Goal: Transaction & Acquisition: Purchase product/service

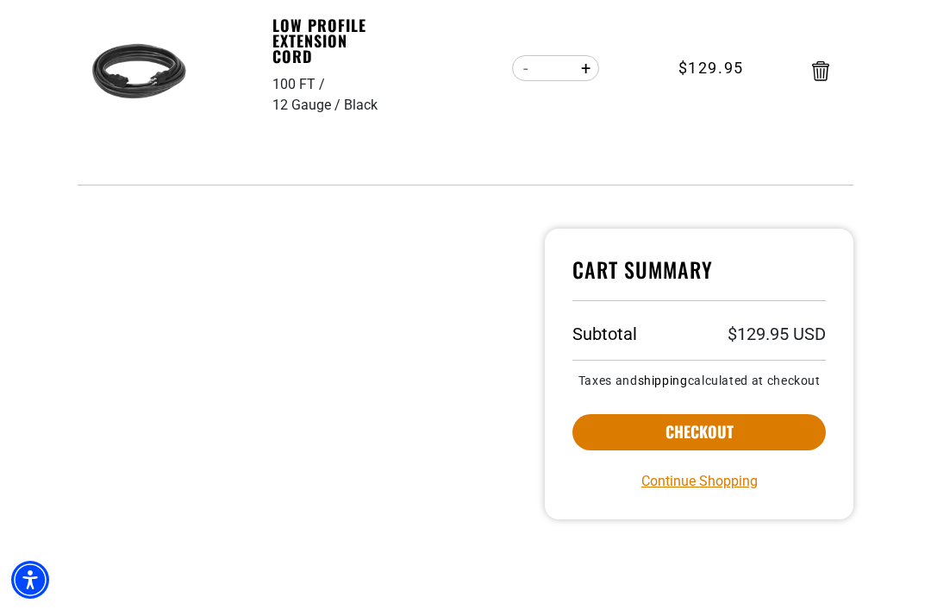
scroll to position [350, 0]
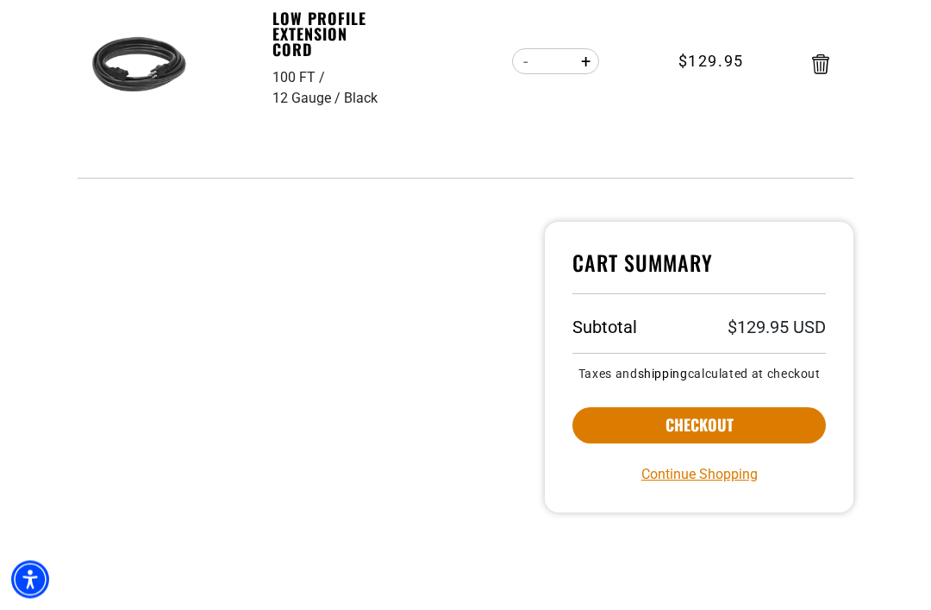
click at [764, 441] on button "Checkout" at bounding box center [698, 426] width 253 height 36
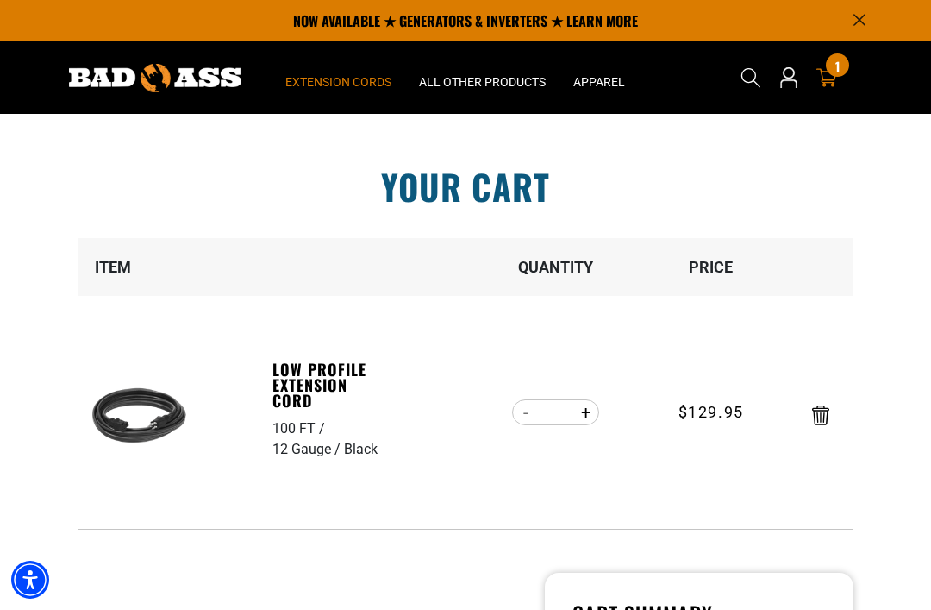
click at [322, 77] on span "Extension Cords" at bounding box center [338, 82] width 106 height 16
click span "Extension Cords"
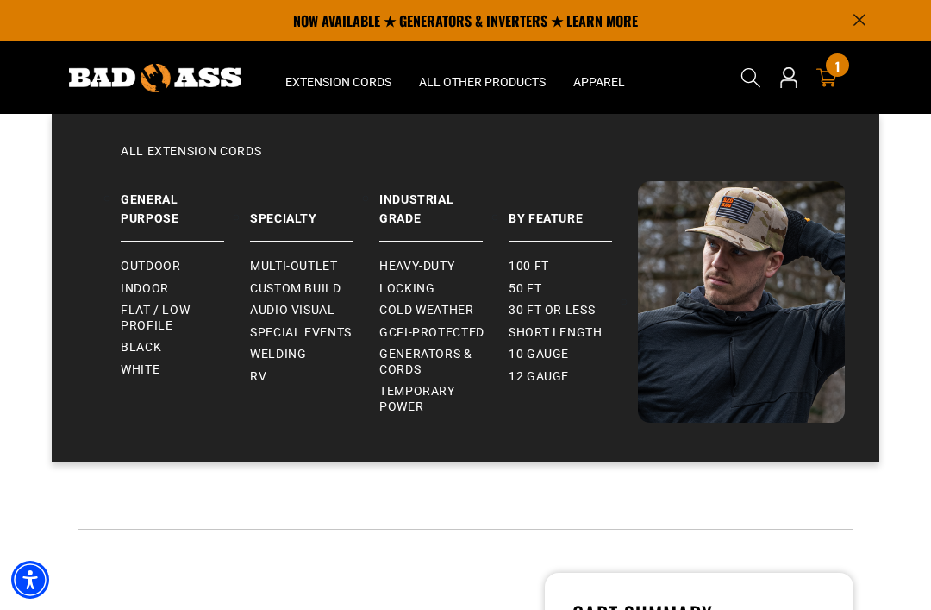
click span "Flat / Low Profile"
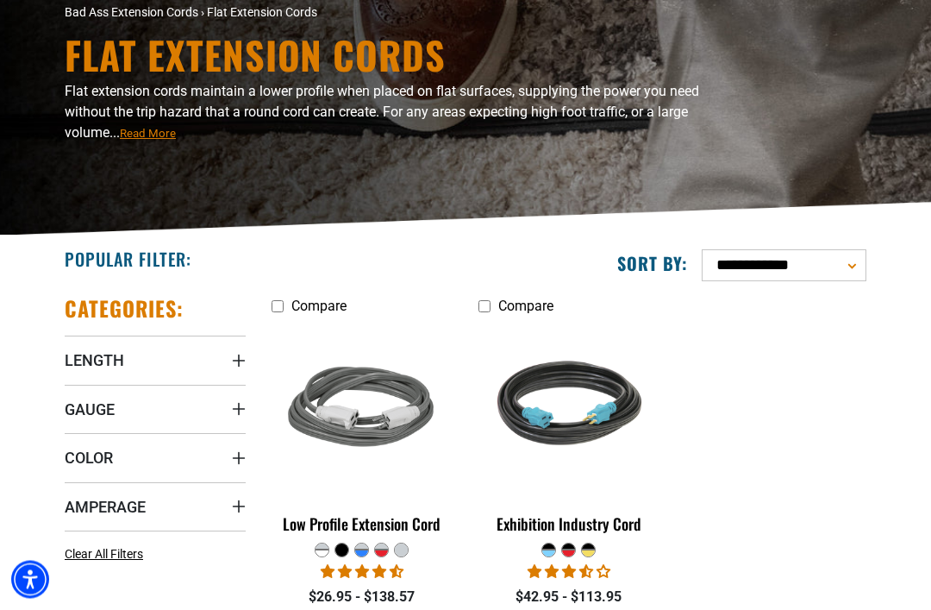
scroll to position [137, 0]
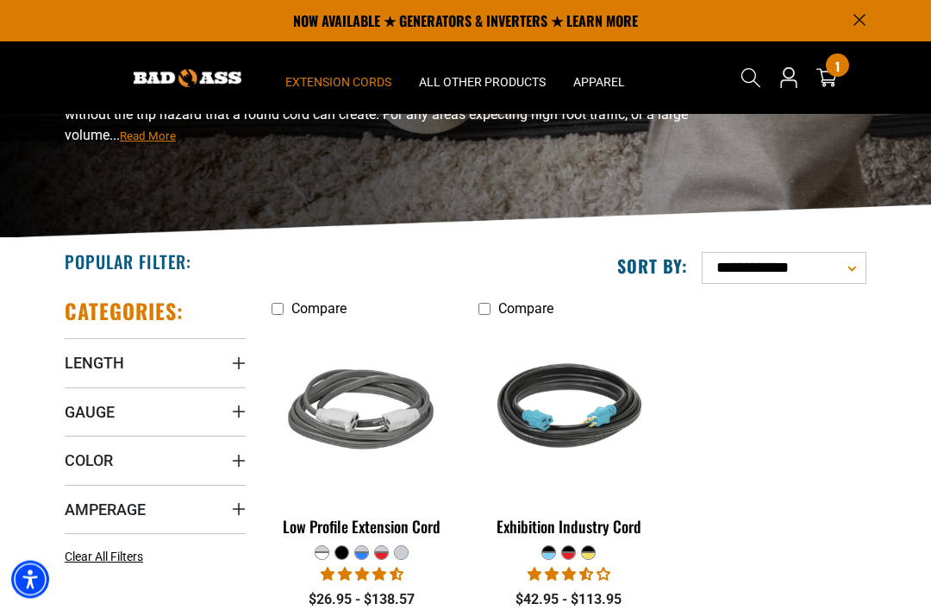
click at [76, 362] on span "Length" at bounding box center [94, 364] width 59 height 20
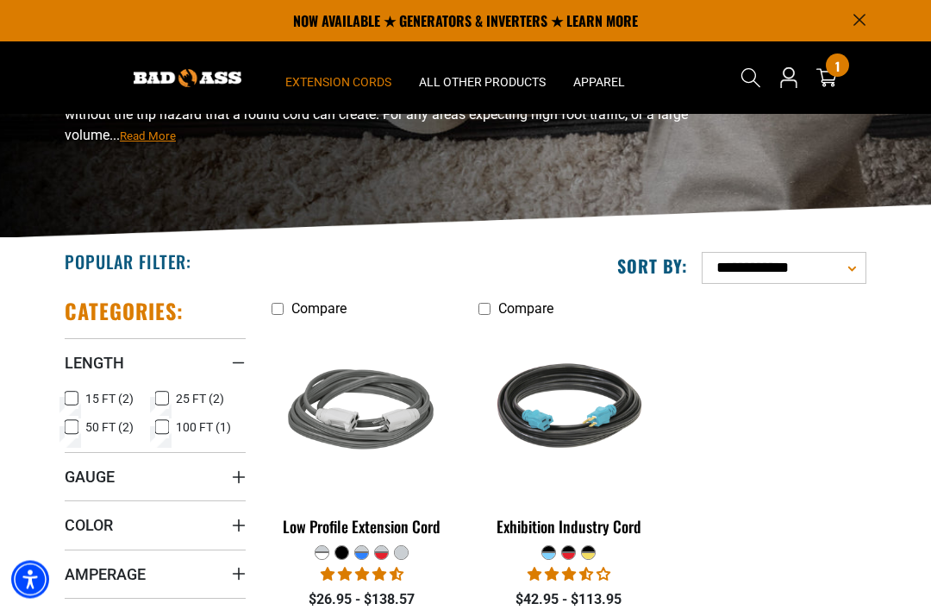
scroll to position [135, 0]
click at [155, 428] on rect at bounding box center [162, 427] width 14 height 14
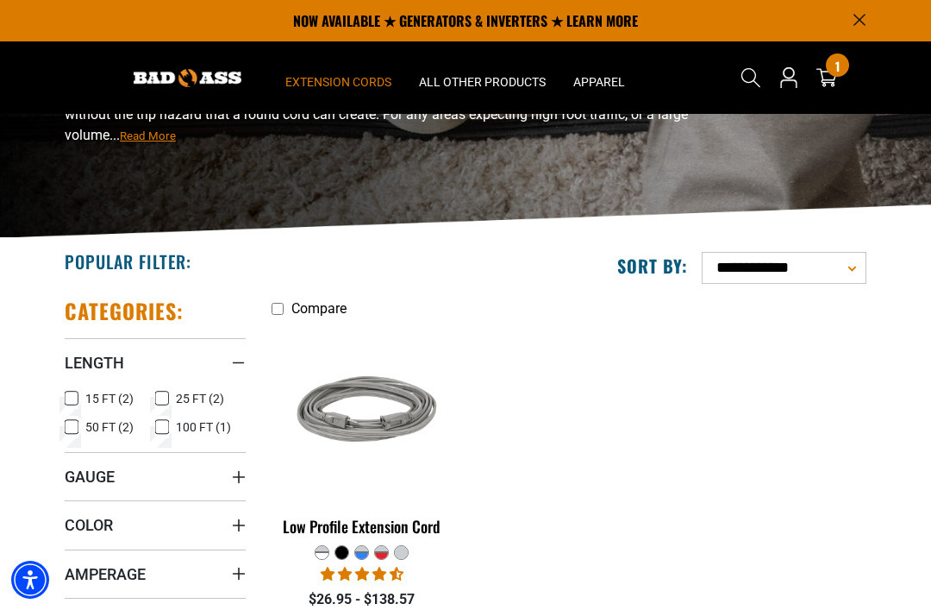
click at [332, 494] on img at bounding box center [362, 411] width 186 height 167
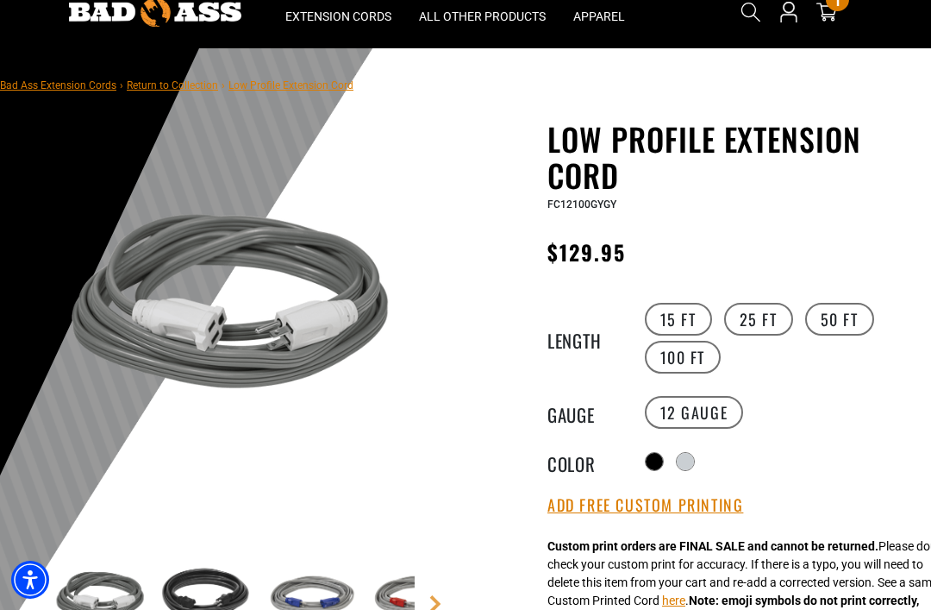
scroll to position [72, 0]
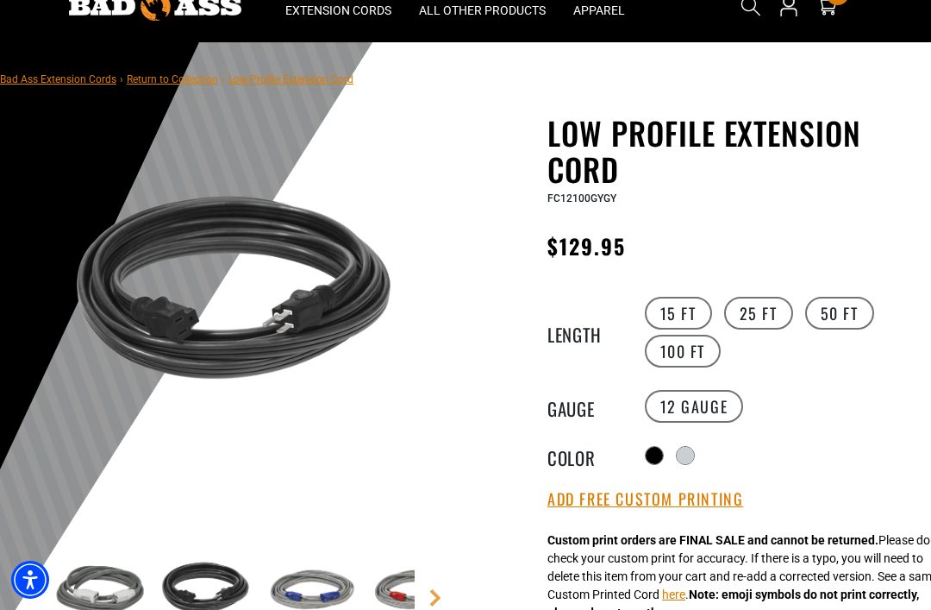
click at [711, 497] on button "Add Free Custom Printing" at bounding box center [645, 499] width 196 height 19
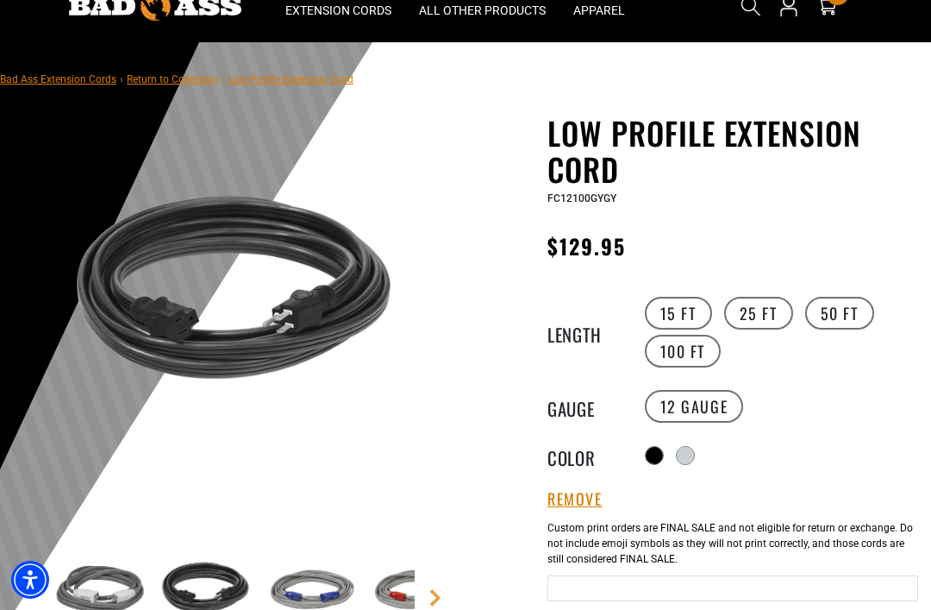
click at [654, 451] on div at bounding box center [654, 455] width 17 height 17
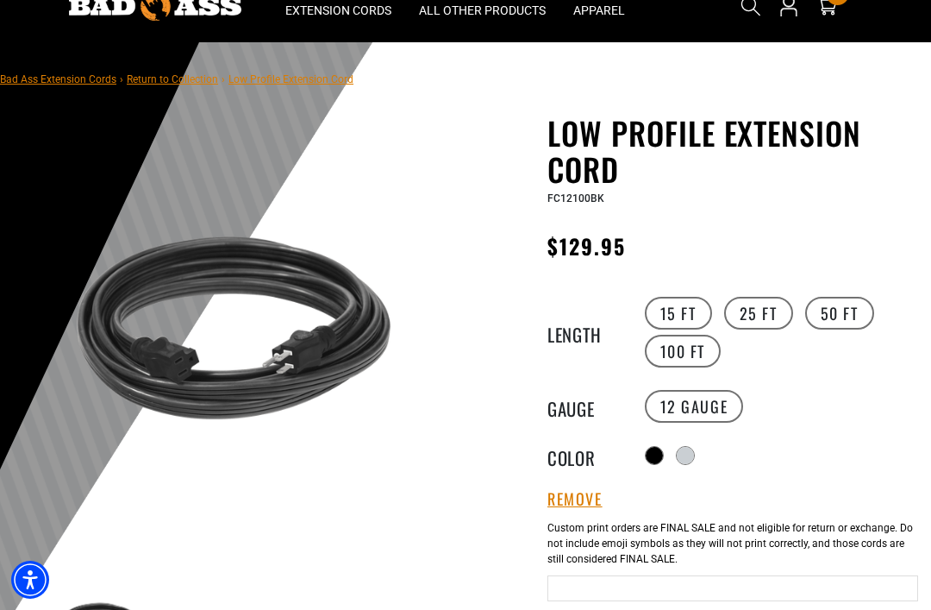
click at [743, 585] on input "Black cable" at bounding box center [732, 588] width 371 height 26
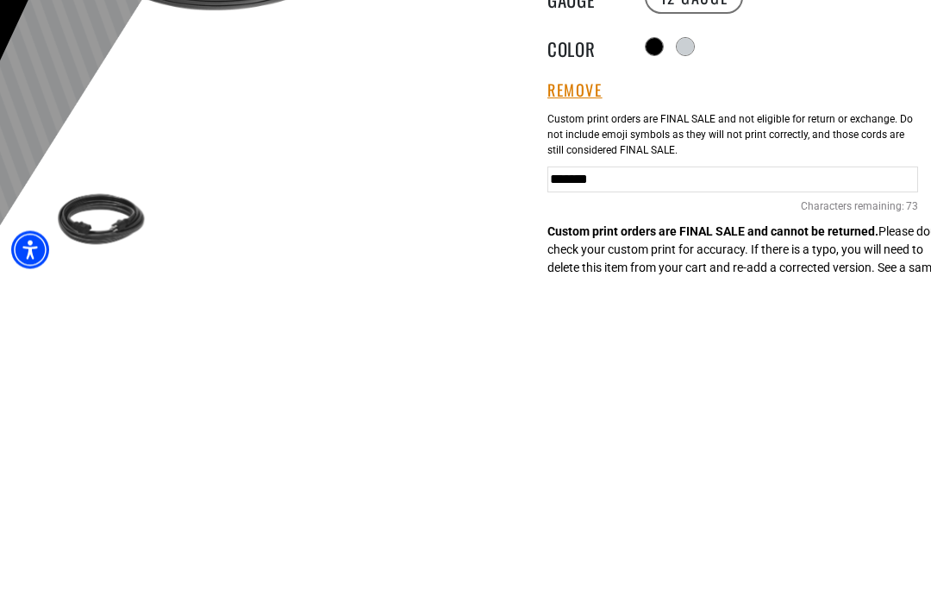
type input "*******"
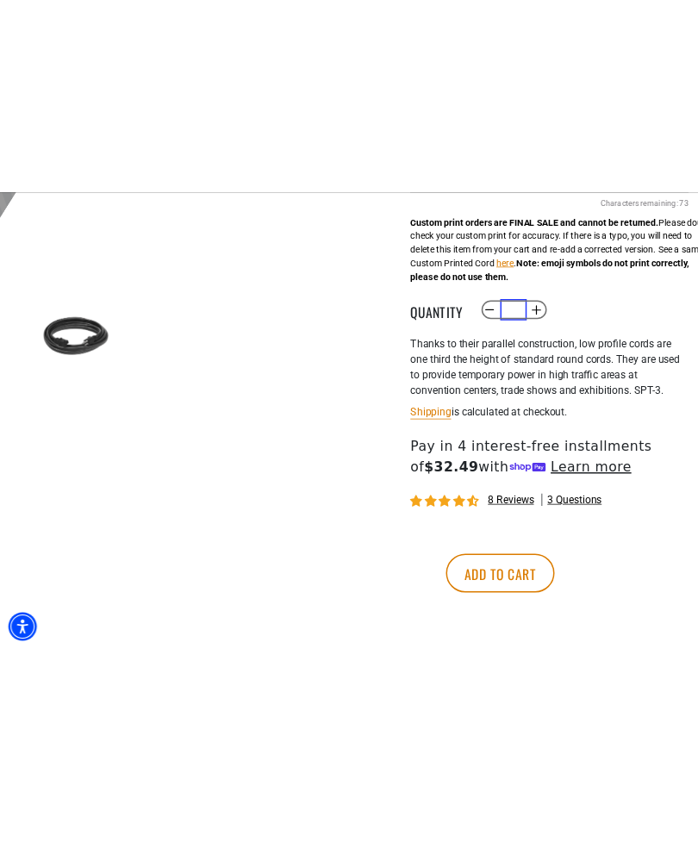
scroll to position [1013, 0]
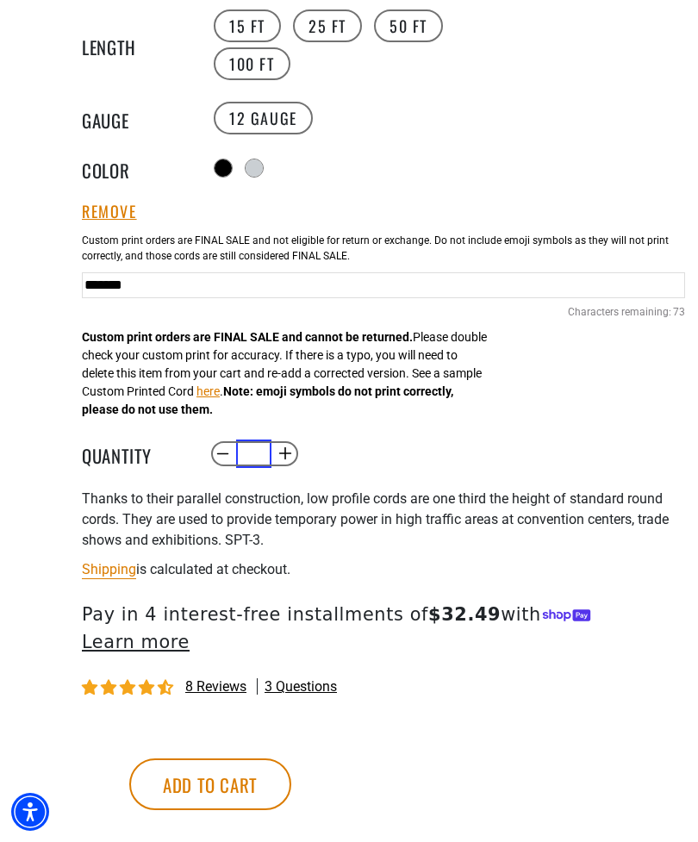
click at [220, 392] on button "here" at bounding box center [208, 392] width 23 height 18
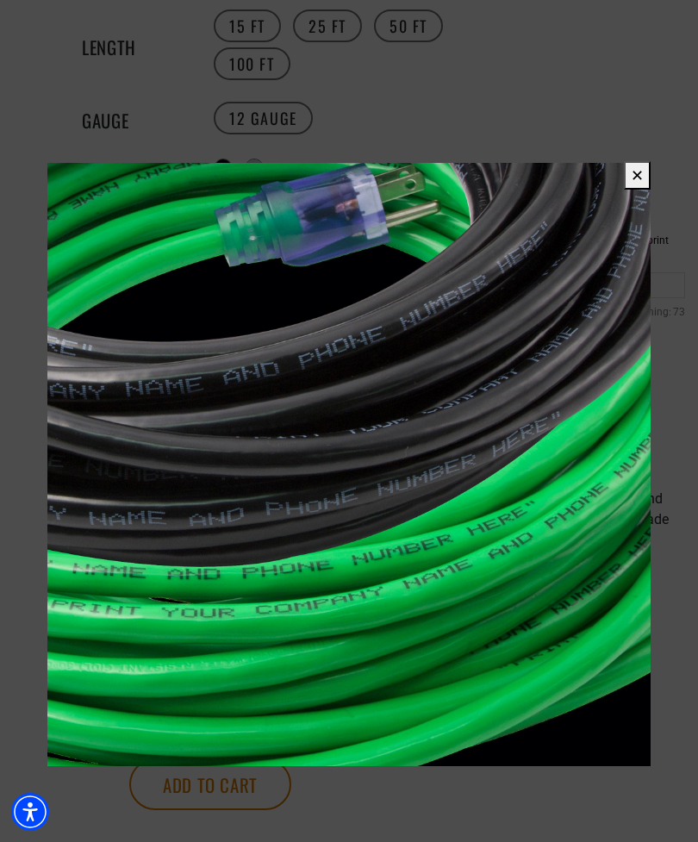
click at [630, 190] on button "✕" at bounding box center [637, 175] width 27 height 28
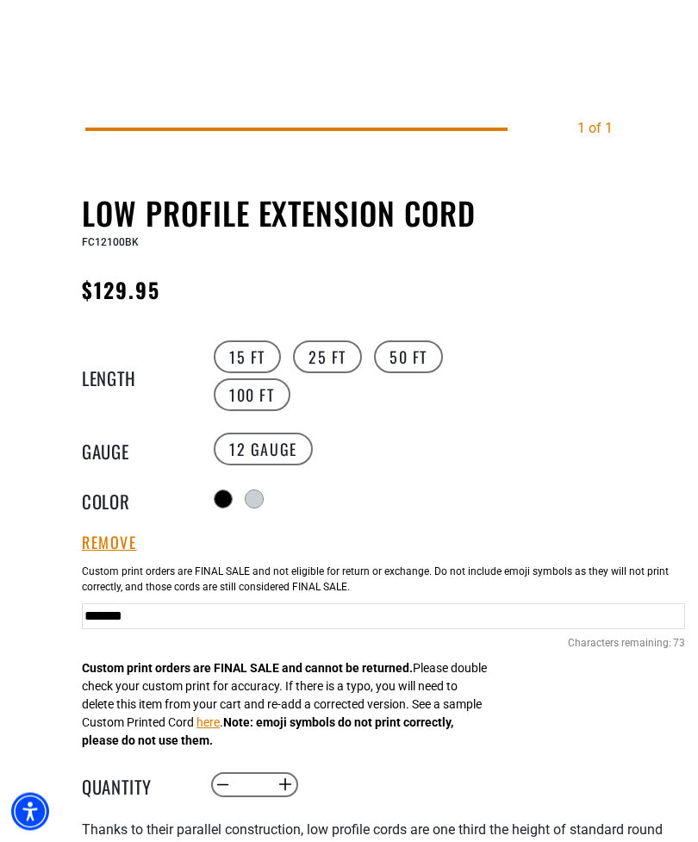
scroll to position [708, 0]
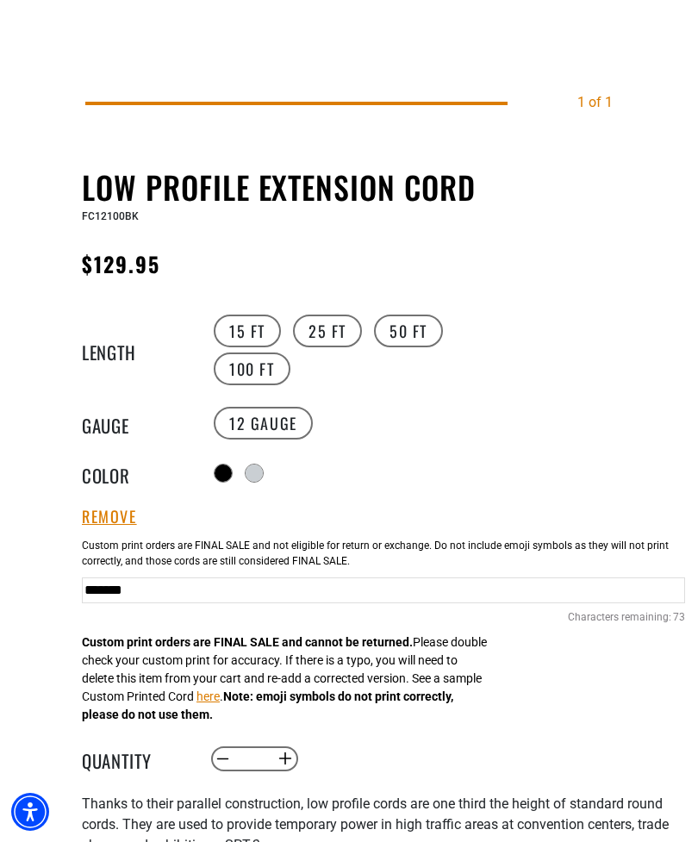
click at [220, 609] on button "here" at bounding box center [208, 697] width 23 height 18
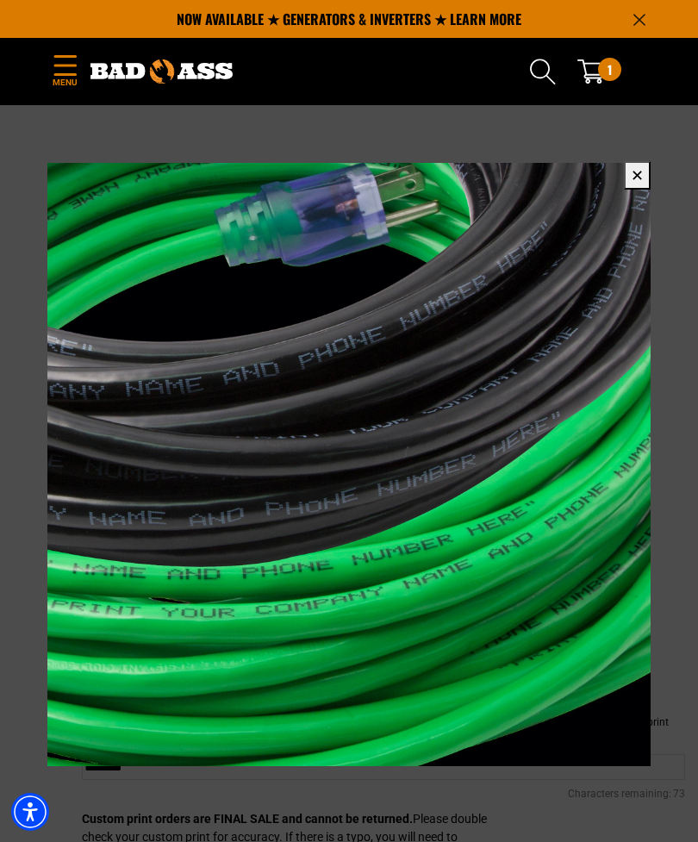
scroll to position [530, 0]
click at [643, 172] on button "✕" at bounding box center [637, 175] width 27 height 28
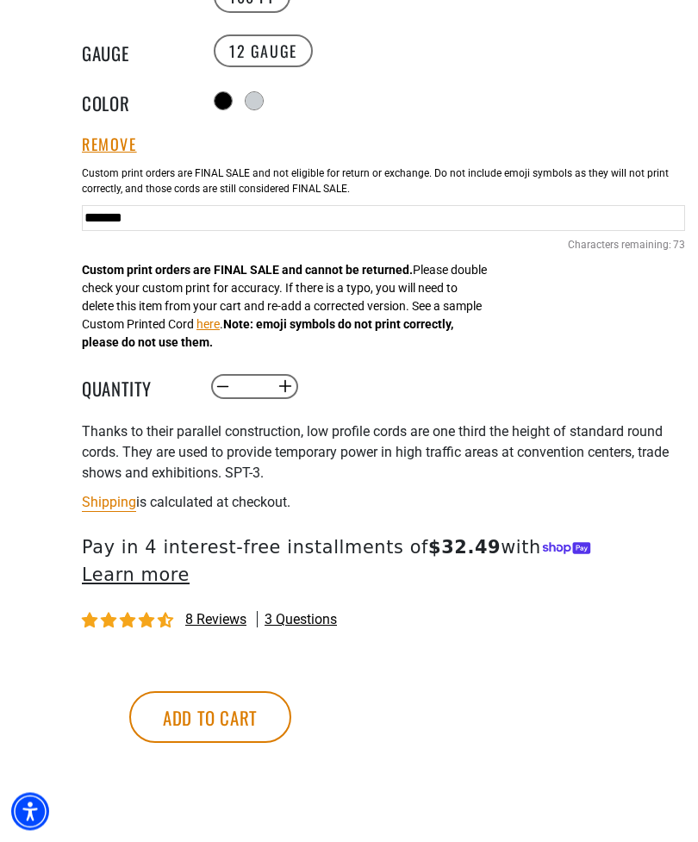
scroll to position [1059, 0]
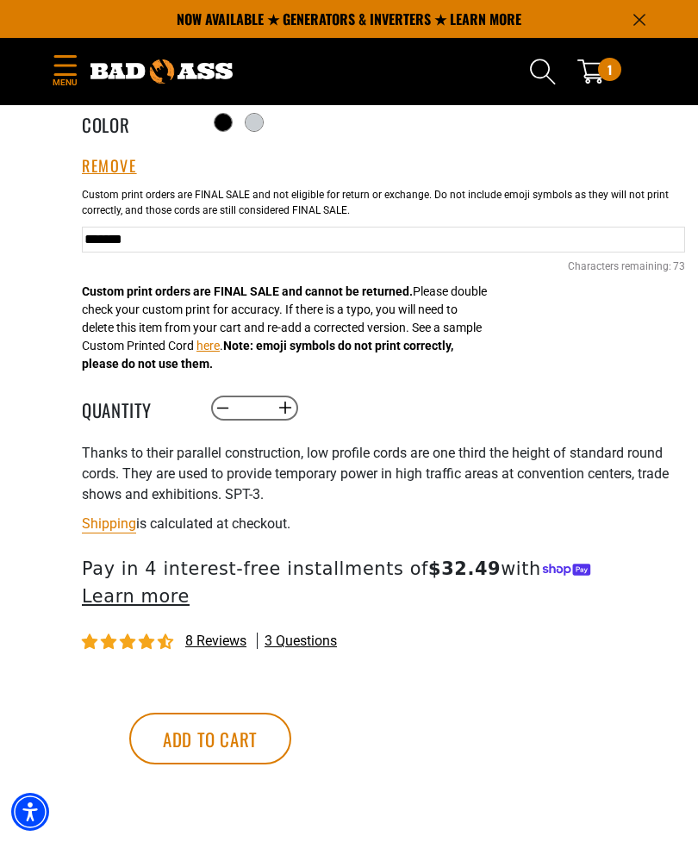
click at [291, 609] on button "Add to cart" at bounding box center [210, 739] width 162 height 52
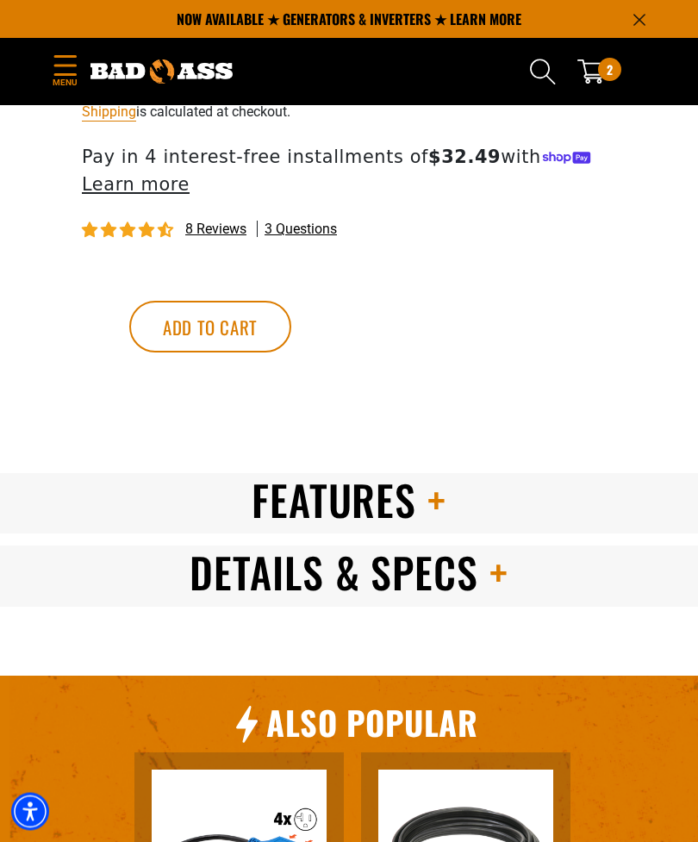
scroll to position [1386, 0]
click at [181, 484] on h2 "Features" at bounding box center [349, 499] width 698 height 53
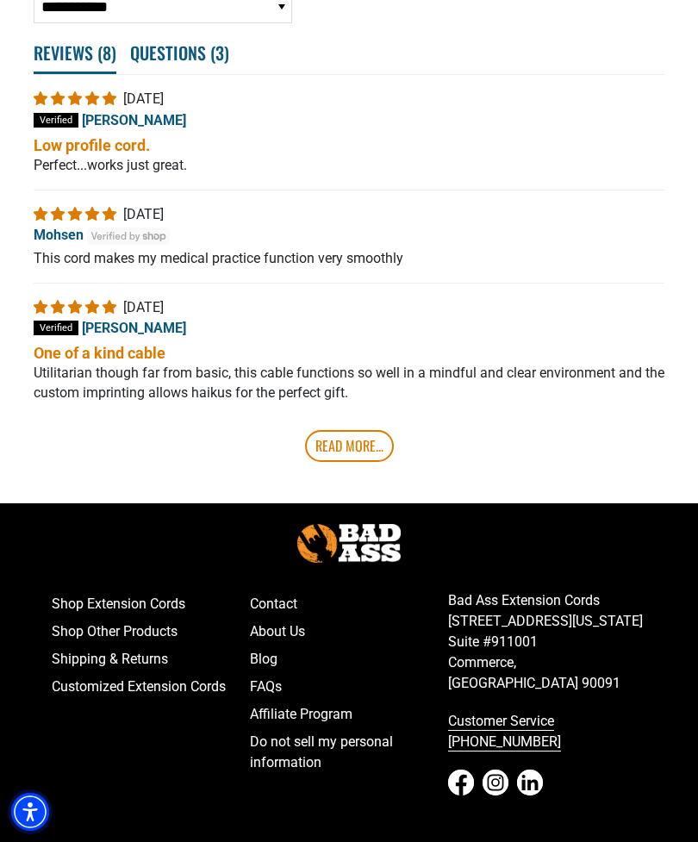
scroll to position [3516, 0]
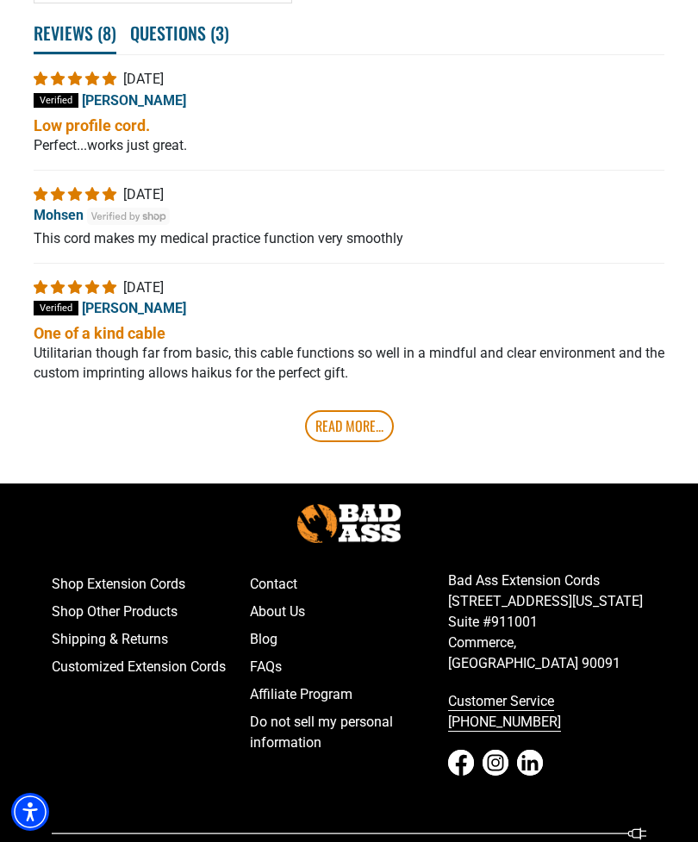
click at [72, 54] on span "Reviews ( 8 )" at bounding box center [75, 34] width 83 height 41
click at [66, 54] on span "Reviews ( 8 )" at bounding box center [75, 34] width 83 height 41
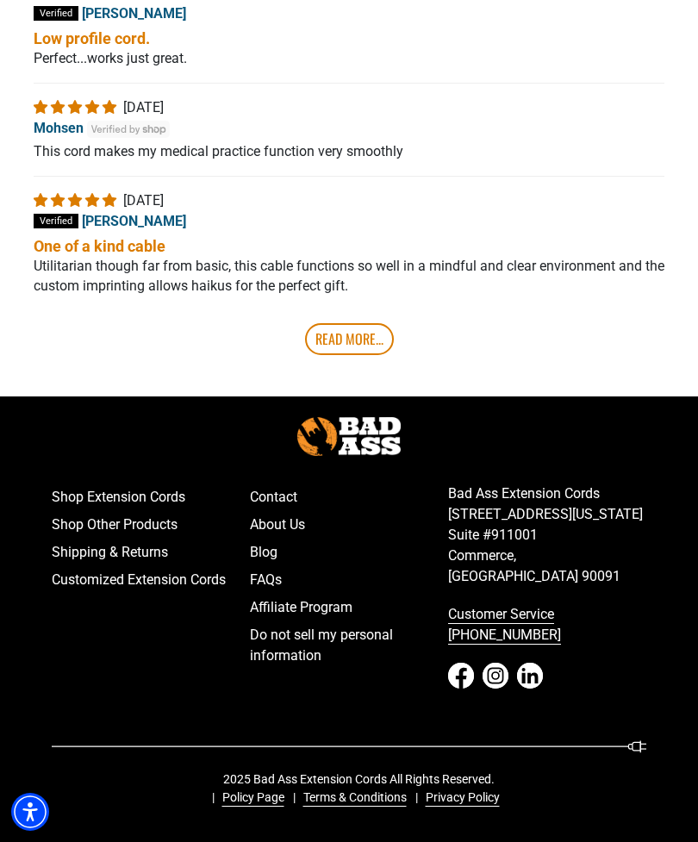
scroll to position [3799, 0]
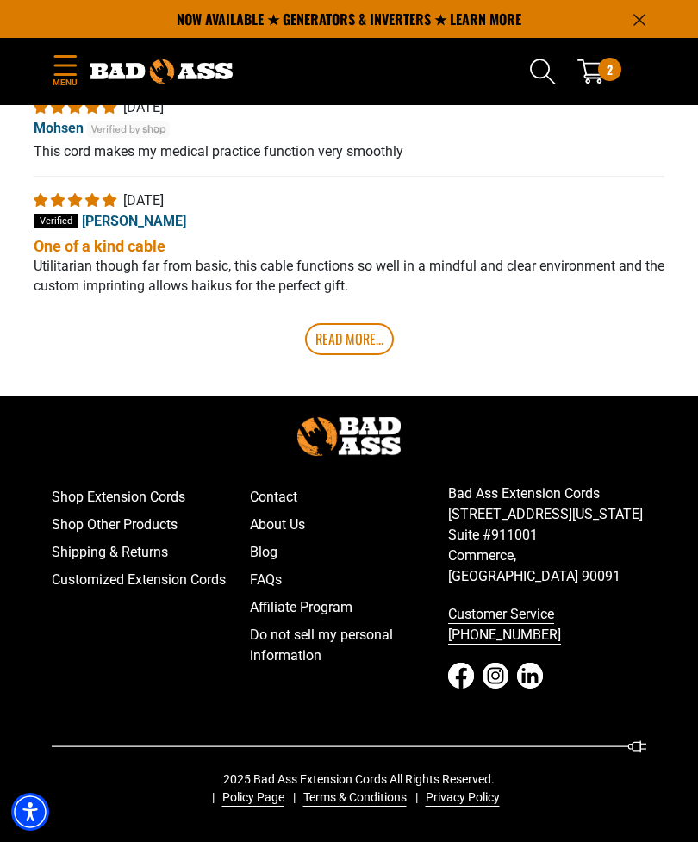
click at [361, 354] on link "Read More..." at bounding box center [349, 338] width 89 height 31
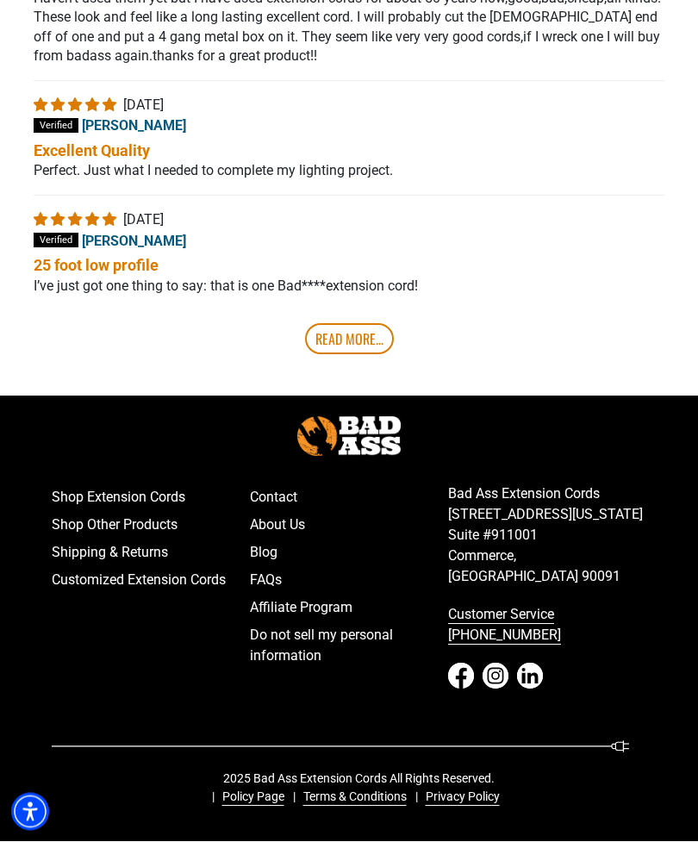
scroll to position [4258, 0]
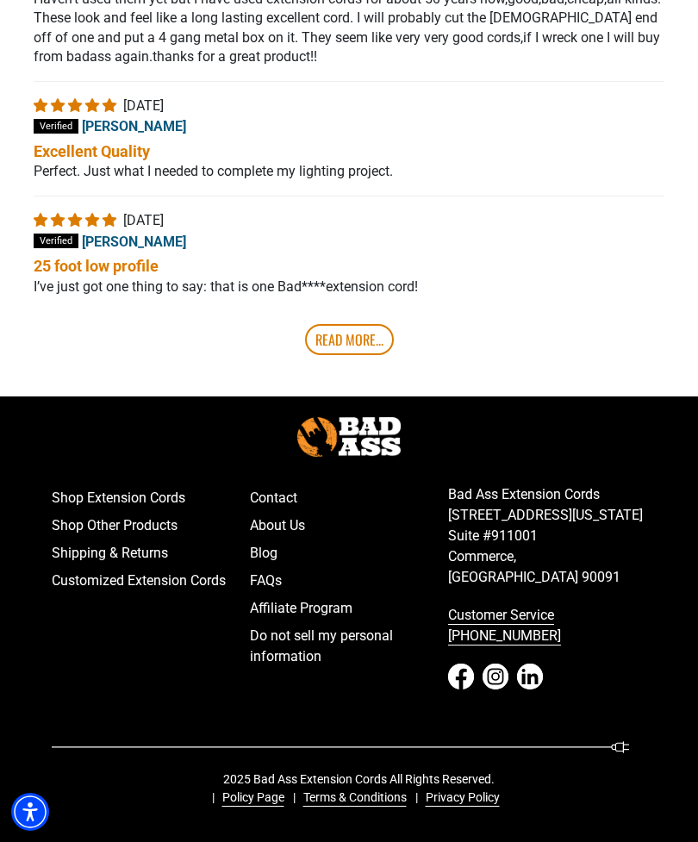
click at [359, 355] on link "Read More..." at bounding box center [349, 339] width 89 height 31
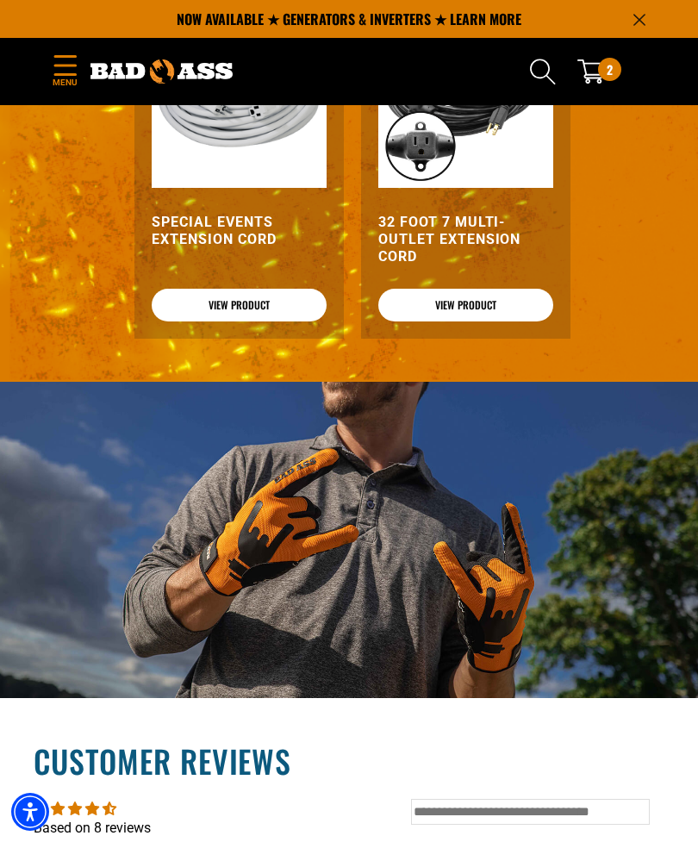
scroll to position [2507, 0]
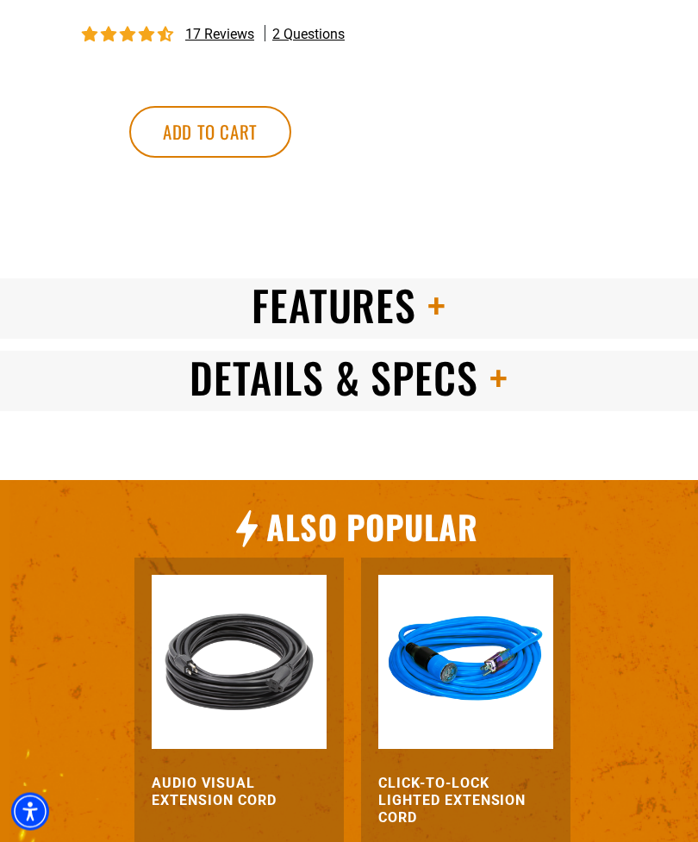
scroll to position [1308, 0]
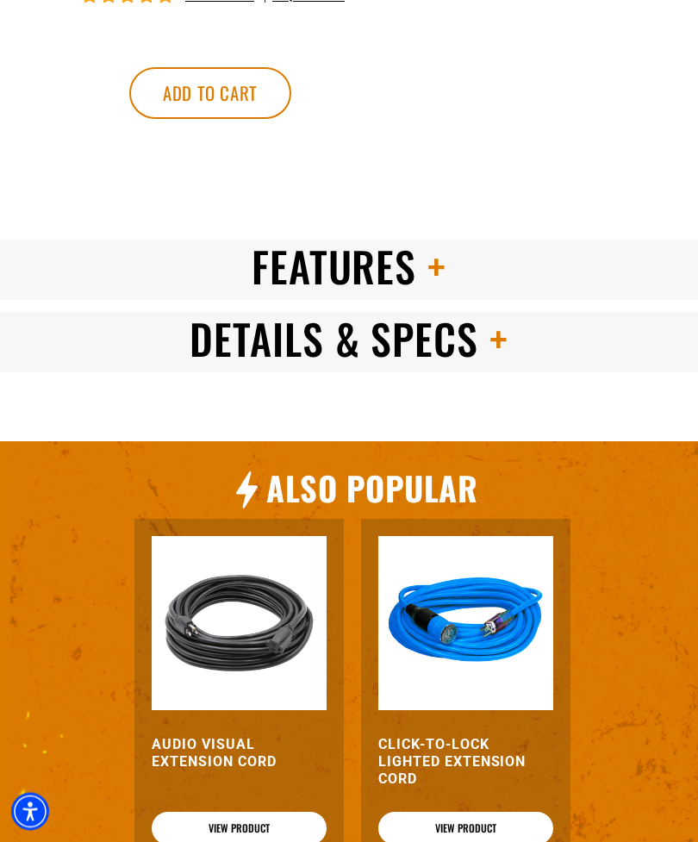
click at [159, 366] on h2 "Details & Specs" at bounding box center [349, 339] width 698 height 53
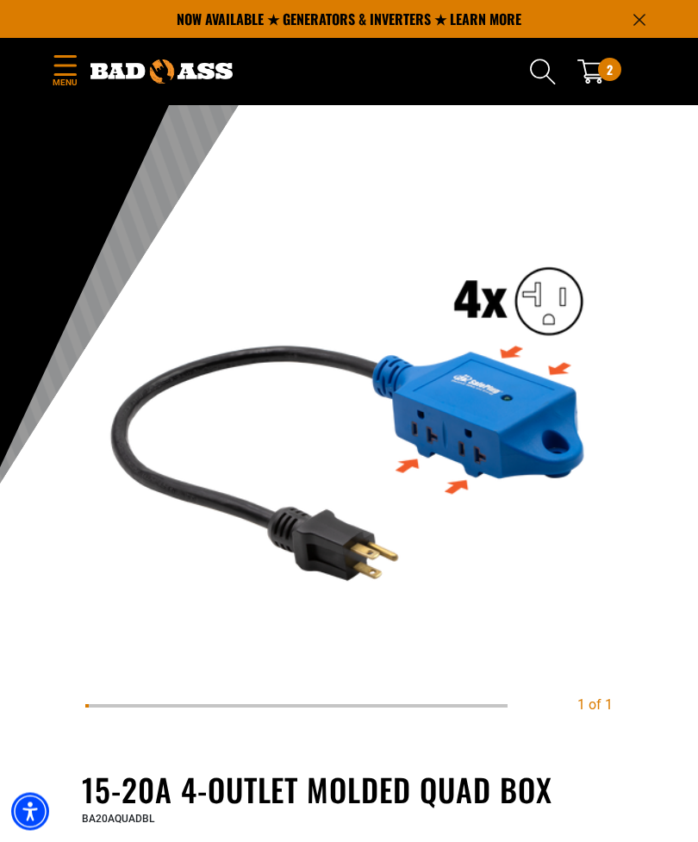
scroll to position [55, 0]
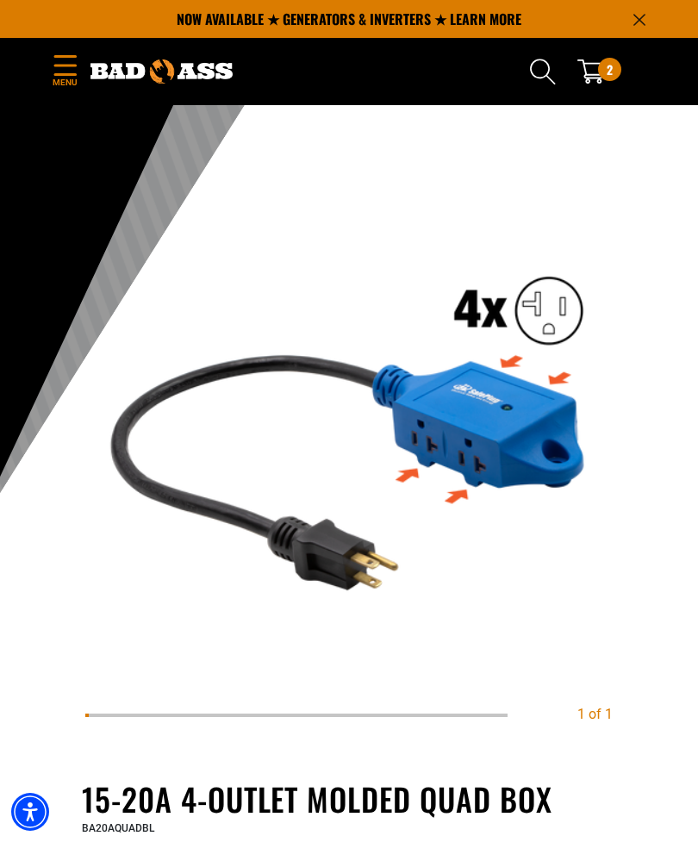
click at [62, 72] on icon "Menu" at bounding box center [66, 65] width 28 height 21
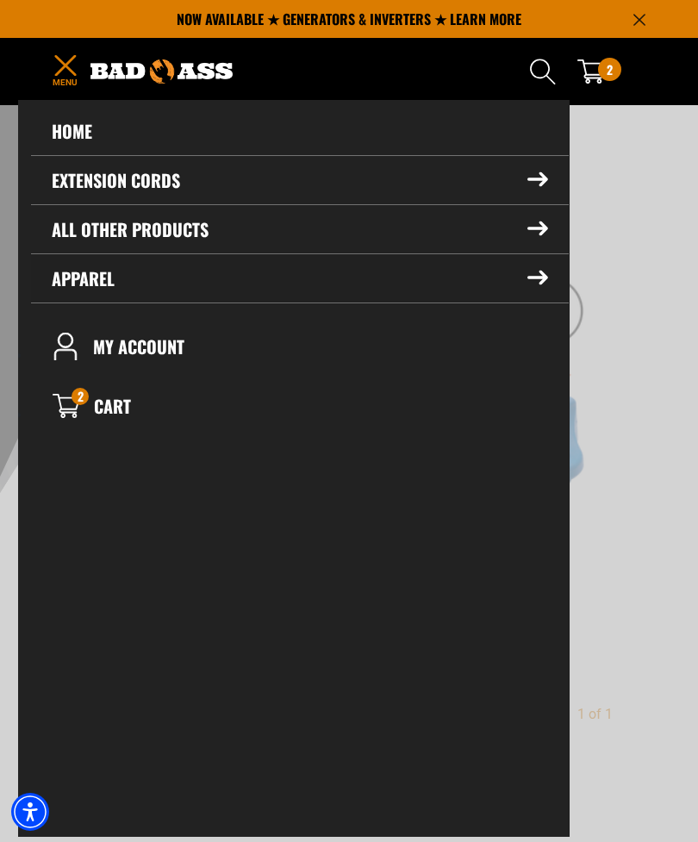
click at [96, 291] on summary "Apparel" at bounding box center [300, 278] width 538 height 48
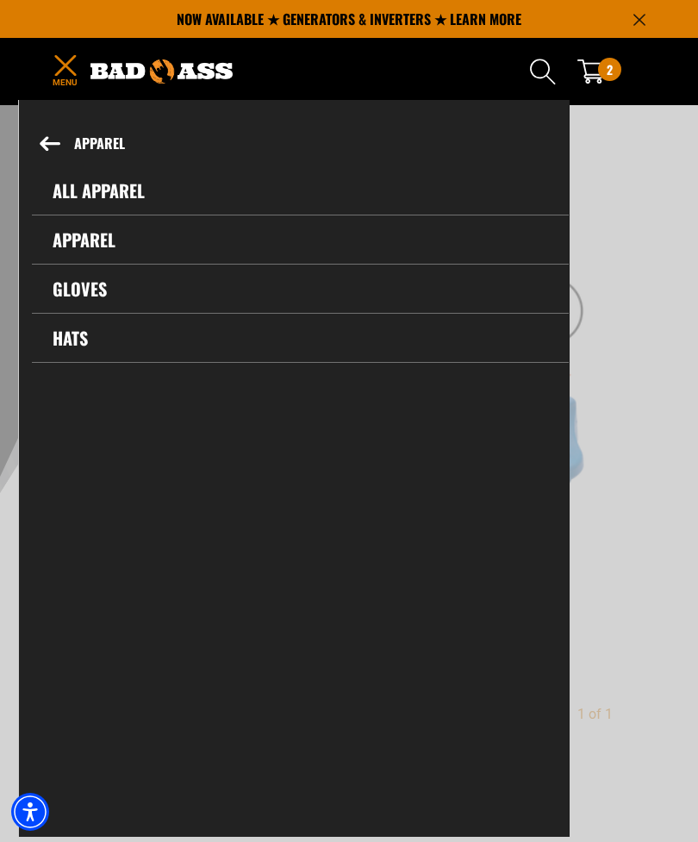
click at [85, 197] on link "All Apparel" at bounding box center [300, 190] width 537 height 48
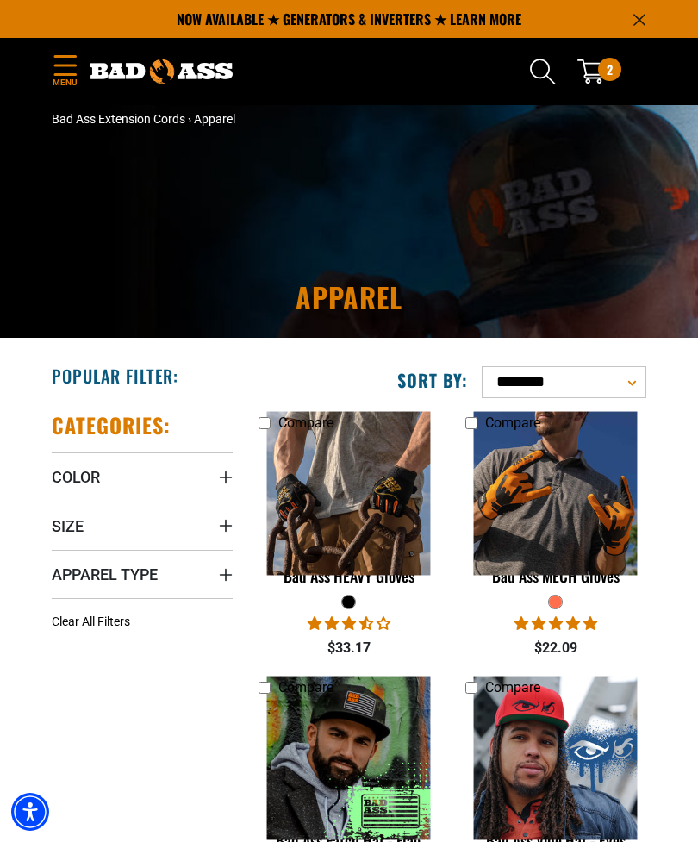
scroll to position [2, 0]
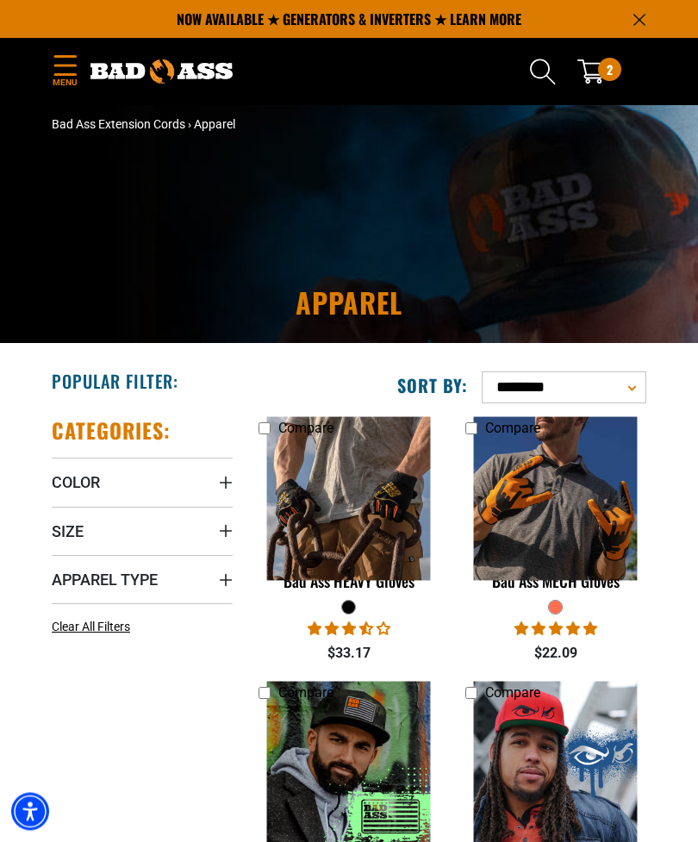
click at [597, 522] on img at bounding box center [556, 500] width 183 height 164
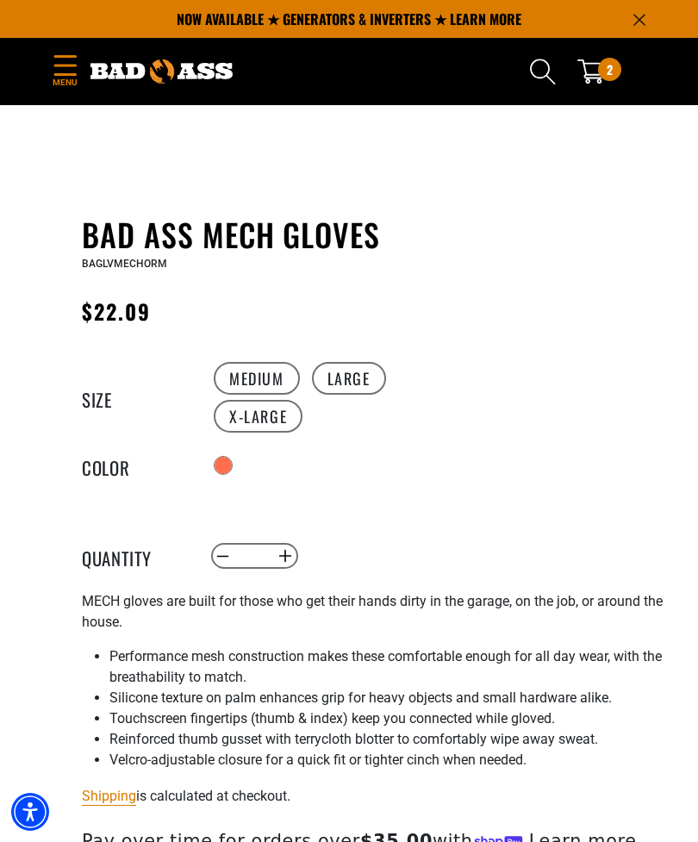
scroll to position [629, 0]
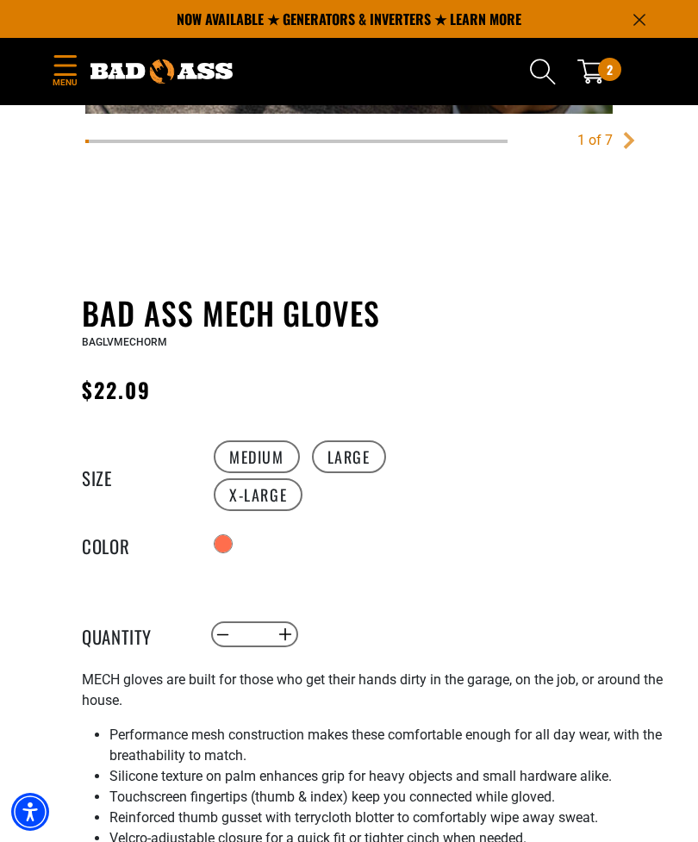
click at [328, 456] on label "Large" at bounding box center [349, 457] width 74 height 33
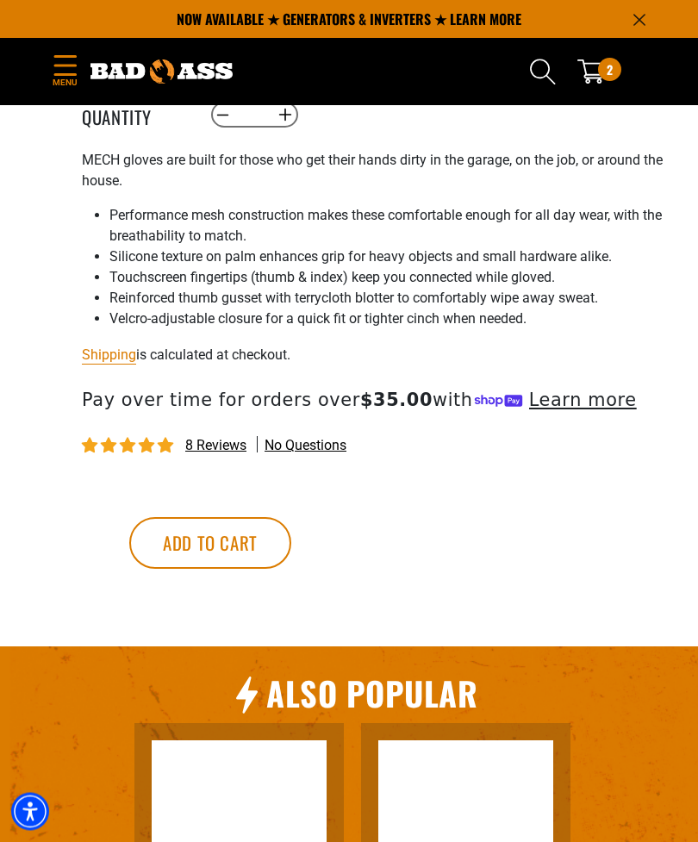
scroll to position [1149, 0]
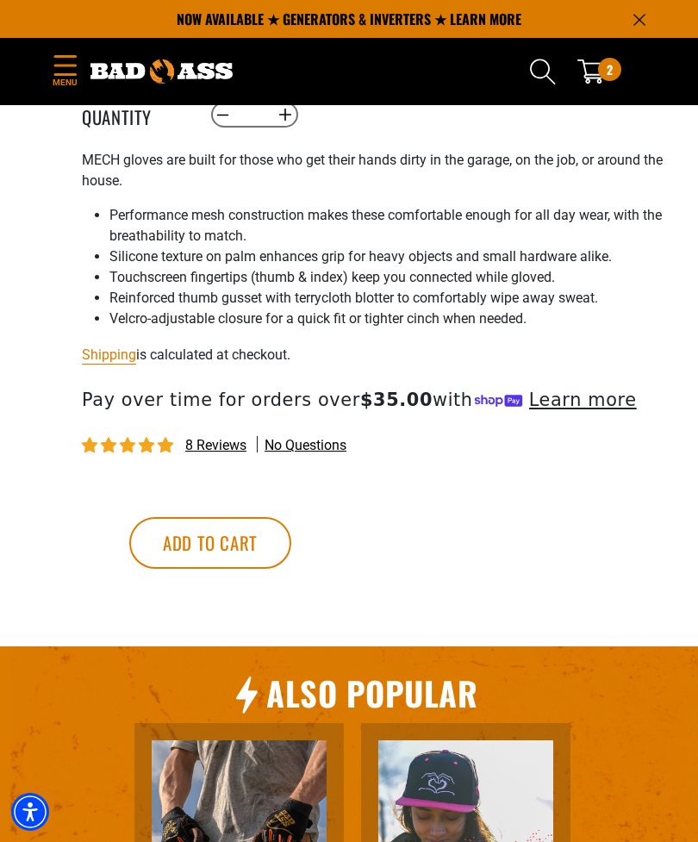
click at [291, 546] on button "Add to cart" at bounding box center [210, 543] width 162 height 52
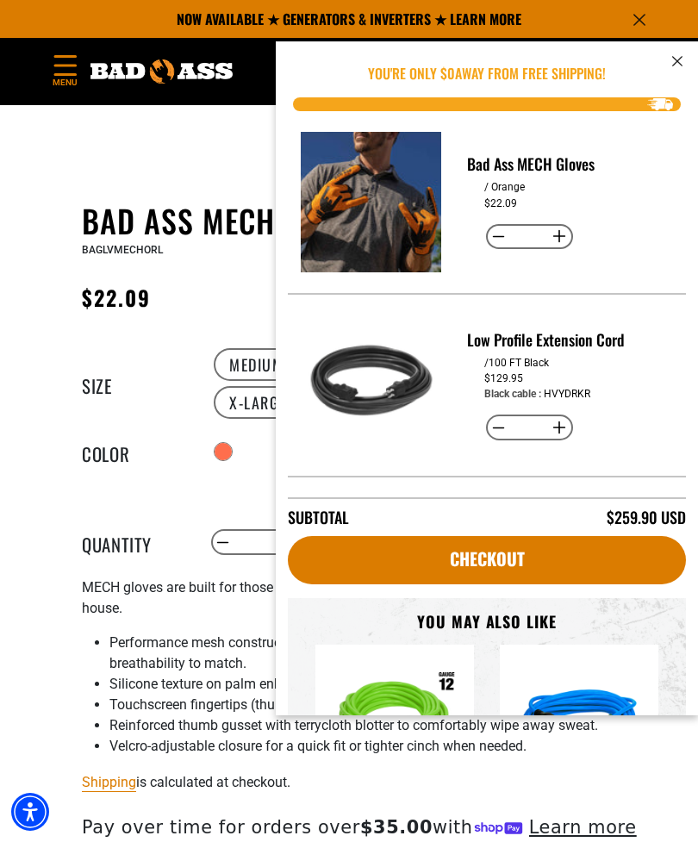
scroll to position [721, 0]
click at [669, 53] on button "cart" at bounding box center [677, 60] width 21 height 22
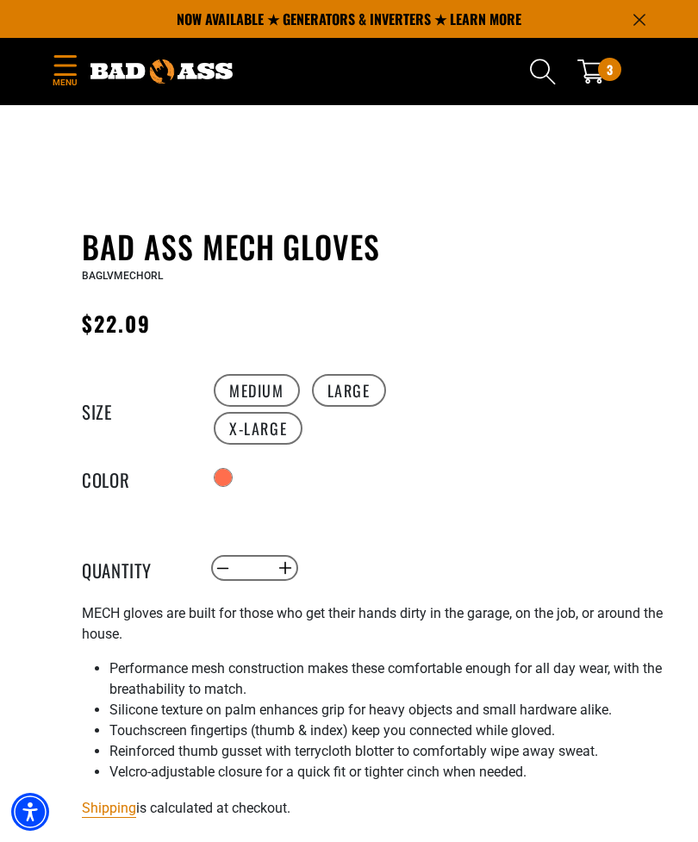
scroll to position [691, 0]
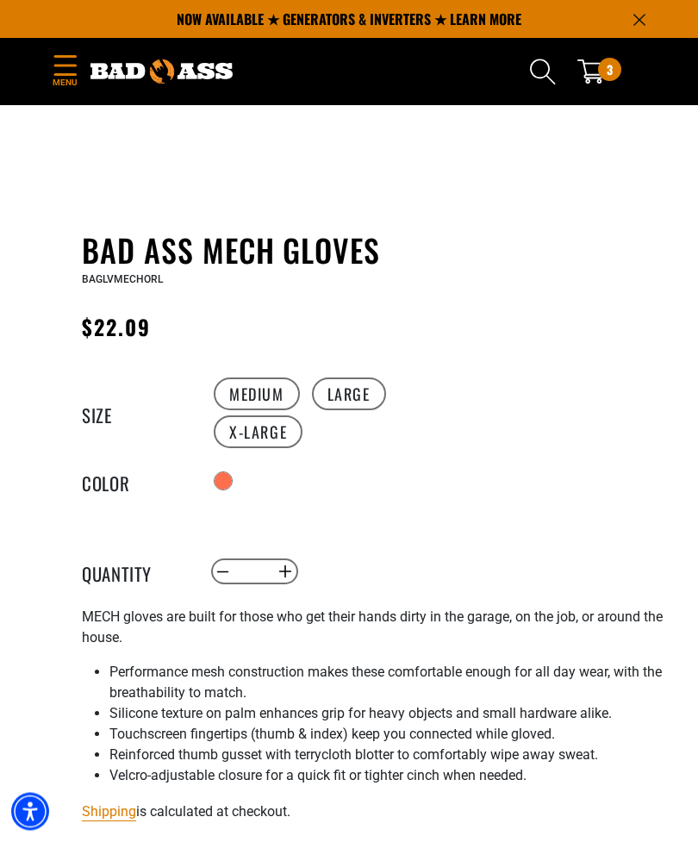
click at [57, 74] on icon "Menu" at bounding box center [65, 65] width 22 height 20
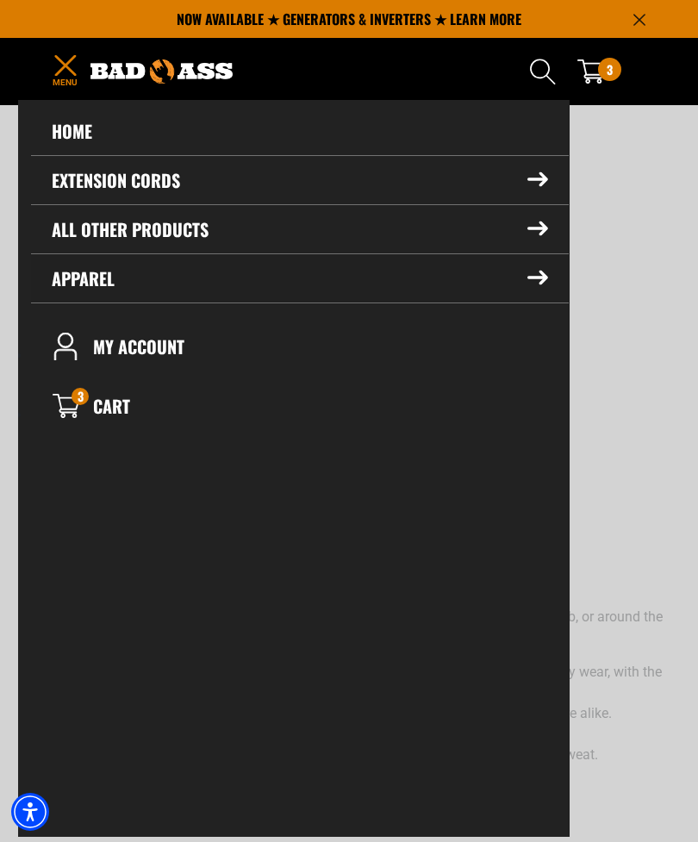
click at [90, 277] on summary "Apparel" at bounding box center [300, 278] width 538 height 48
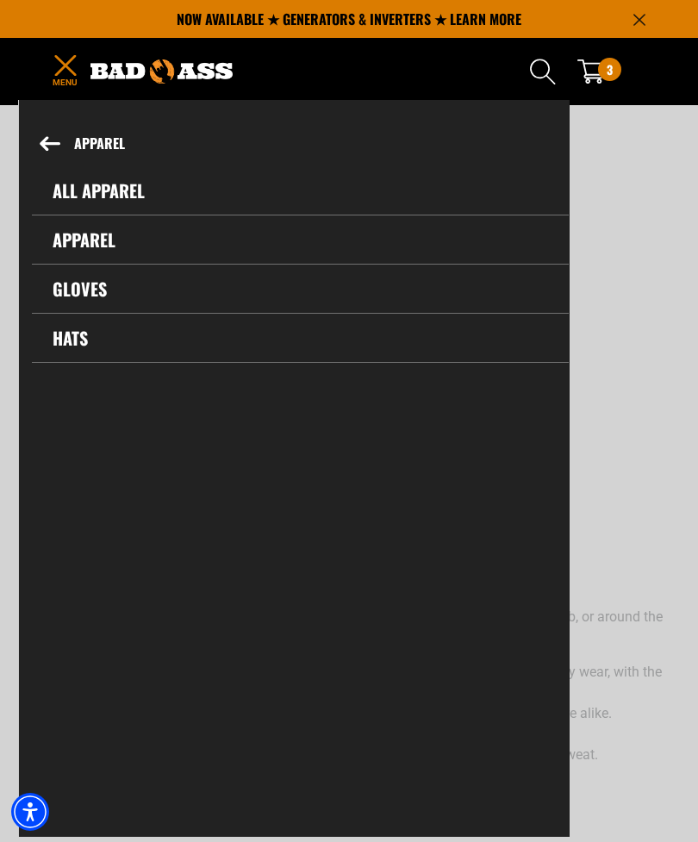
click at [86, 288] on link "Gloves" at bounding box center [300, 289] width 537 height 48
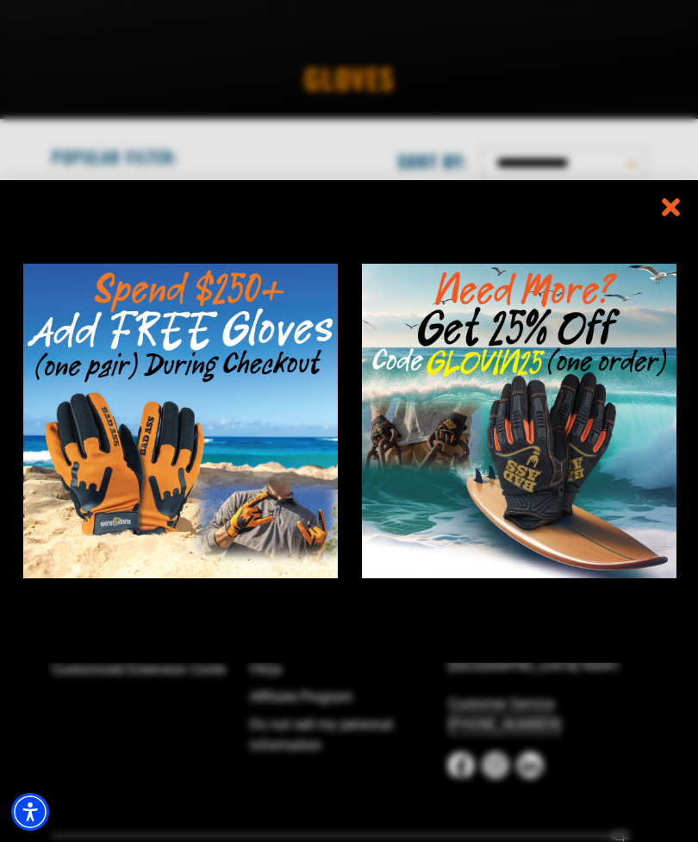
scroll to position [241, 0]
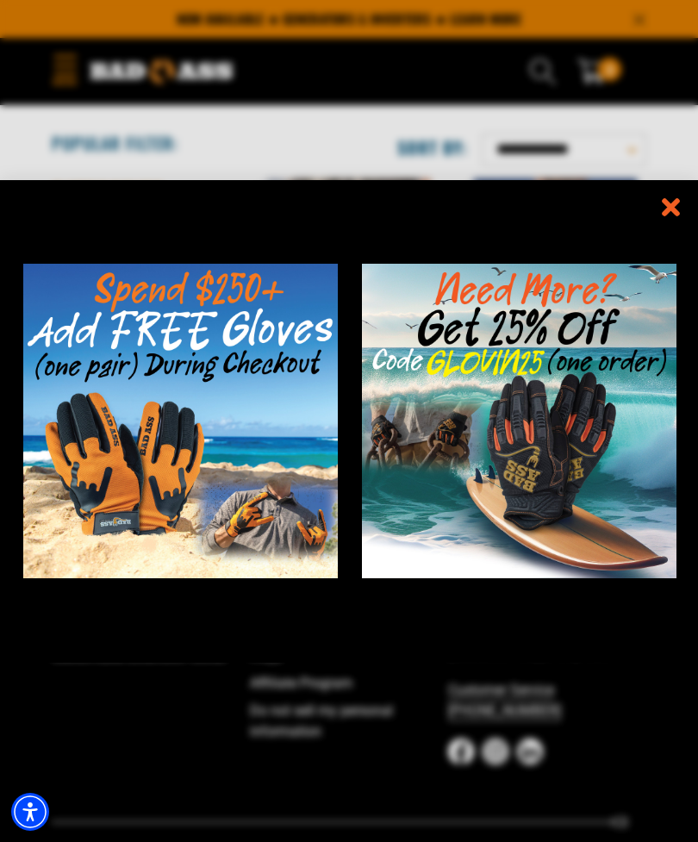
click at [606, 532] on div "information" at bounding box center [523, 422] width 349 height 440
click at [583, 531] on div "information" at bounding box center [523, 422] width 349 height 440
click at [589, 525] on div "information" at bounding box center [523, 422] width 349 height 440
click at [596, 521] on div "information" at bounding box center [523, 422] width 349 height 440
click at [604, 516] on div "information" at bounding box center [523, 422] width 349 height 440
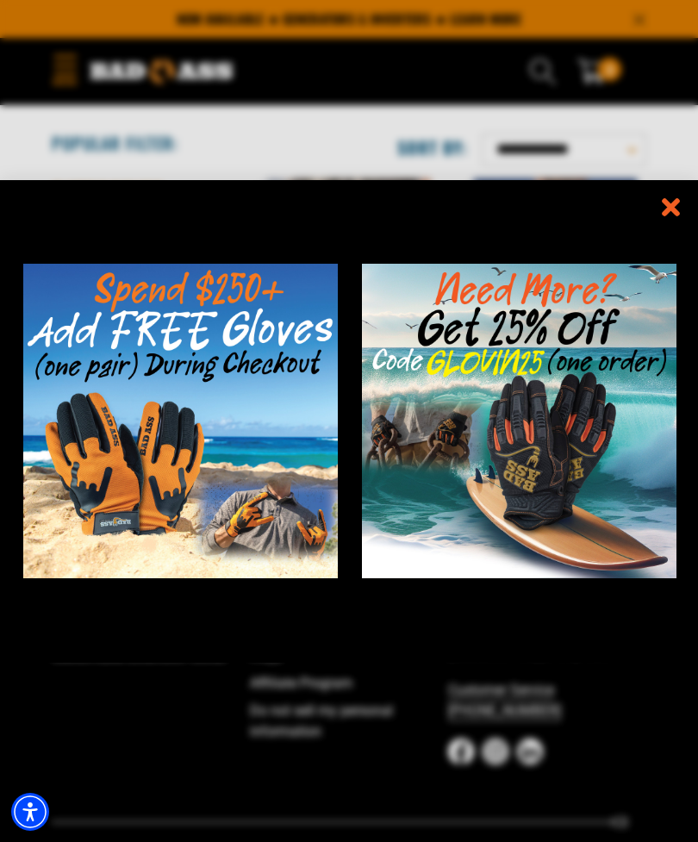
click at [669, 214] on icon "information" at bounding box center [671, 207] width 13 height 13
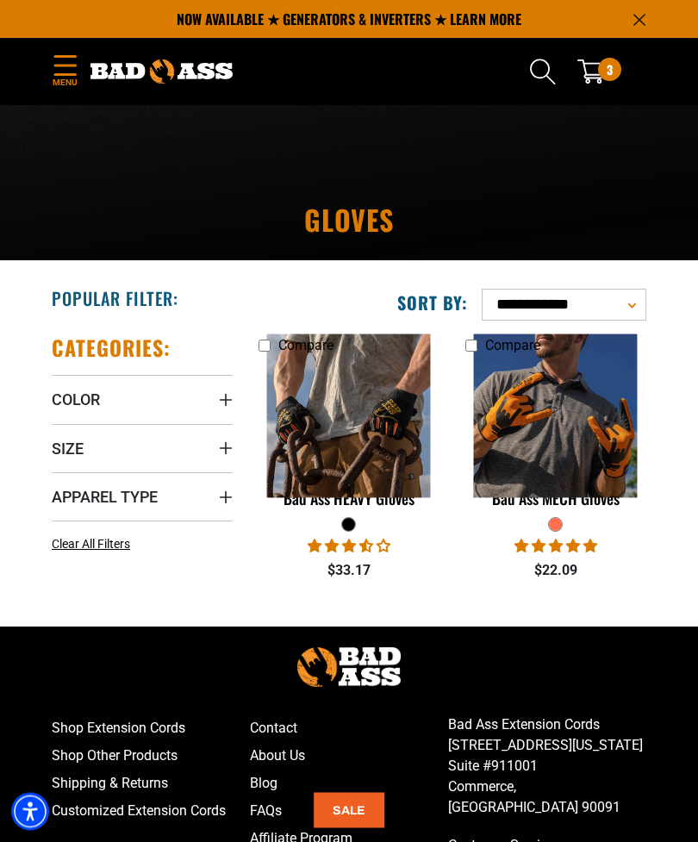
scroll to position [85, 0]
click at [308, 449] on img at bounding box center [349, 417] width 183 height 164
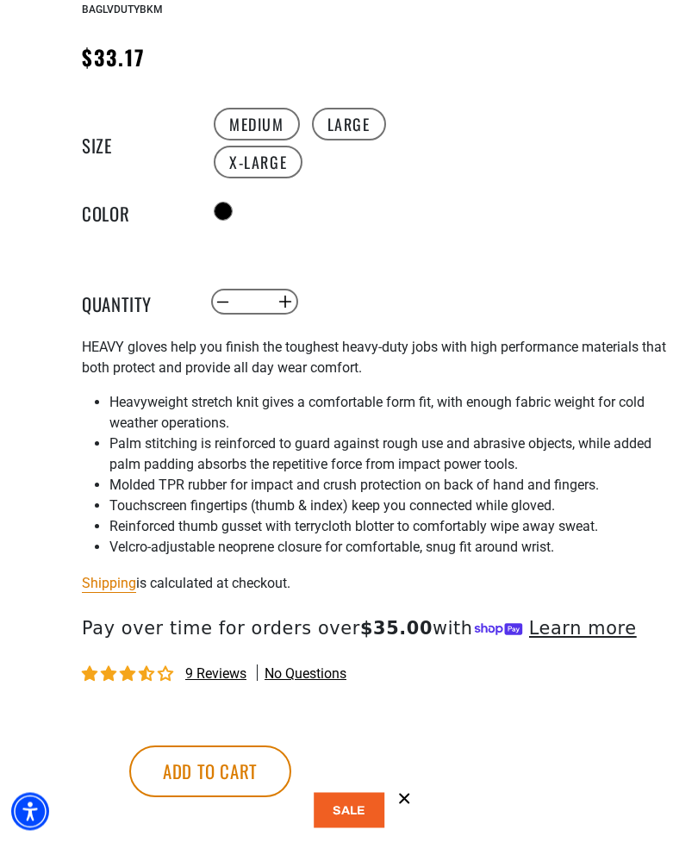
scroll to position [963, 0]
click at [282, 768] on button "Add to cart" at bounding box center [210, 771] width 162 height 52
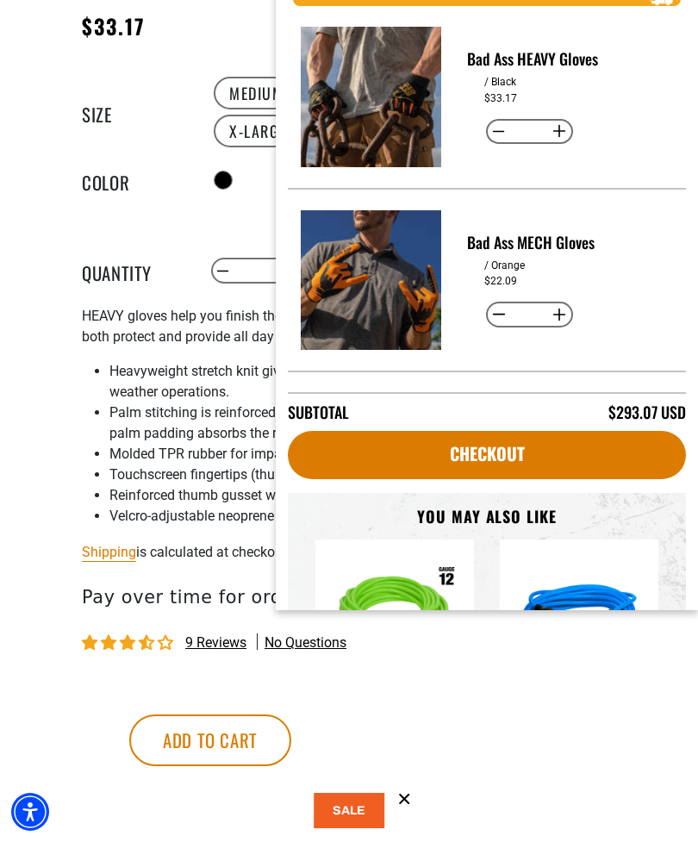
scroll to position [1025, 0]
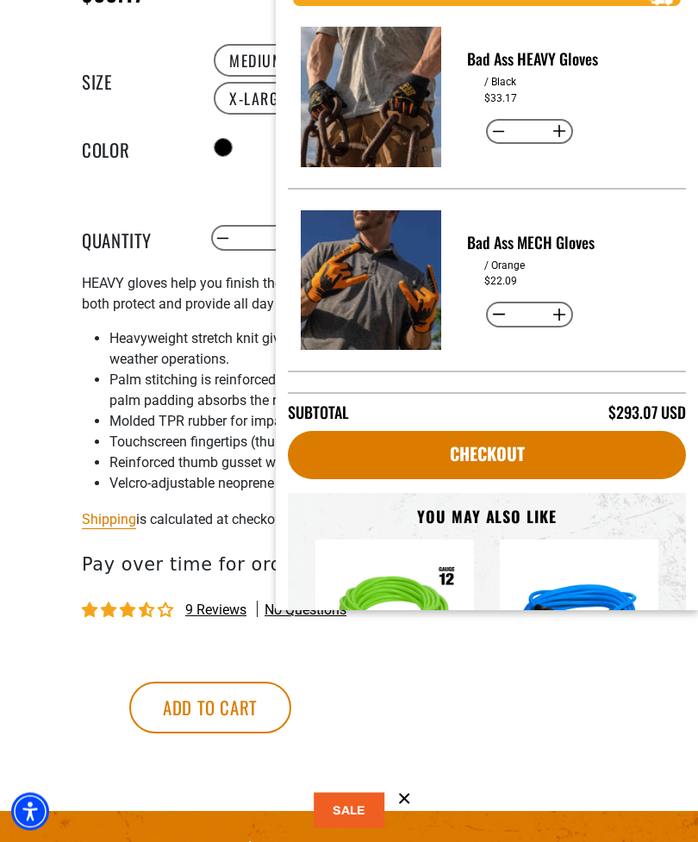
click at [351, 829] on button at bounding box center [349, 810] width 71 height 35
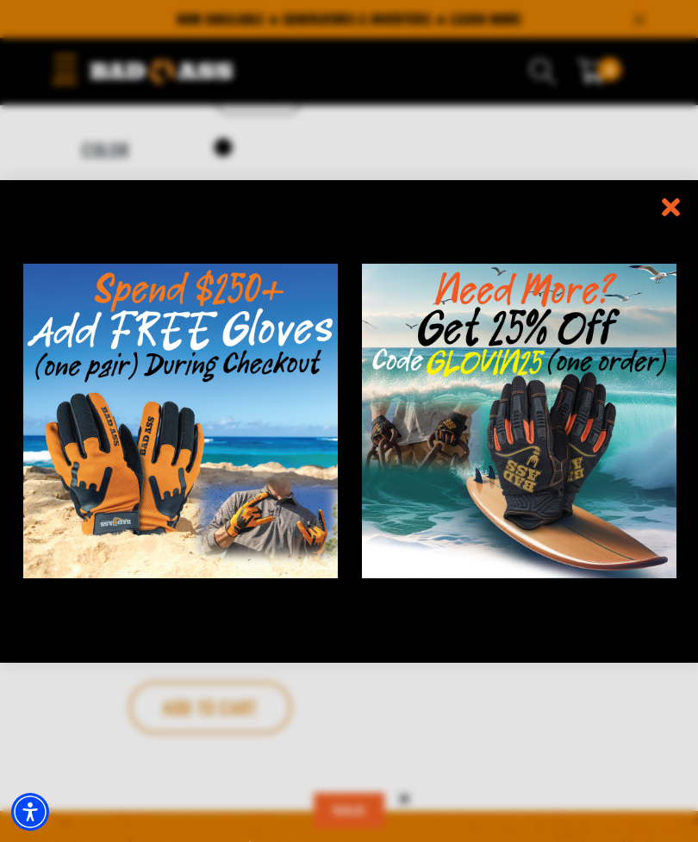
scroll to position [998, 0]
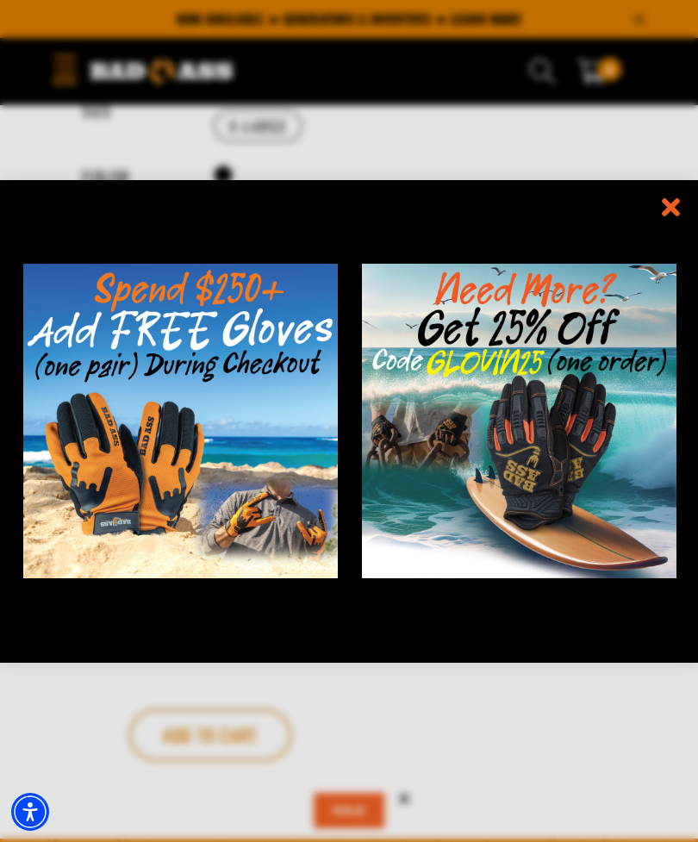
click at [673, 220] on icon "information" at bounding box center [671, 207] width 25 height 25
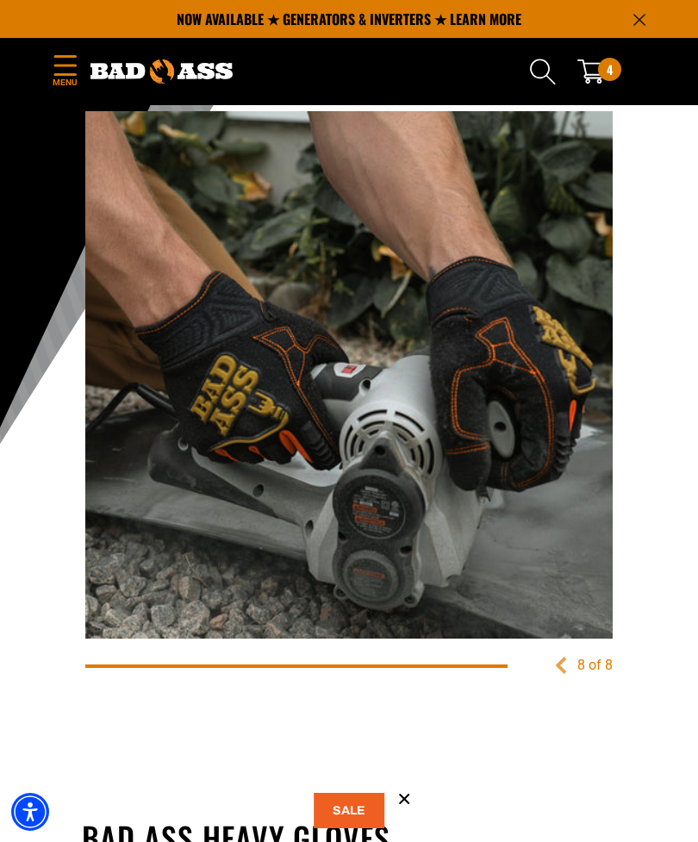
scroll to position [0, 0]
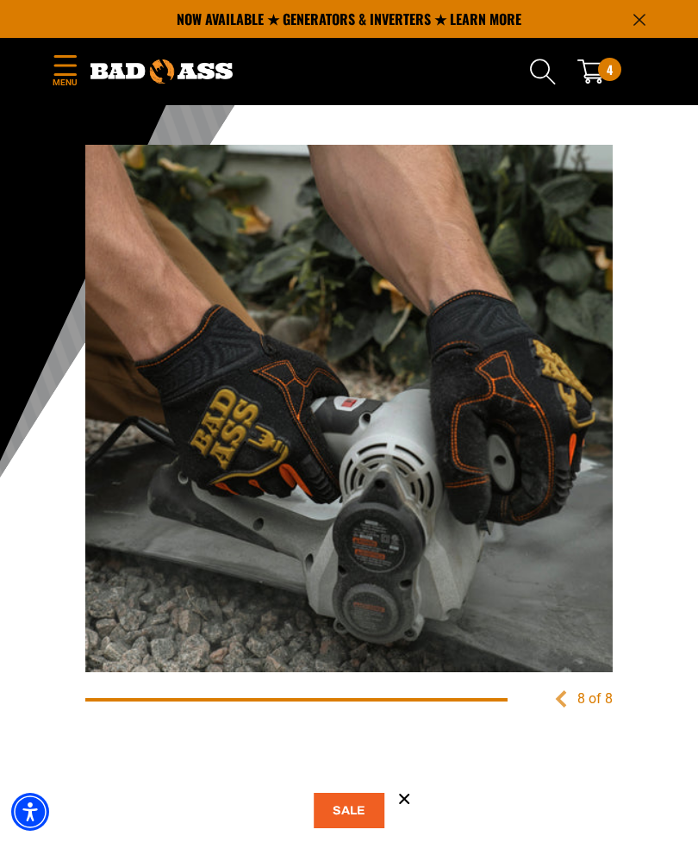
click at [608, 654] on img at bounding box center [349, 409] width 528 height 528
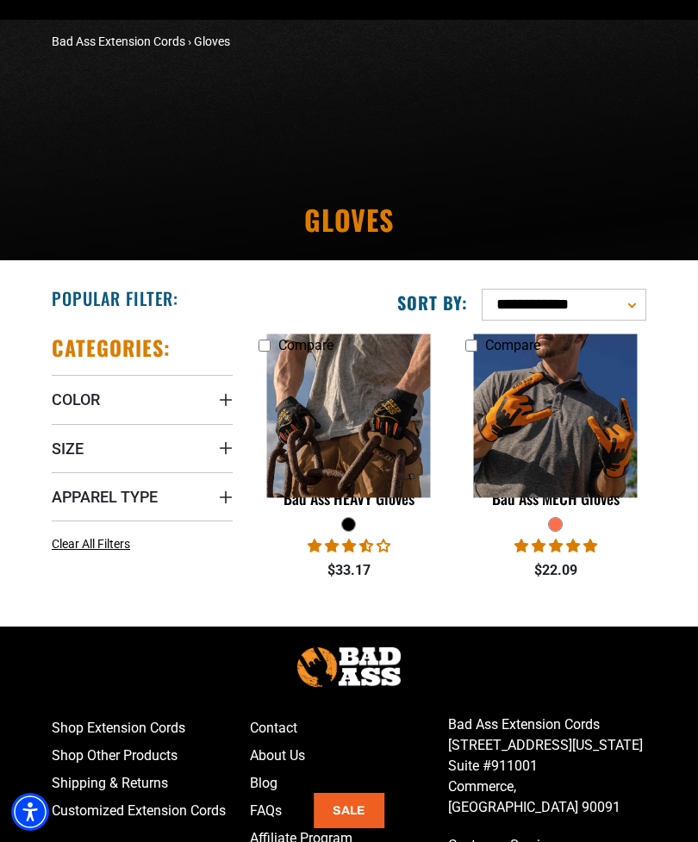
click at [613, 447] on img at bounding box center [556, 417] width 183 height 164
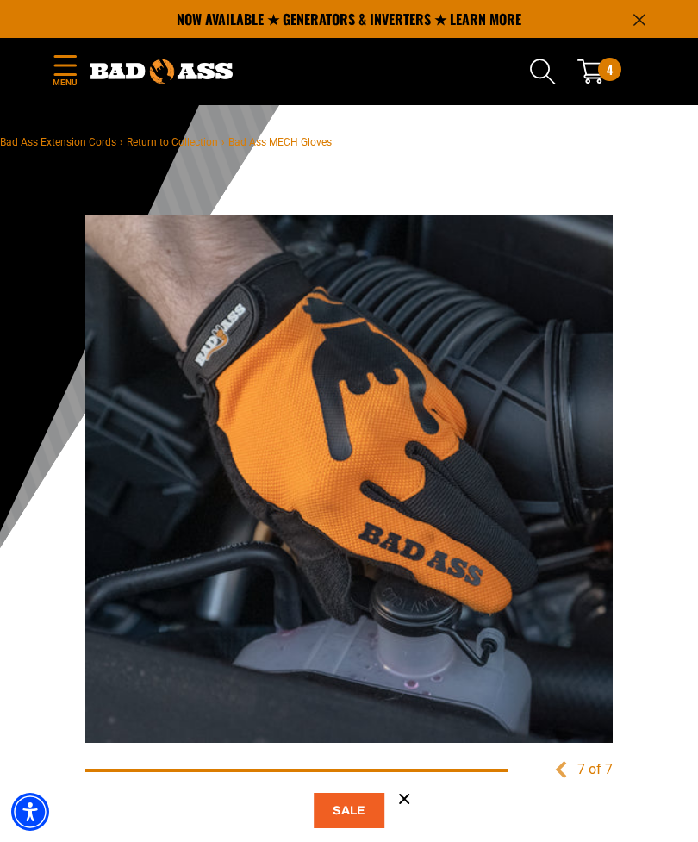
click at [615, 766] on div "7 of 7 Previous" at bounding box center [349, 489] width 535 height 555
click at [602, 766] on div "7 of 7" at bounding box center [595, 770] width 35 height 21
click at [604, 764] on div "7 of 7" at bounding box center [595, 770] width 35 height 21
click at [609, 60] on span "4" at bounding box center [610, 69] width 6 height 23
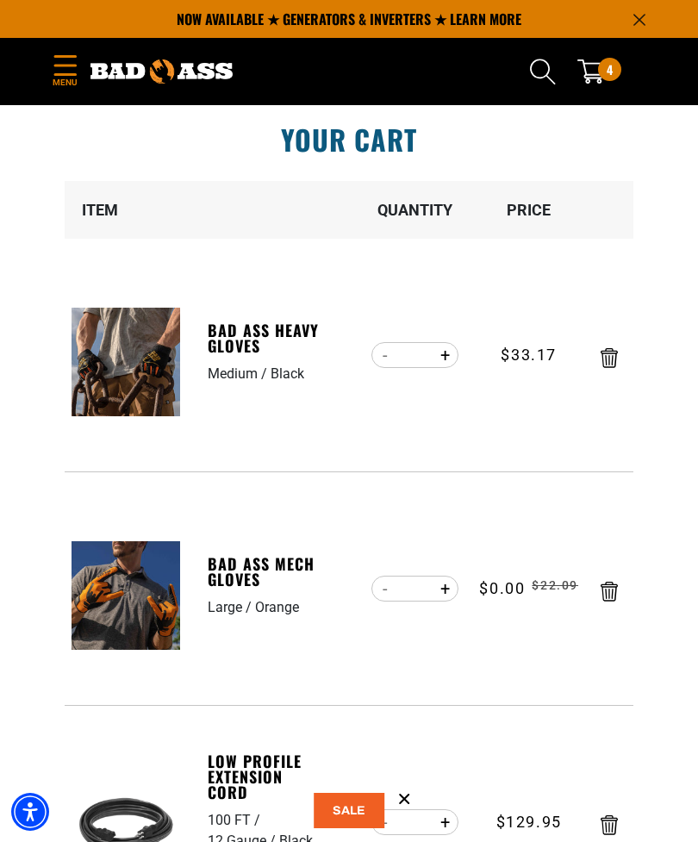
click at [602, 73] on div "4 4 items" at bounding box center [609, 69] width 23 height 23
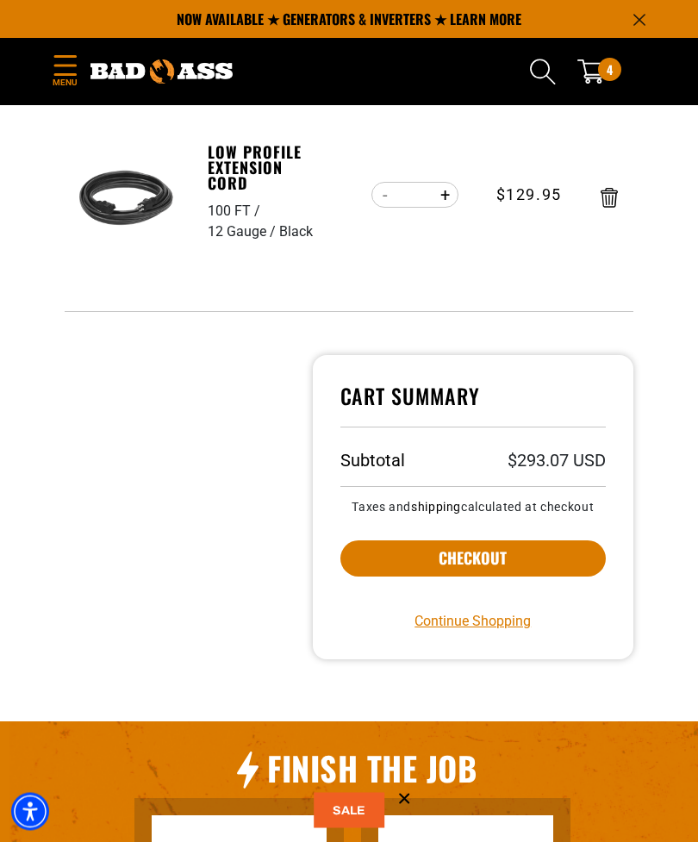
scroll to position [861, 0]
click at [557, 552] on button "Checkout" at bounding box center [474, 559] width 266 height 36
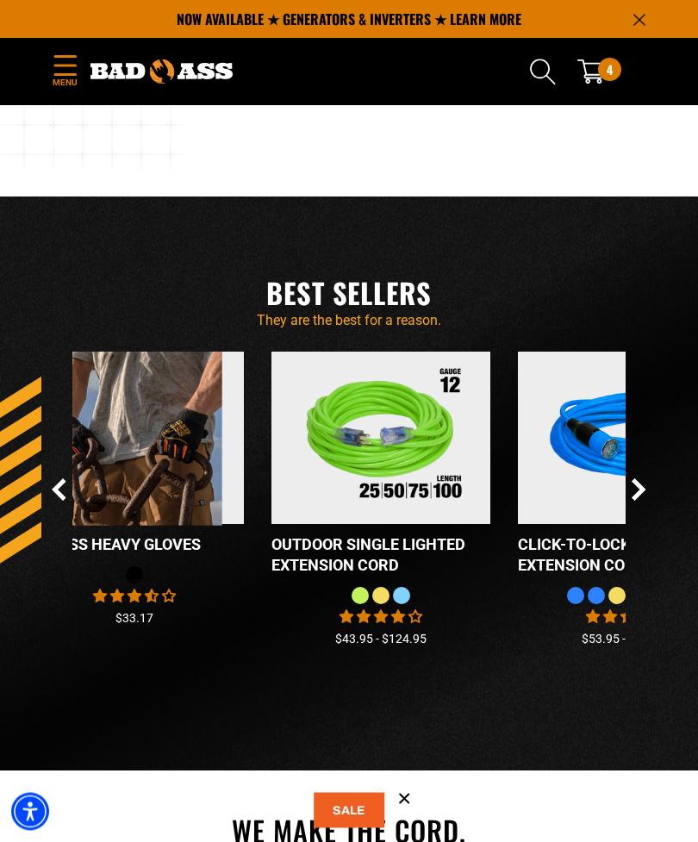
scroll to position [1161, 0]
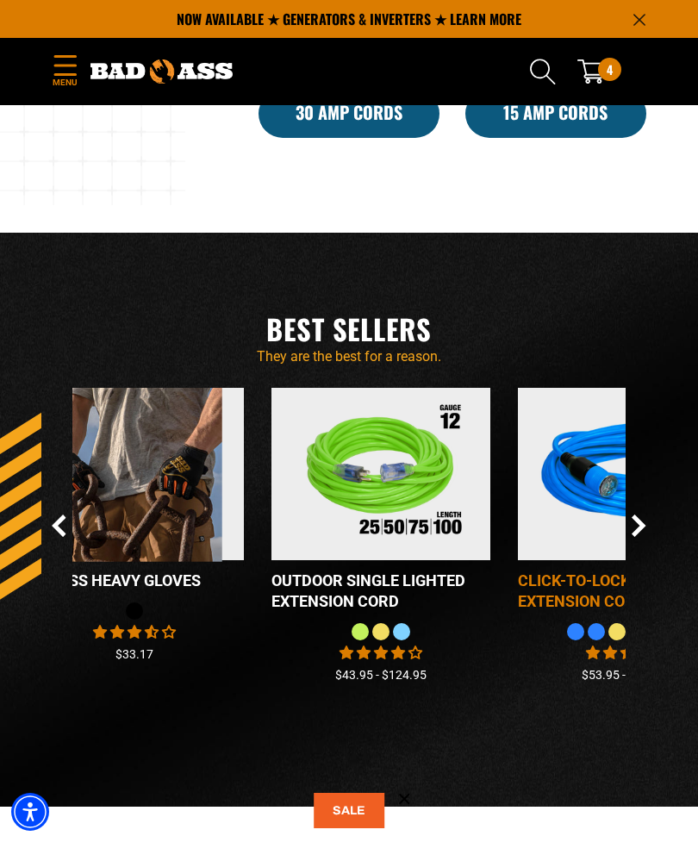
click at [625, 553] on img at bounding box center [628, 474] width 216 height 195
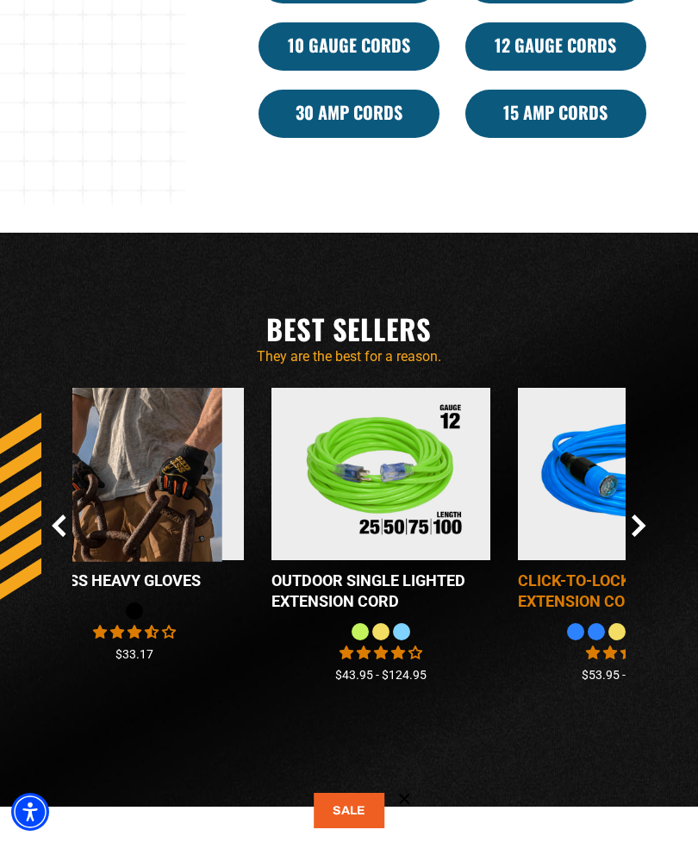
scroll to position [1216, 0]
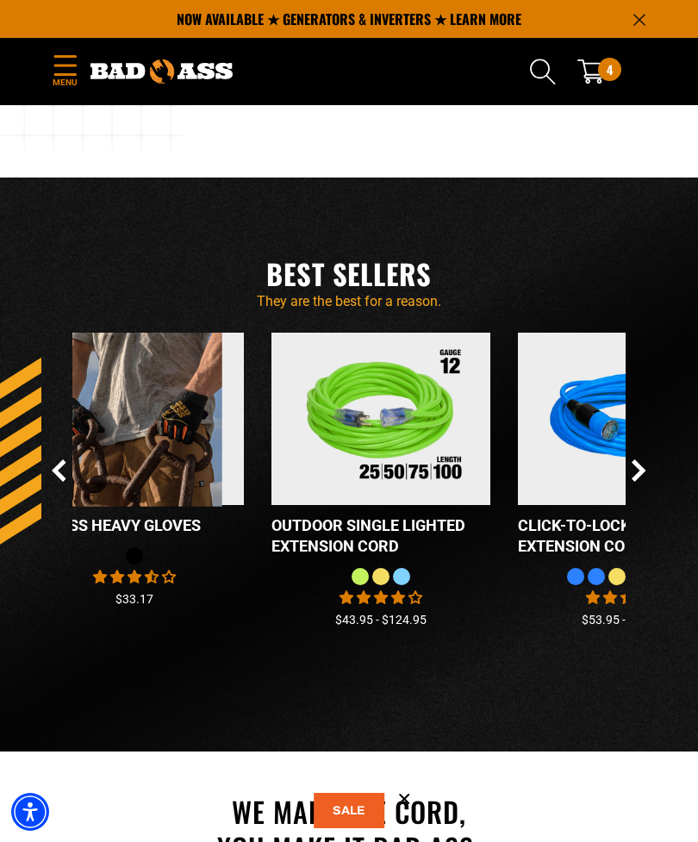
click at [646, 482] on icon "Next Slide" at bounding box center [639, 471] width 15 height 22
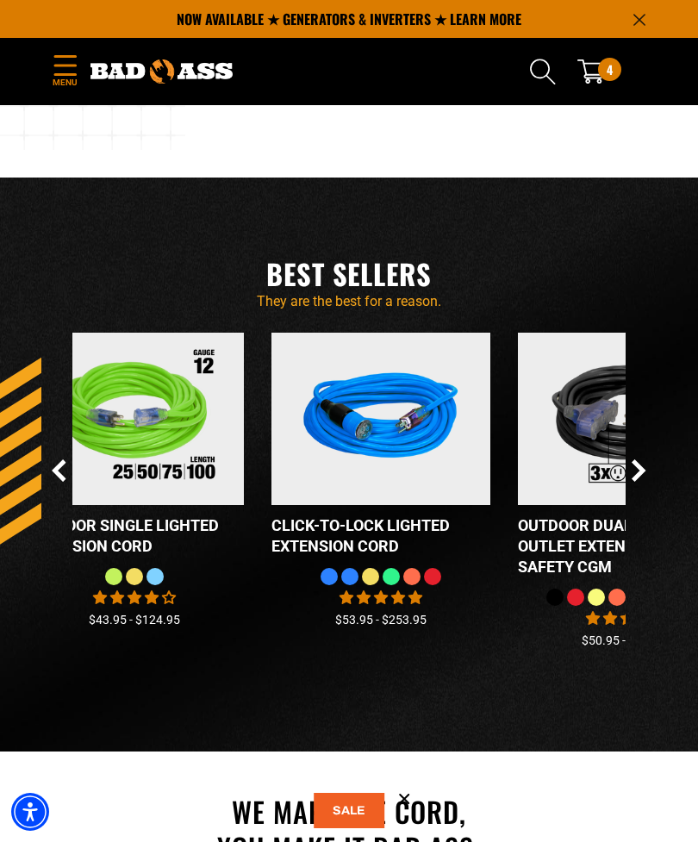
click at [654, 504] on div "Checkbox field Low Profile Extension Cord" at bounding box center [349, 498] width 621 height 330
click at [644, 482] on icon "Next Slide" at bounding box center [639, 471] width 15 height 22
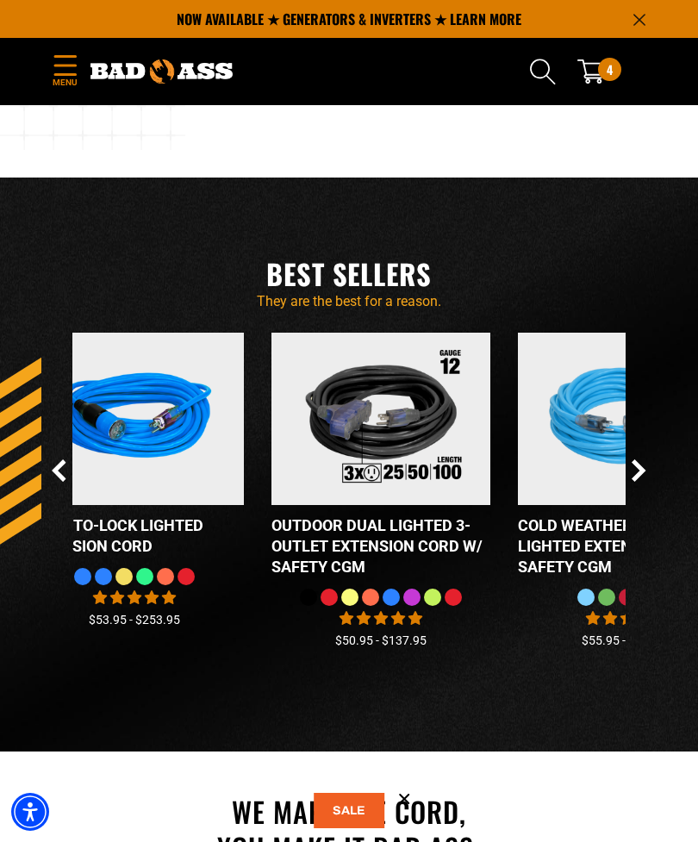
click at [643, 482] on button "Next Slide" at bounding box center [639, 471] width 15 height 22
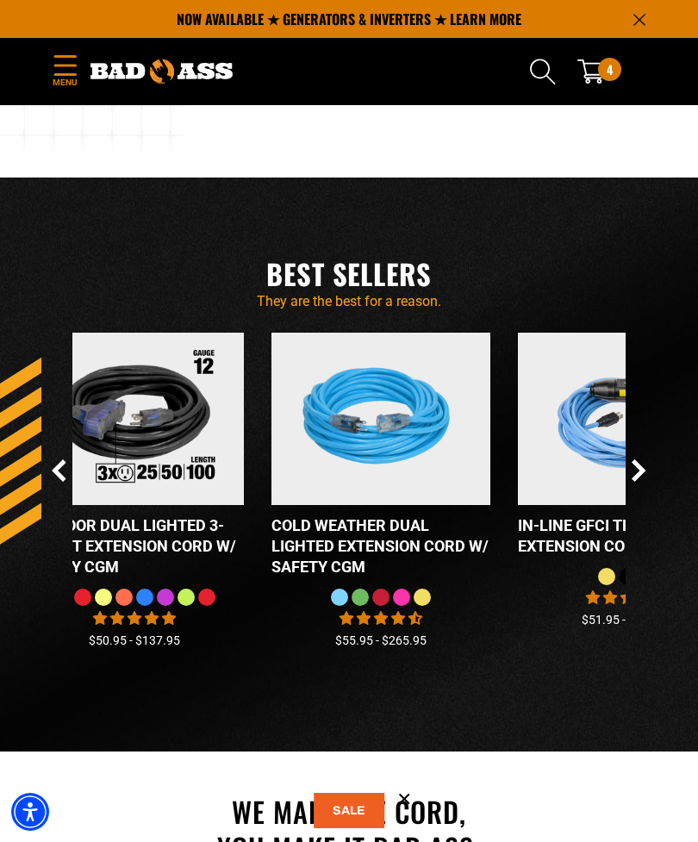
click at [650, 504] on div "Checkbox field Low Profile Extension Cord" at bounding box center [349, 498] width 621 height 330
click at [646, 482] on icon "Next Slide" at bounding box center [639, 471] width 15 height 22
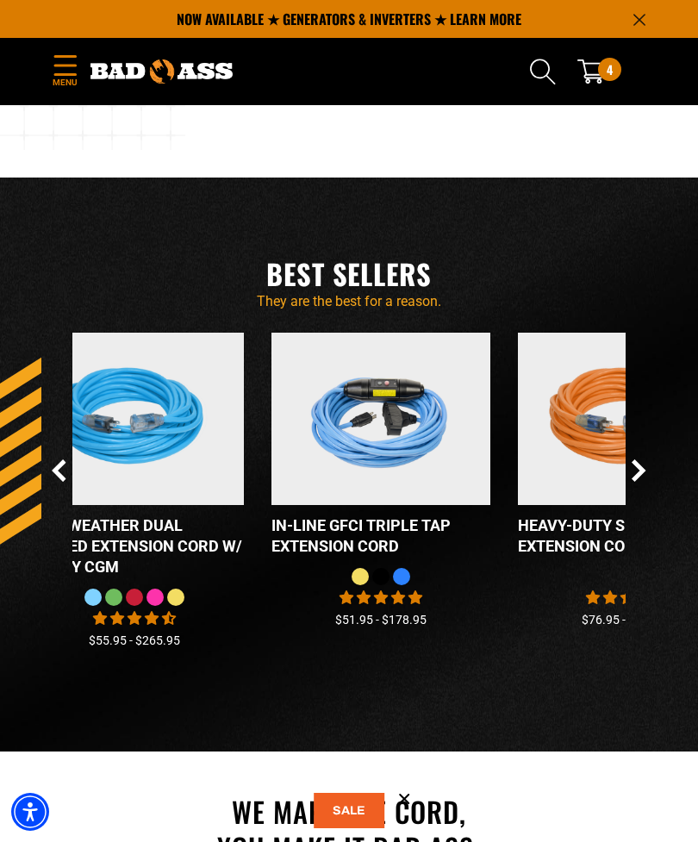
click at [652, 504] on div "Checkbox field Low Profile Extension Cord" at bounding box center [349, 498] width 621 height 330
click at [640, 482] on icon "Next Slide" at bounding box center [639, 471] width 15 height 22
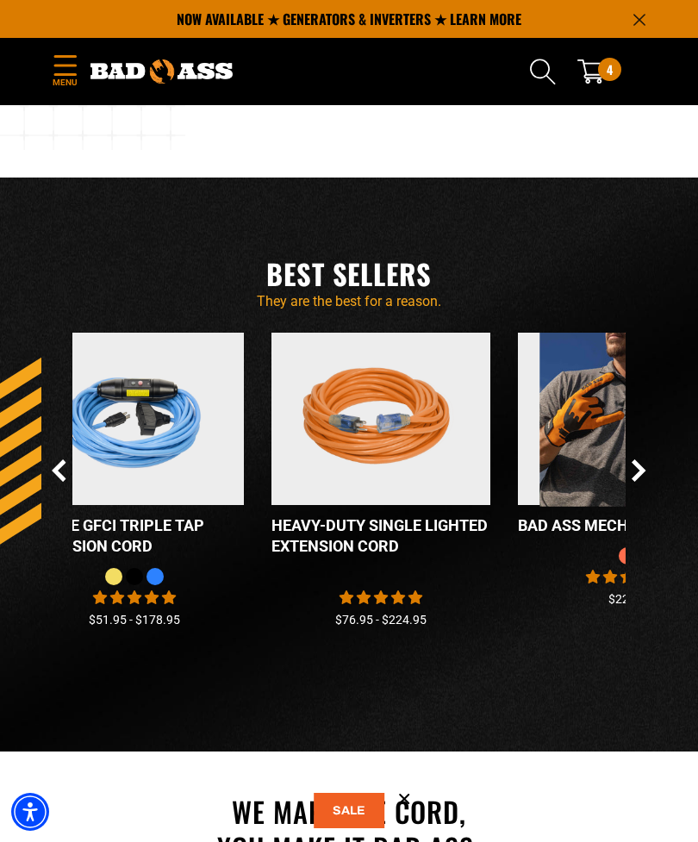
click at [646, 482] on icon "Next Slide" at bounding box center [639, 471] width 15 height 22
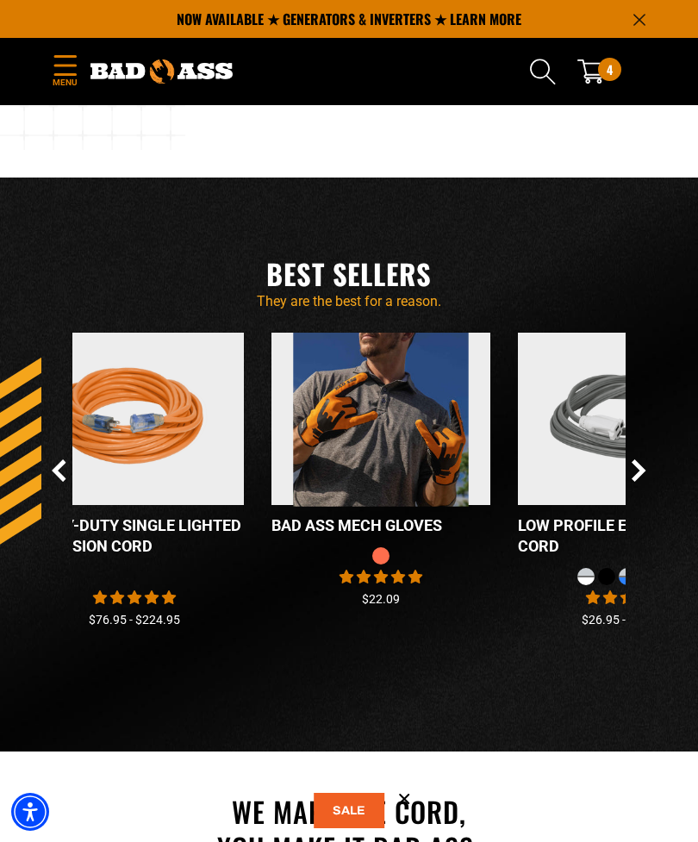
click at [643, 482] on icon "Next Slide" at bounding box center [639, 471] width 15 height 22
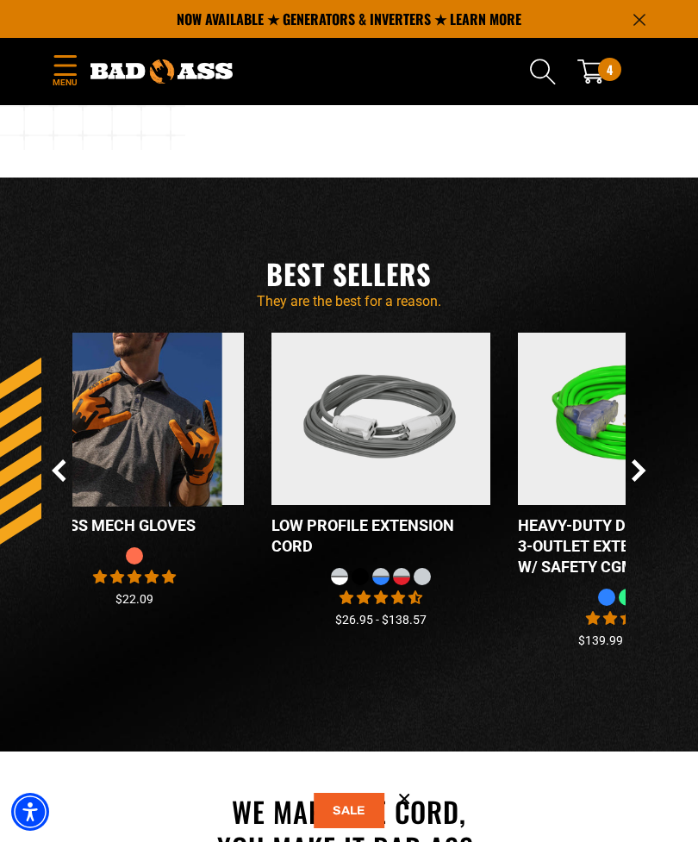
click at [637, 481] on icon "Next Slide" at bounding box center [638, 471] width 9 height 20
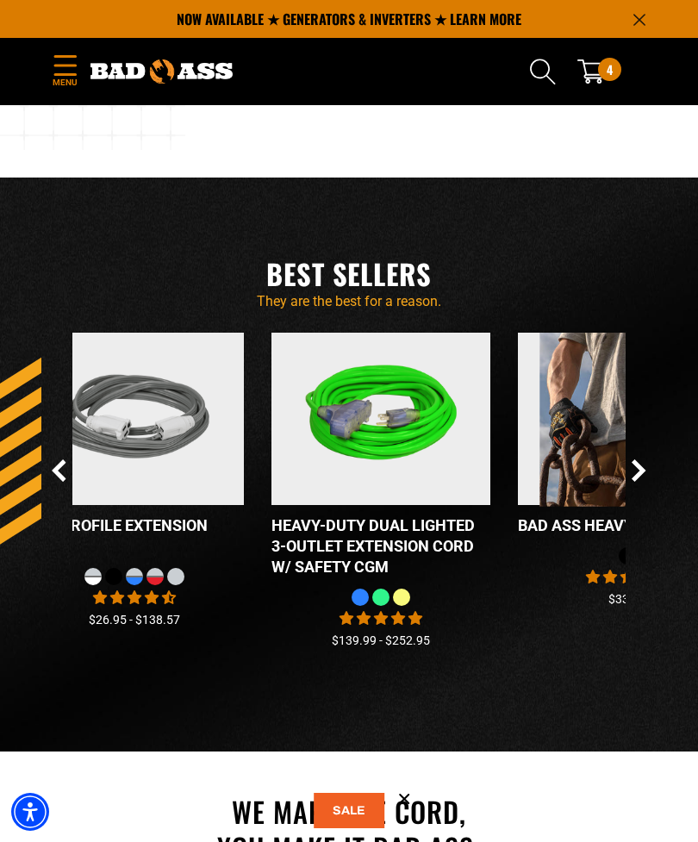
click at [645, 482] on icon "Next Slide" at bounding box center [639, 471] width 15 height 22
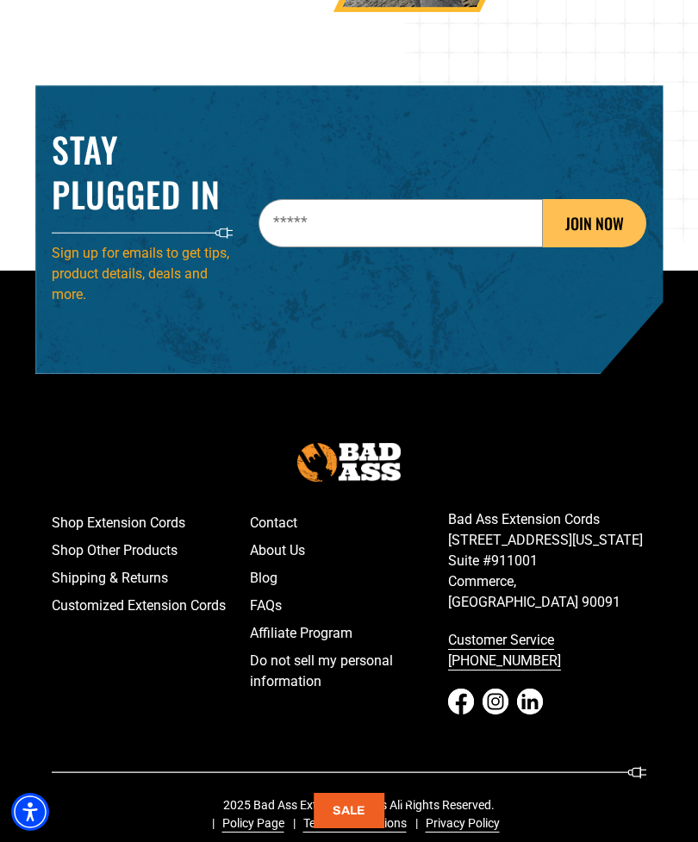
scroll to position [2656, 0]
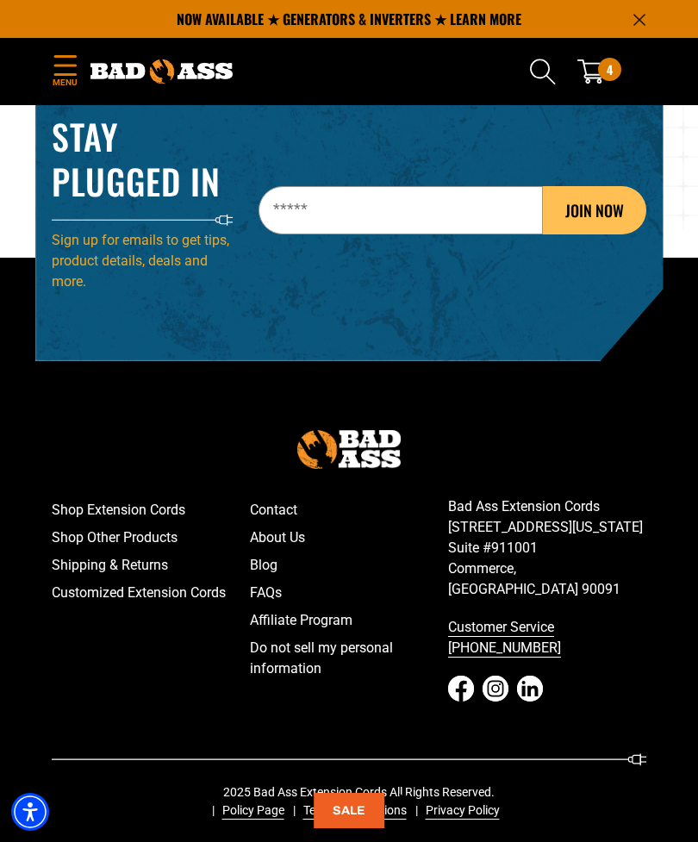
click at [352, 829] on button at bounding box center [349, 810] width 71 height 35
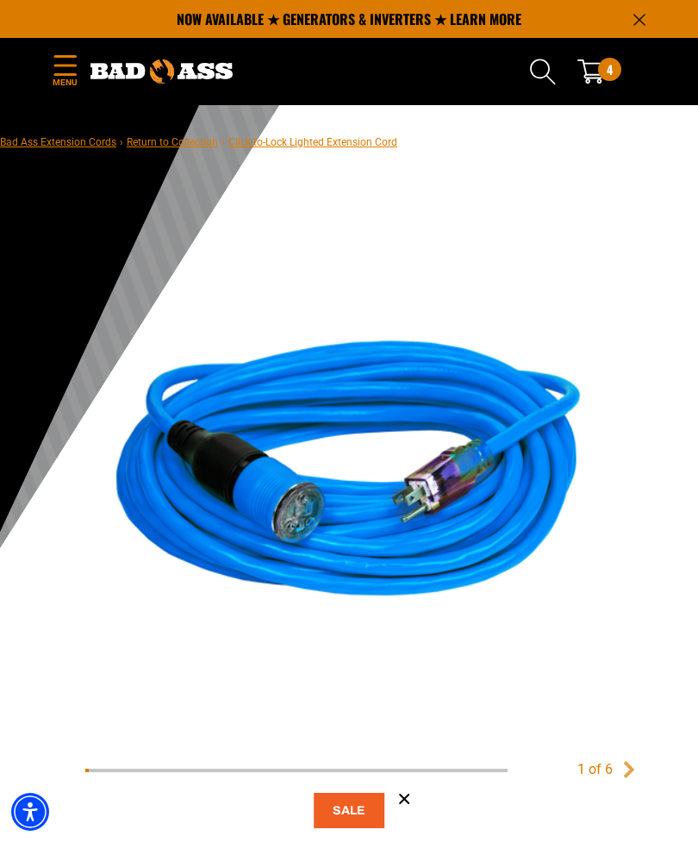
click at [613, 73] on span "4" at bounding box center [610, 69] width 6 height 23
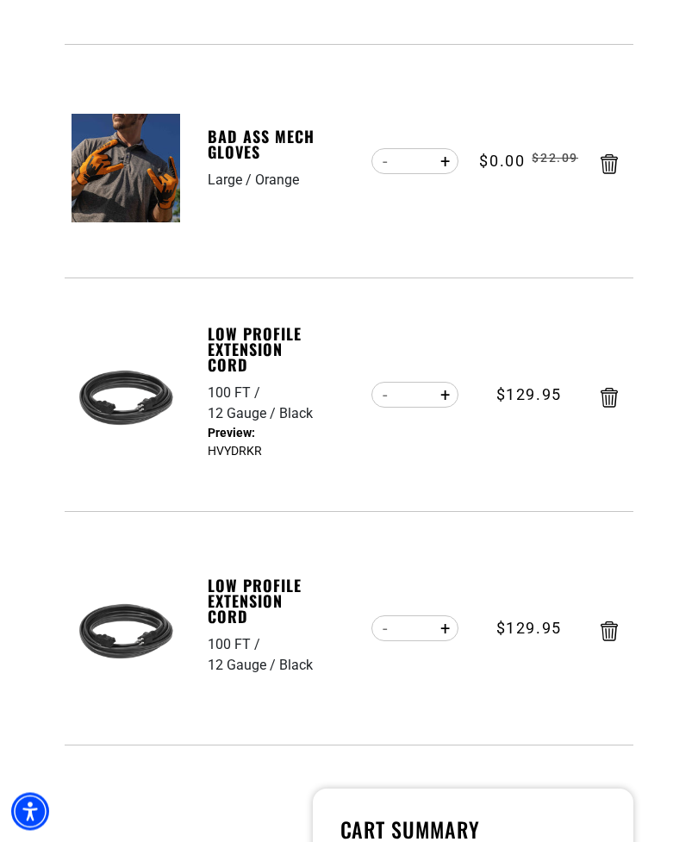
scroll to position [431, 0]
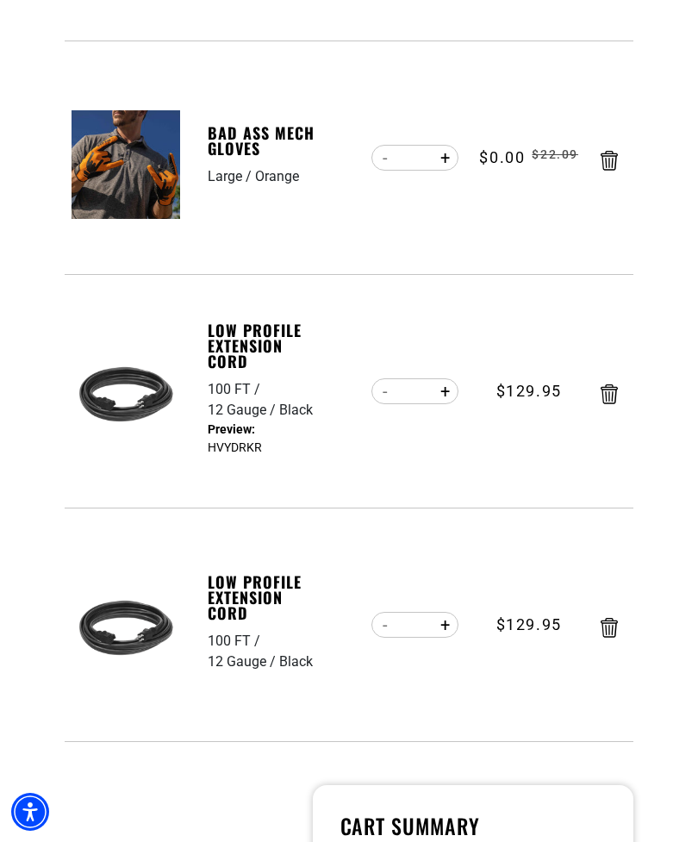
click at [617, 629] on icon "Remove Low Profile Extension Cord - 100 FT / 12 Gauge / Black" at bounding box center [609, 628] width 17 height 20
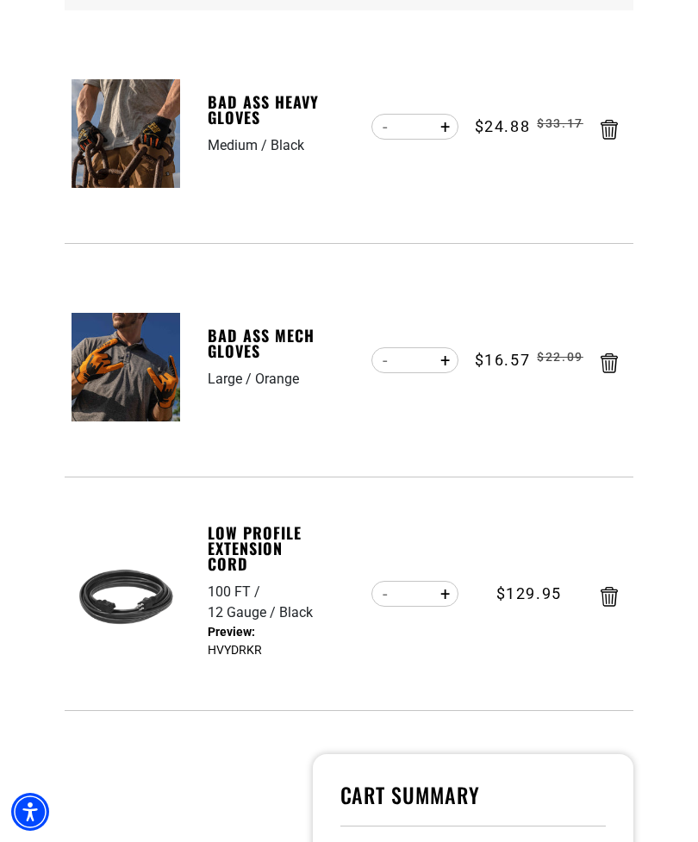
scroll to position [241, 0]
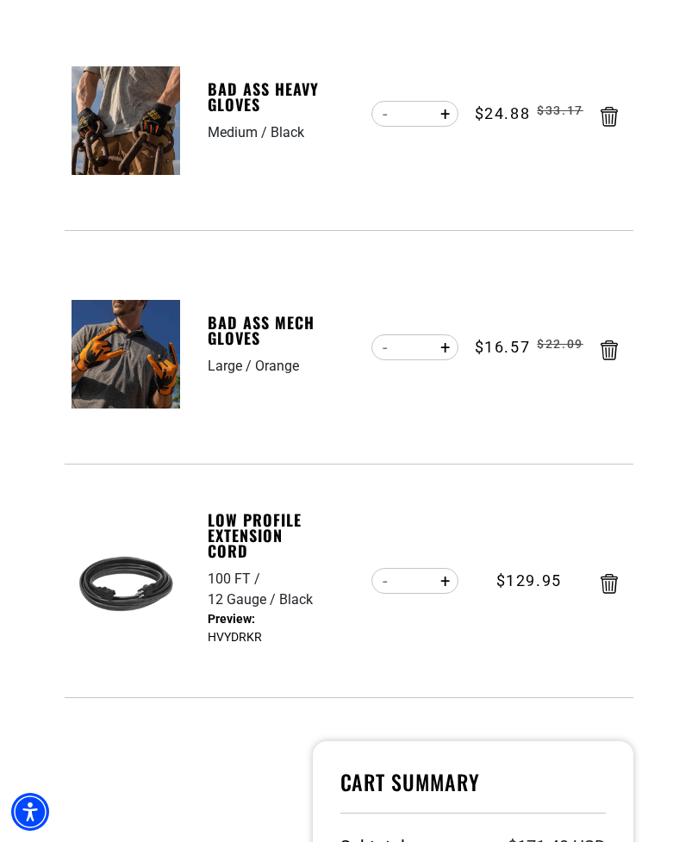
click at [212, 632] on dd "HVYDRKR" at bounding box center [267, 628] width 119 height 36
click at [215, 630] on dd "HVYDRKR" at bounding box center [267, 628] width 119 height 36
click at [217, 626] on dd "HVYDRKR" at bounding box center [267, 628] width 119 height 36
click at [222, 630] on dd "HVYDRKR" at bounding box center [267, 628] width 119 height 36
click at [223, 628] on dd "HVYDRKR" at bounding box center [267, 628] width 119 height 36
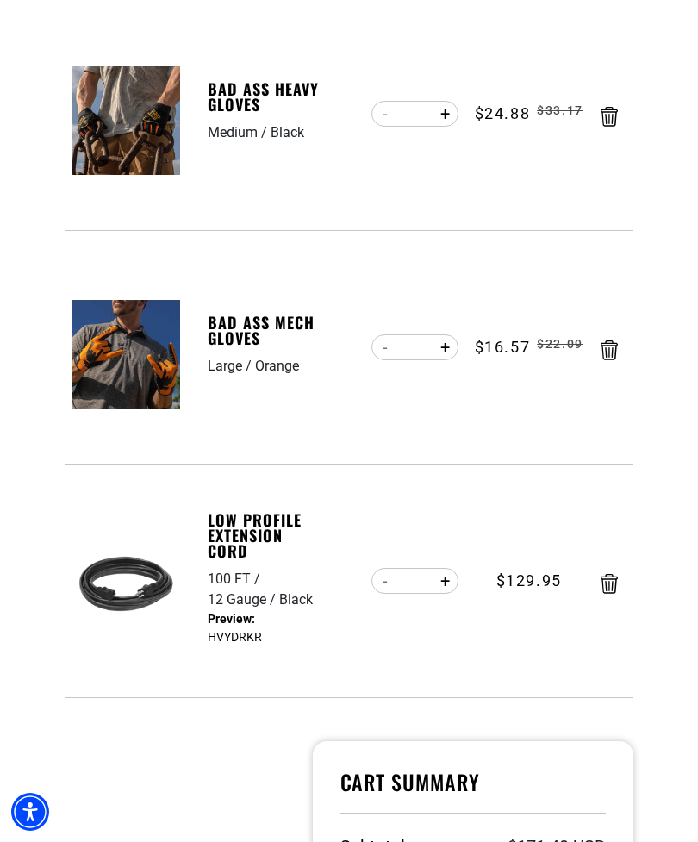
click at [217, 621] on dd "HVYDRKR" at bounding box center [267, 628] width 119 height 36
click at [217, 610] on dd "HVYDRKR" at bounding box center [267, 628] width 119 height 36
click at [221, 609] on div "12 Gauge" at bounding box center [244, 600] width 72 height 21
click at [222, 616] on dd "HVYDRKR" at bounding box center [267, 628] width 119 height 36
click at [220, 623] on dd "HVYDRKR" at bounding box center [267, 628] width 119 height 36
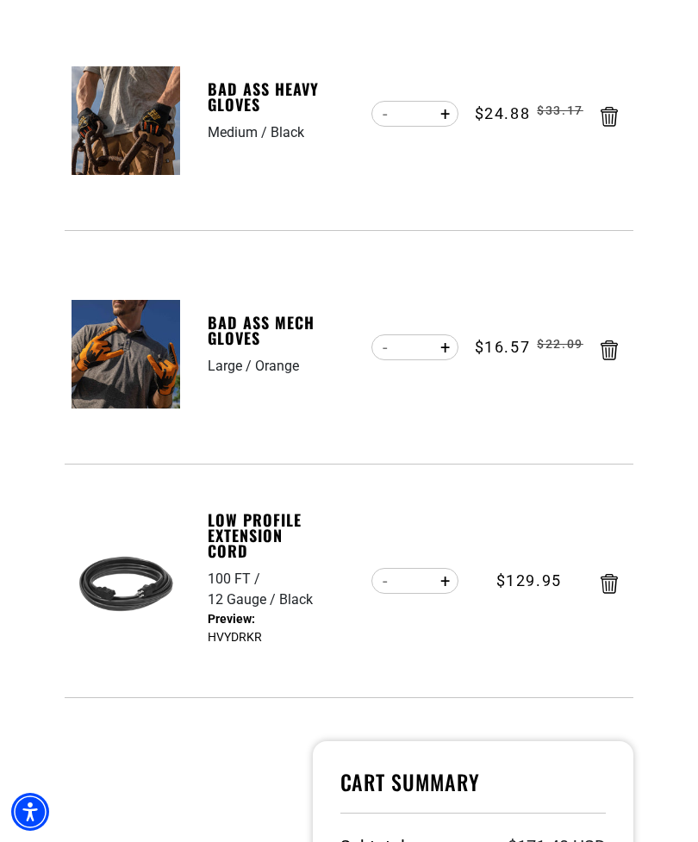
click at [214, 623] on dd "HVYDRKR" at bounding box center [267, 628] width 119 height 36
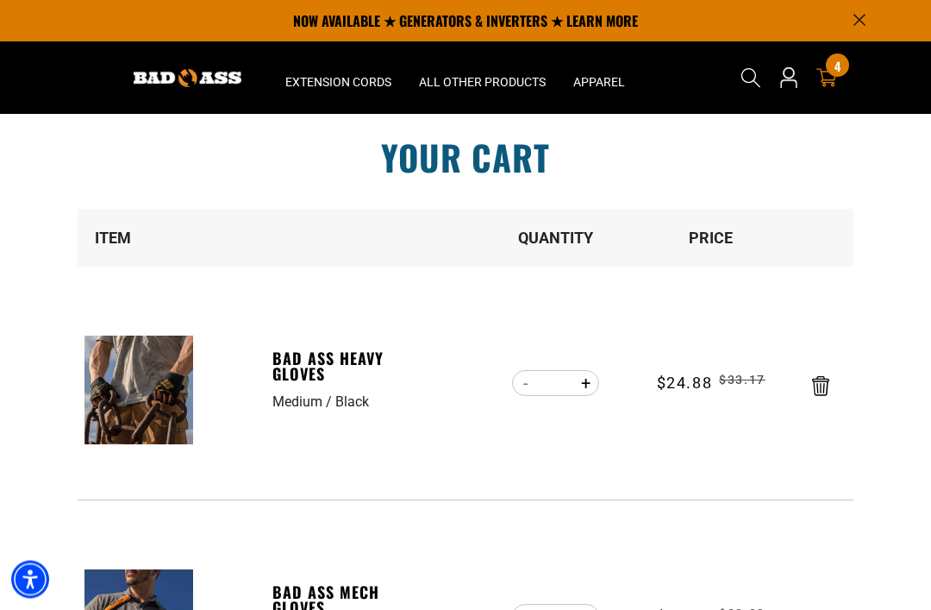
scroll to position [0, 0]
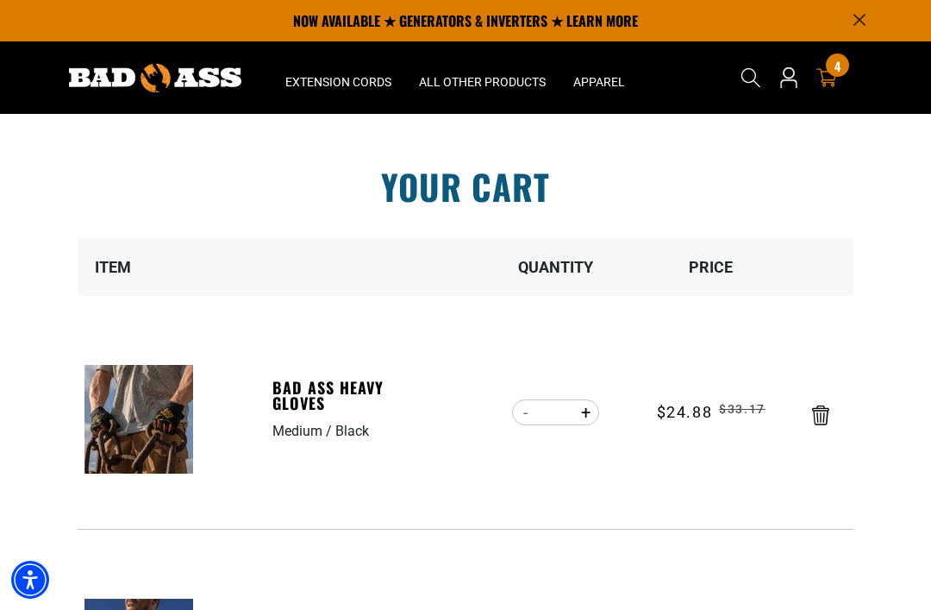
click at [698, 69] on span "4" at bounding box center [838, 65] width 6 height 13
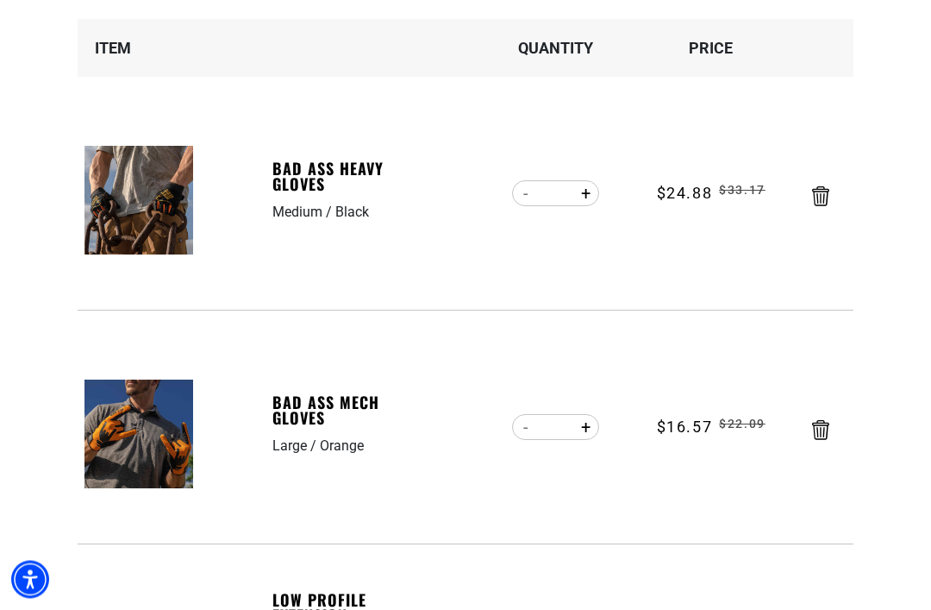
scroll to position [220, 0]
click at [296, 176] on link "Bad Ass HEAVY Gloves" at bounding box center [331, 175] width 119 height 31
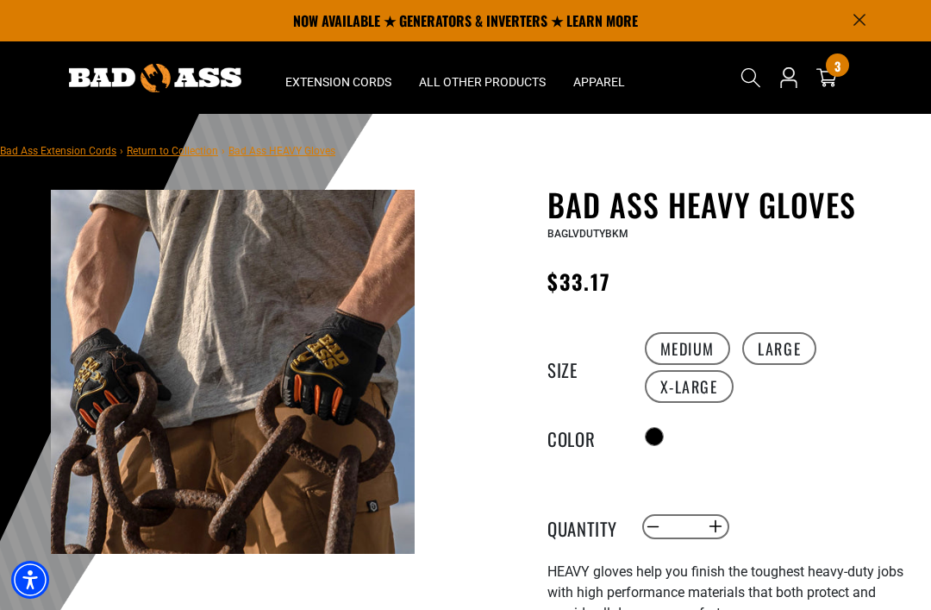
click at [789, 345] on label "Large" at bounding box center [779, 348] width 74 height 33
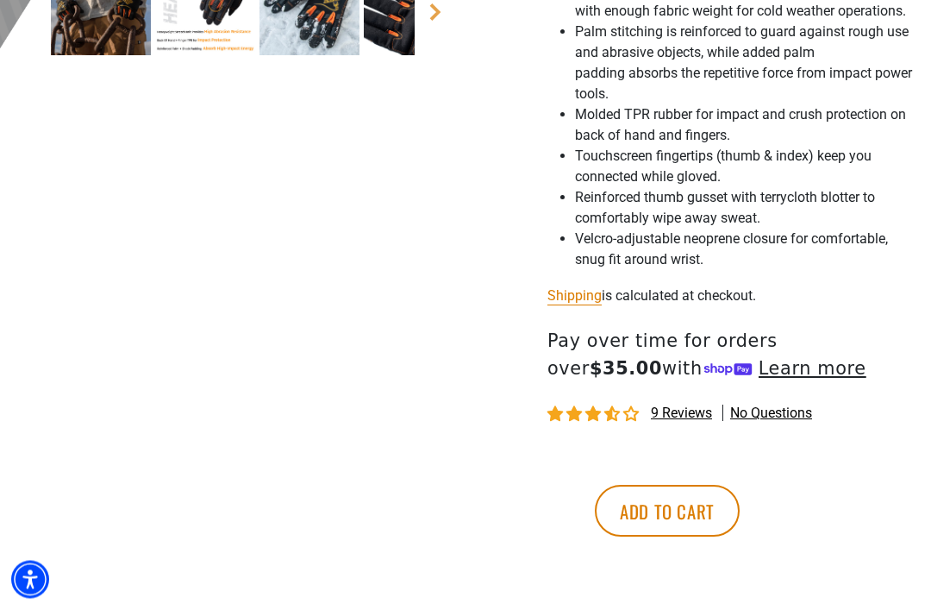
scroll to position [672, 0]
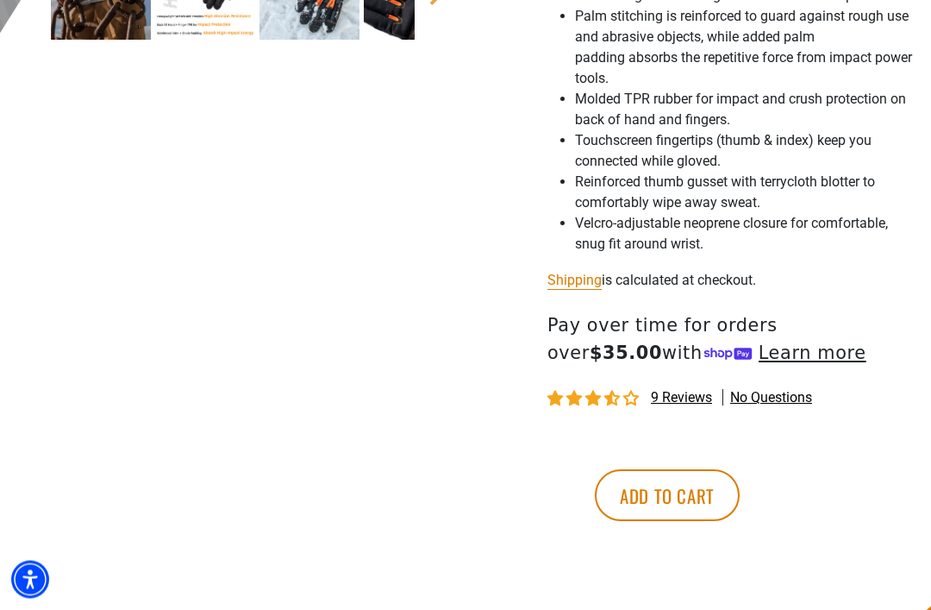
click at [740, 497] on button "Add to cart" at bounding box center [667, 496] width 145 height 52
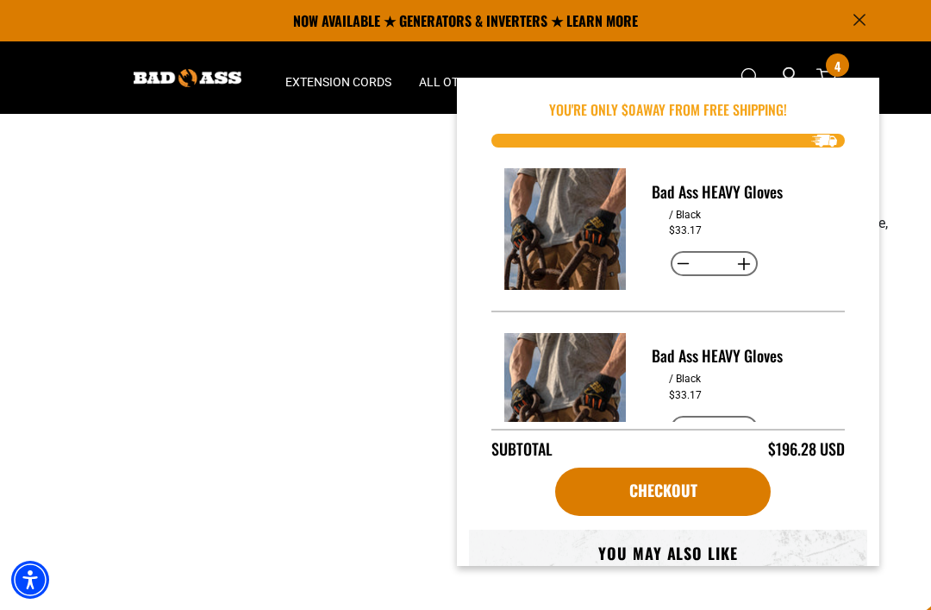
click at [770, 187] on h3 "Bad Ass HEAVY Gloves" at bounding box center [742, 191] width 180 height 22
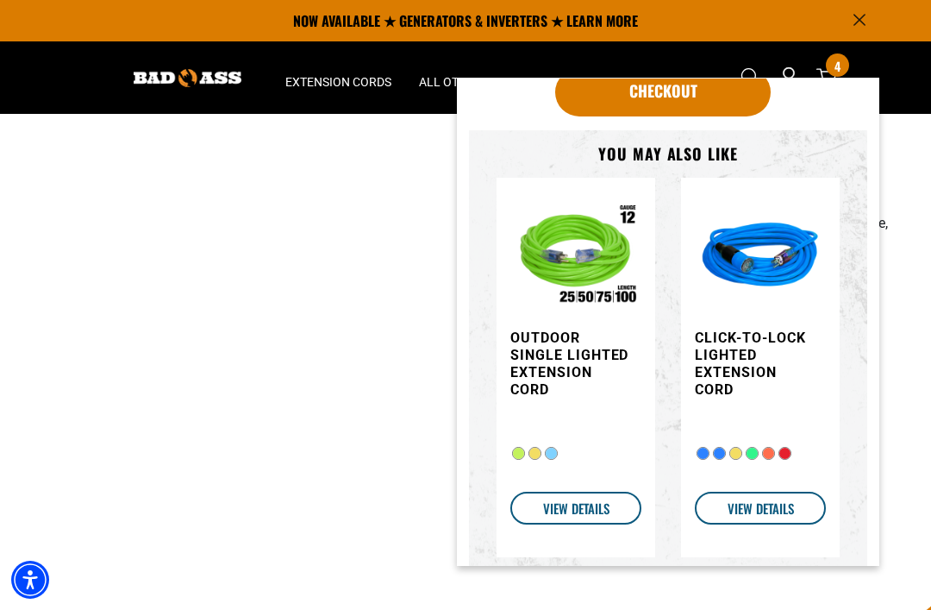
scroll to position [398, 0]
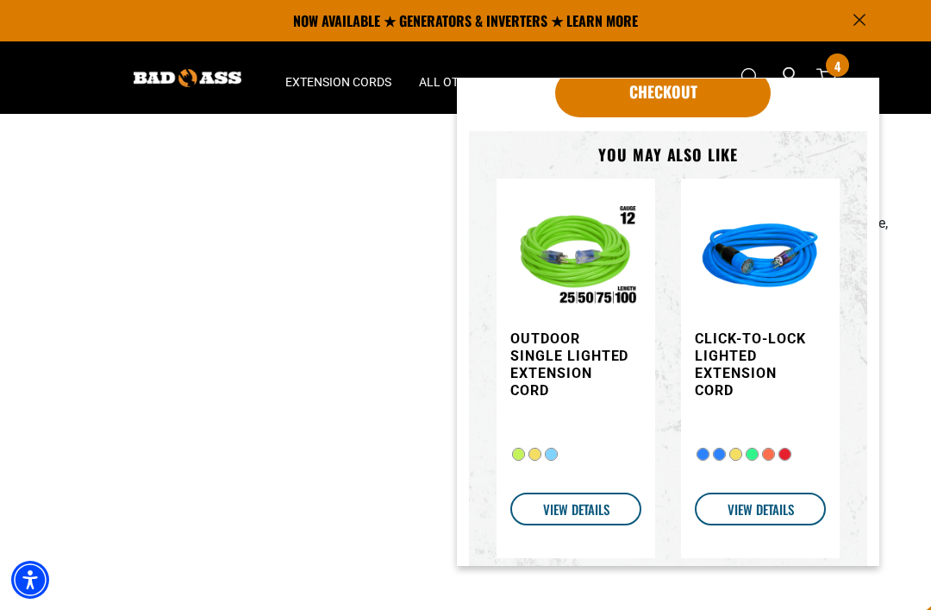
click at [773, 300] on img "Item added to your cart" at bounding box center [760, 257] width 131 height 131
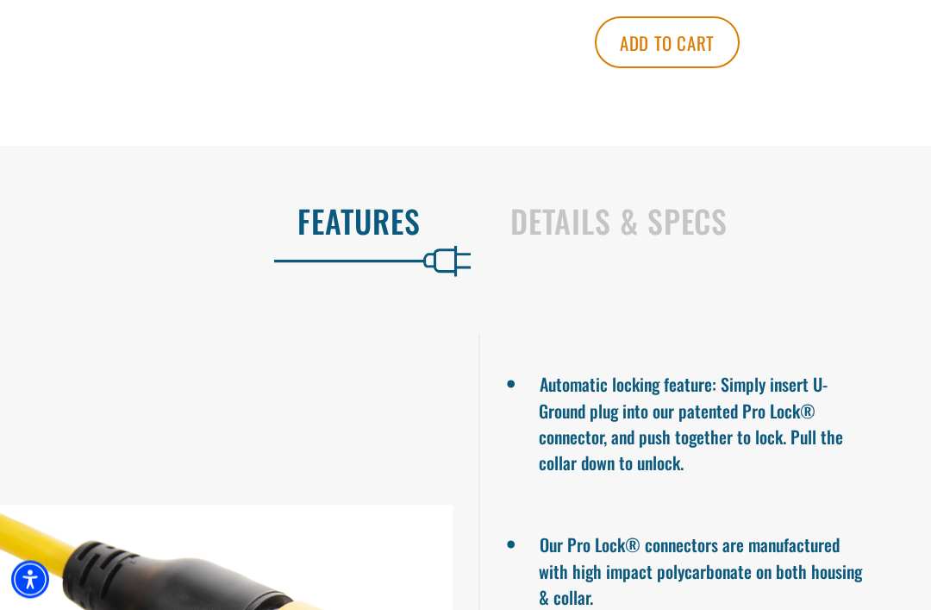
scroll to position [1132, 0]
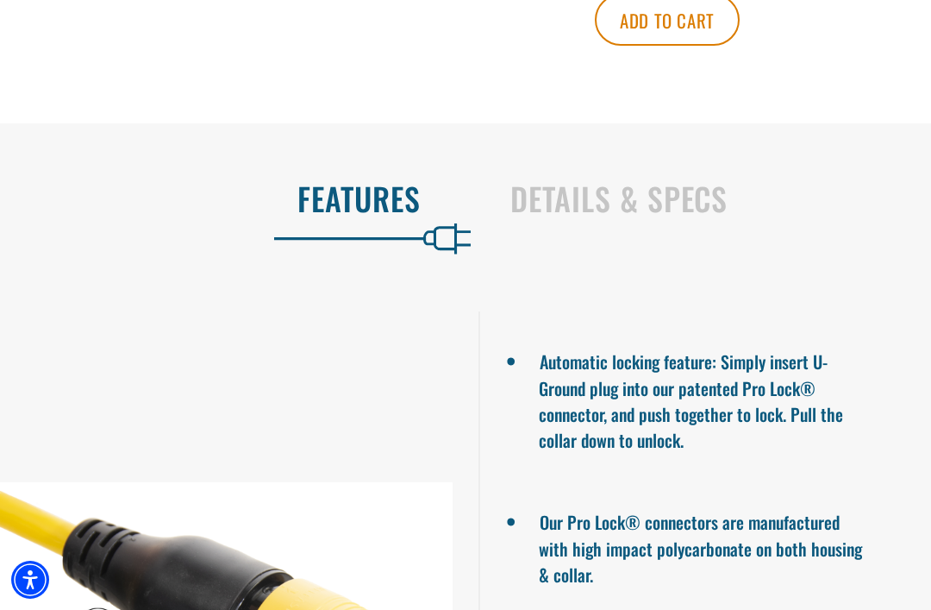
click at [687, 216] on h2 "Details & Specs" at bounding box center [702, 198] width 385 height 36
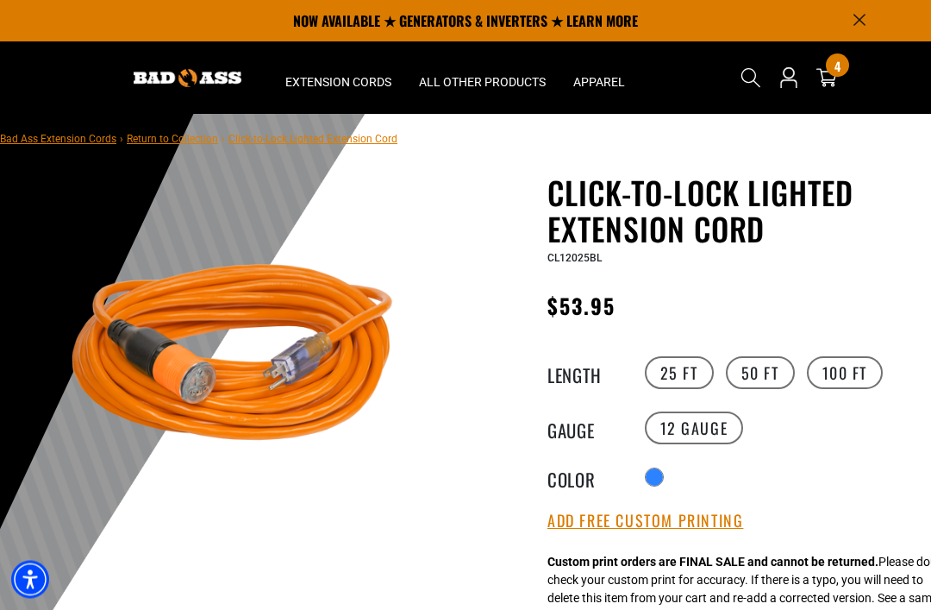
scroll to position [0, 0]
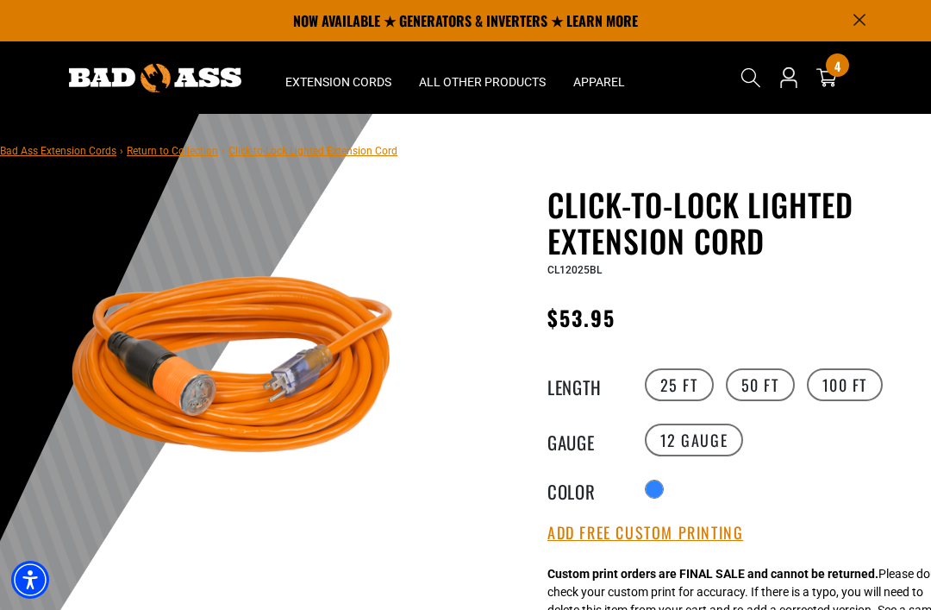
click at [835, 62] on span "4" at bounding box center [838, 65] width 6 height 13
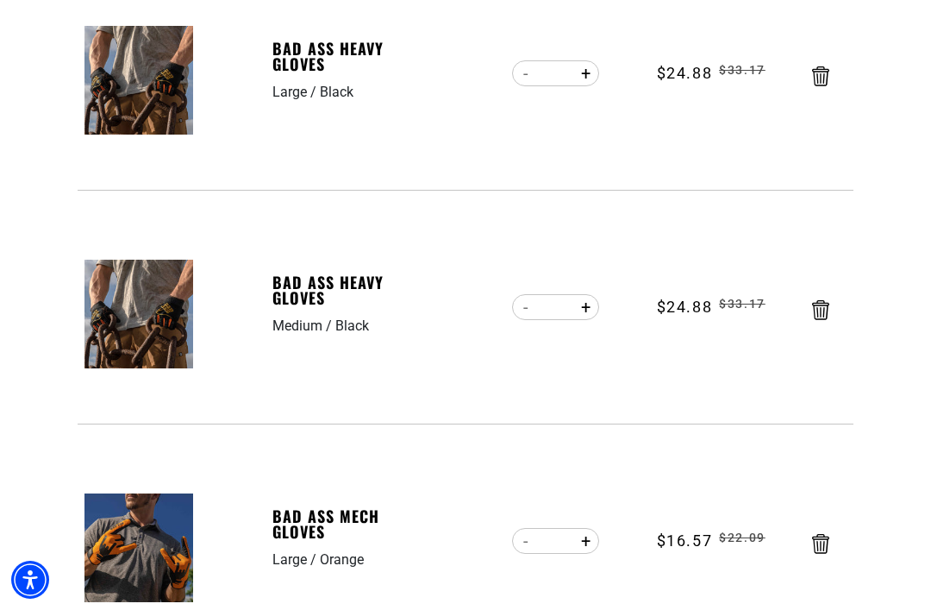
scroll to position [341, 0]
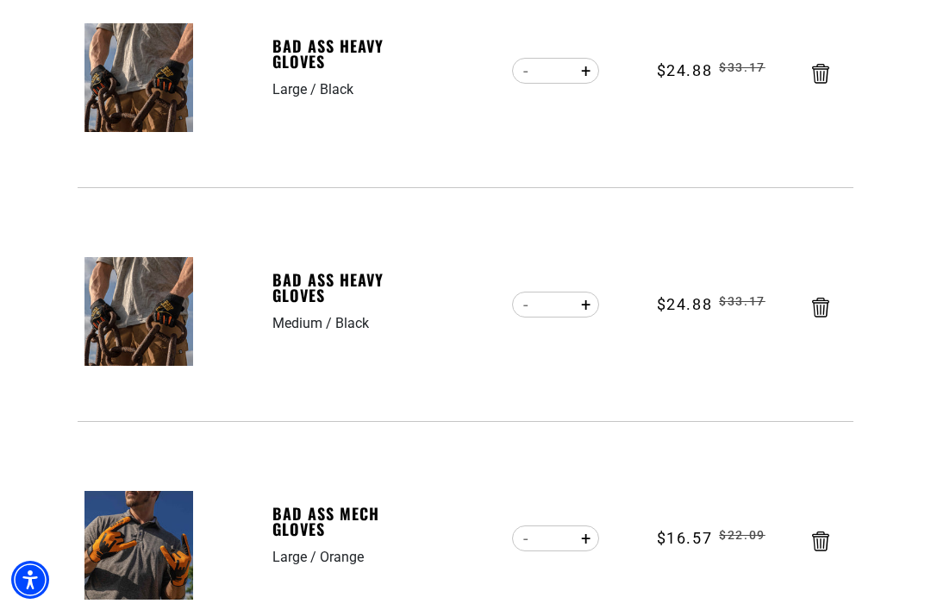
click at [823, 303] on icon "Remove Bad Ass HEAVY Gloves - Medium / Black" at bounding box center [820, 307] width 17 height 20
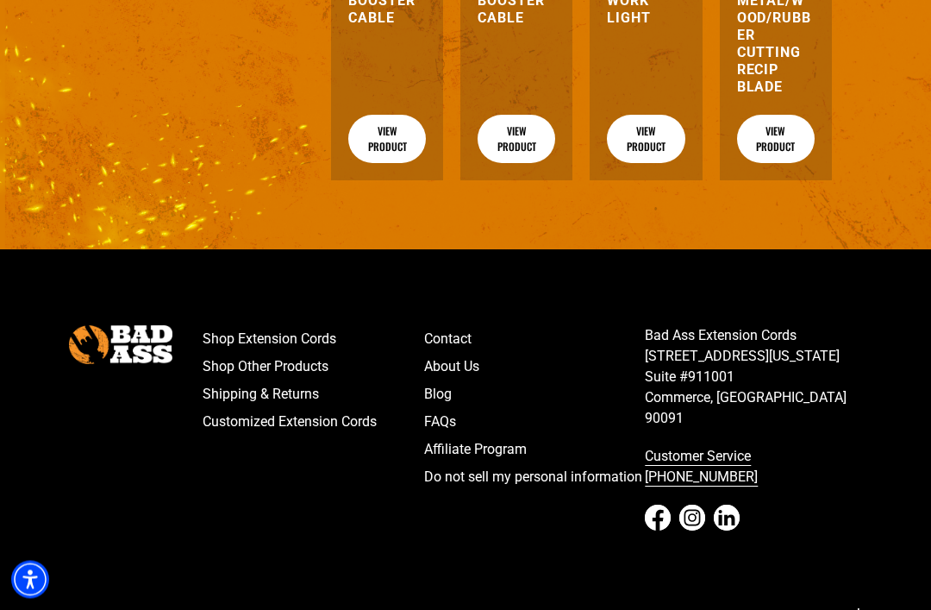
scroll to position [1676, 0]
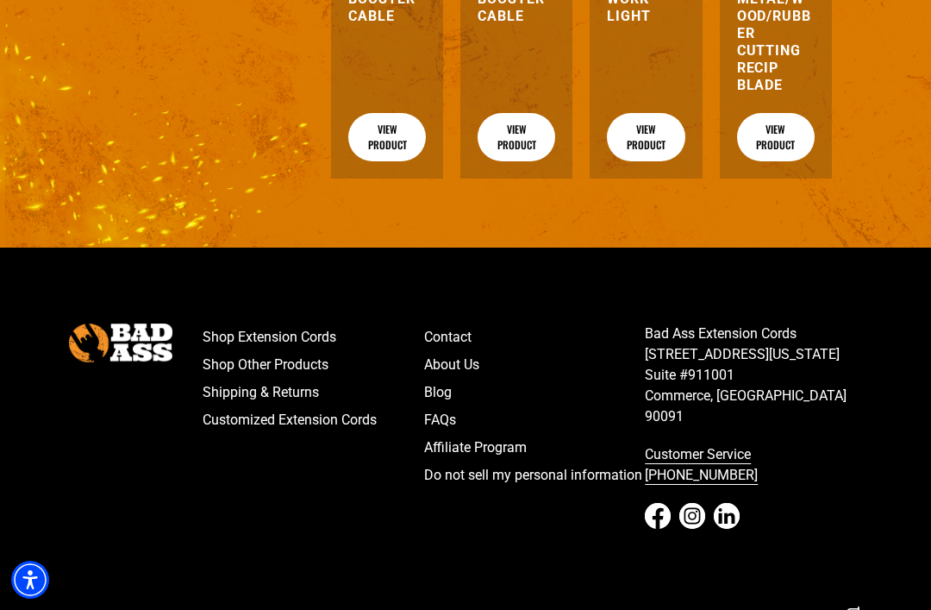
click at [321, 377] on link "Shop Other Products" at bounding box center [314, 365] width 222 height 28
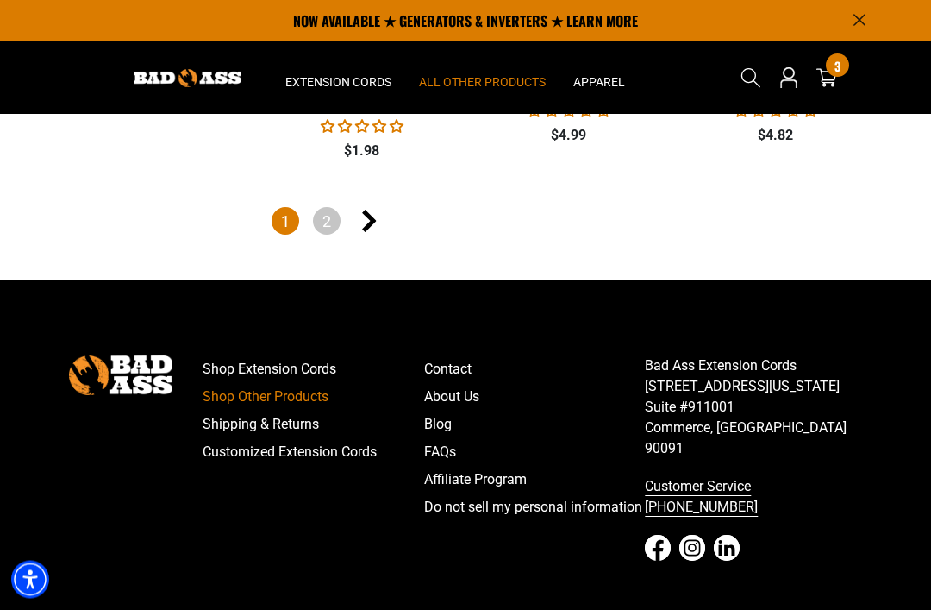
scroll to position [3636, 0]
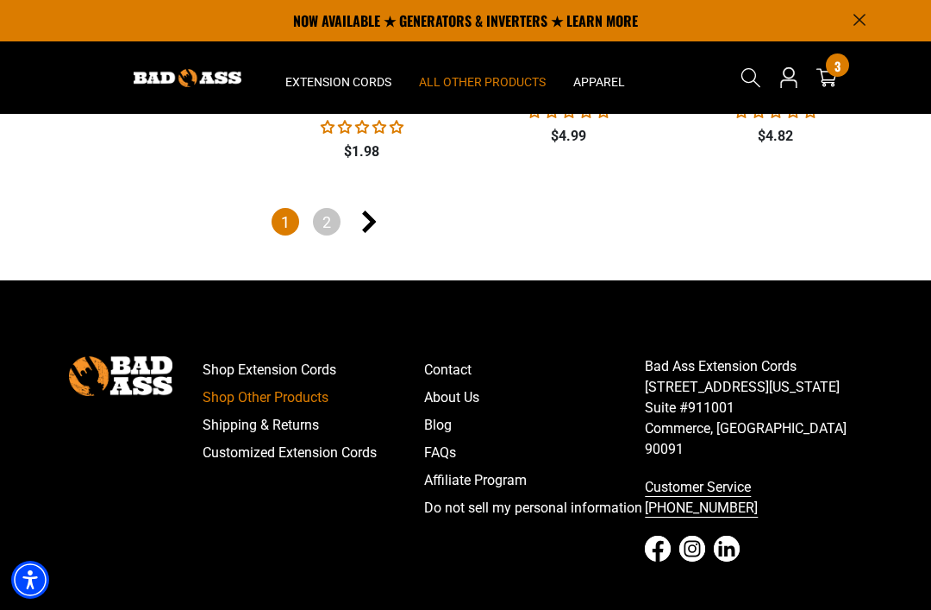
click at [884, 307] on footer "Shop Extension Cords Shop Other Products Shipping & Returns Customized Extensio…" at bounding box center [465, 506] width 931 height 453
click at [365, 210] on icon "Next page" at bounding box center [369, 221] width 15 height 22
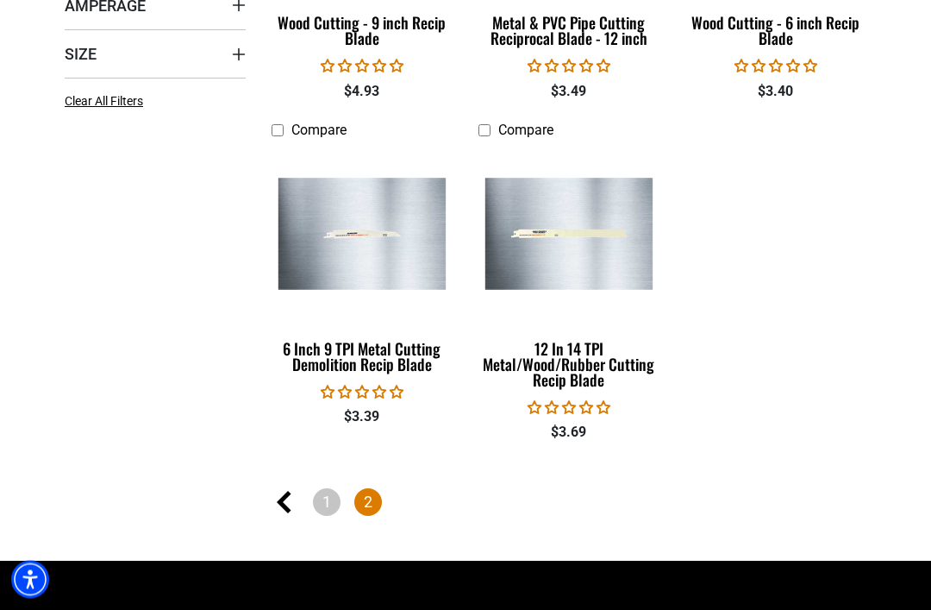
scroll to position [638, 0]
click at [285, 499] on icon "Previous page" at bounding box center [284, 502] width 15 height 22
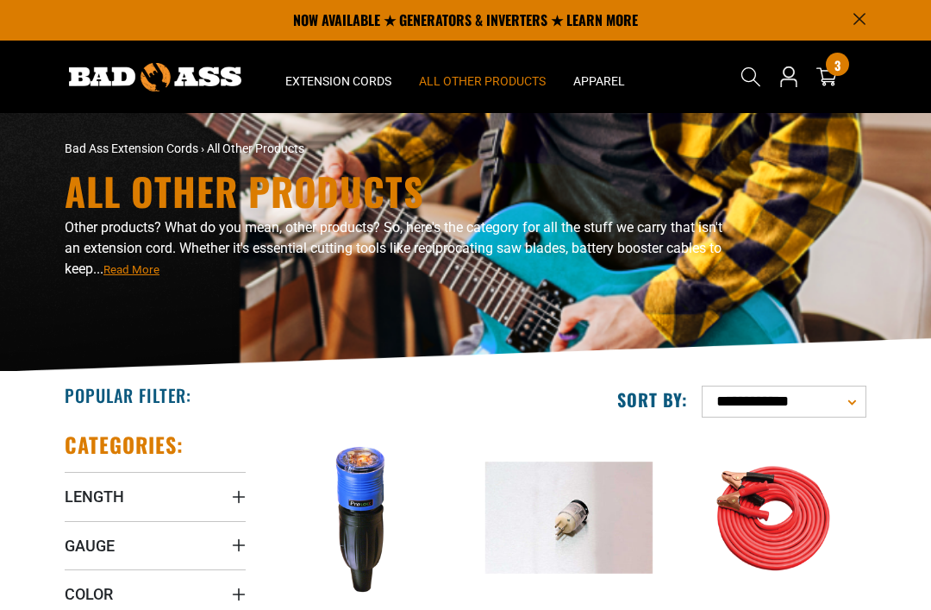
scroll to position [51, 0]
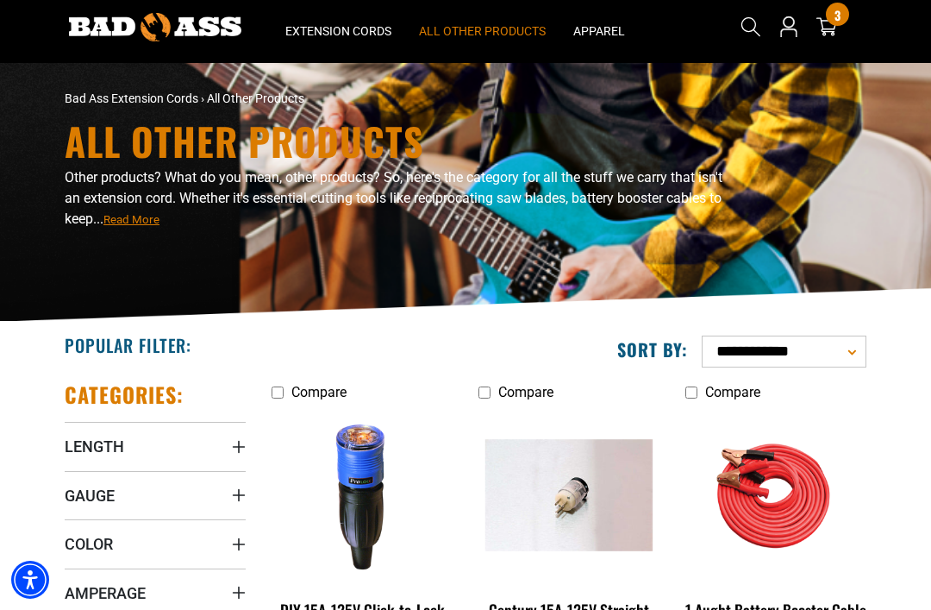
click at [379, 526] on img at bounding box center [362, 494] width 186 height 167
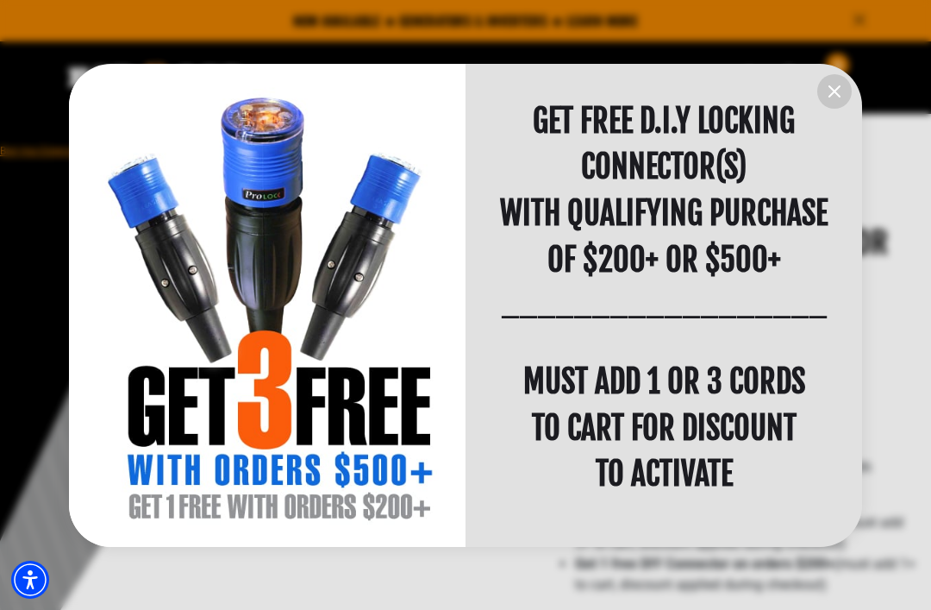
click at [837, 91] on icon "information" at bounding box center [834, 91] width 21 height 21
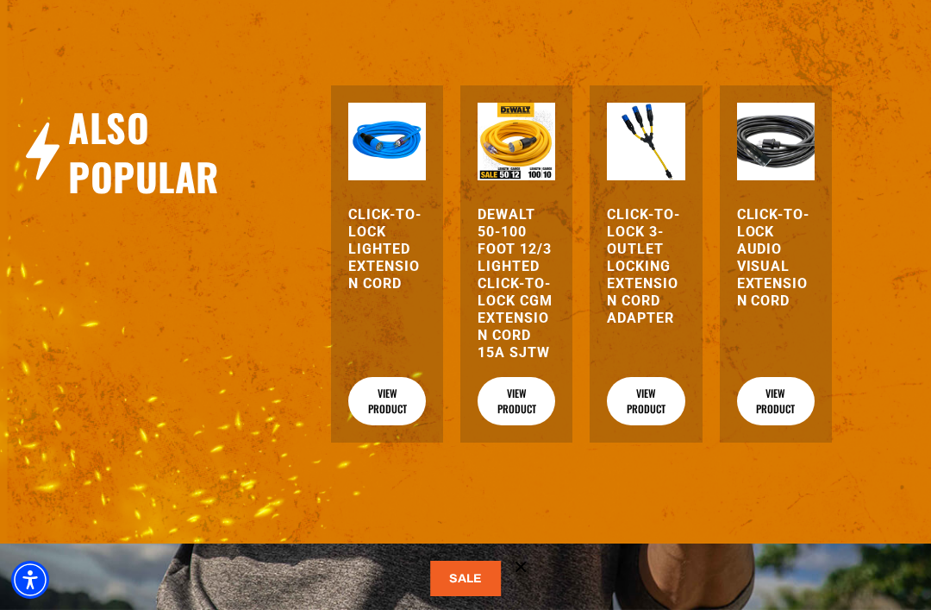
scroll to position [2286, 0]
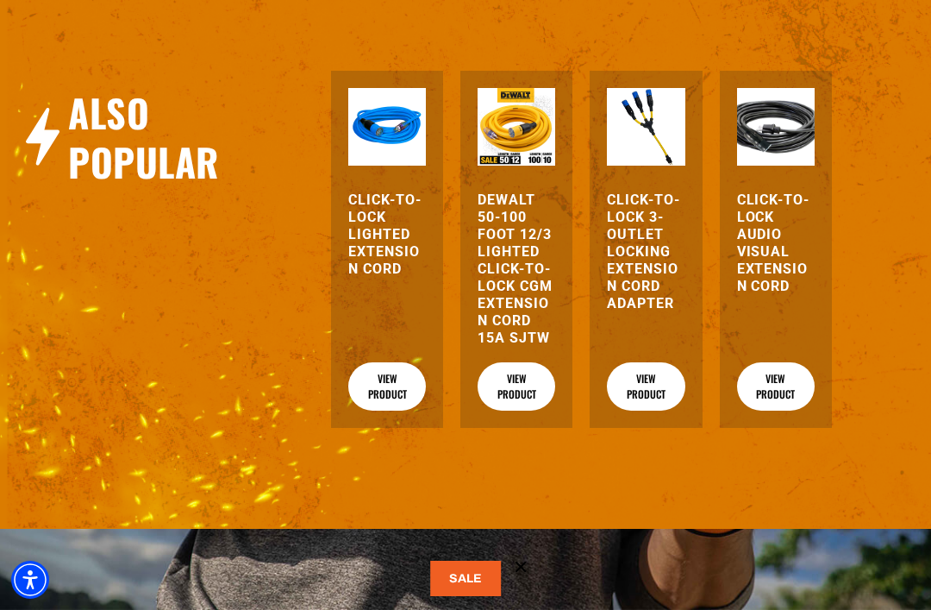
click at [533, 247] on h3 "DEWALT 50-100 foot 12/3 Lighted Click-to-Lock CGM Extension Cord 15A SJTW" at bounding box center [517, 268] width 78 height 155
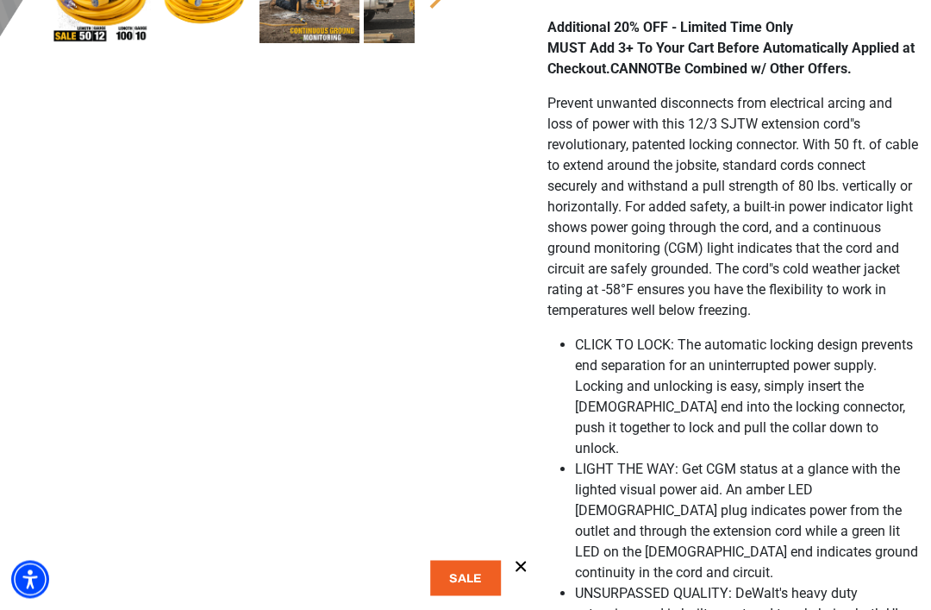
scroll to position [669, 0]
click at [479, 596] on button at bounding box center [465, 577] width 71 height 35
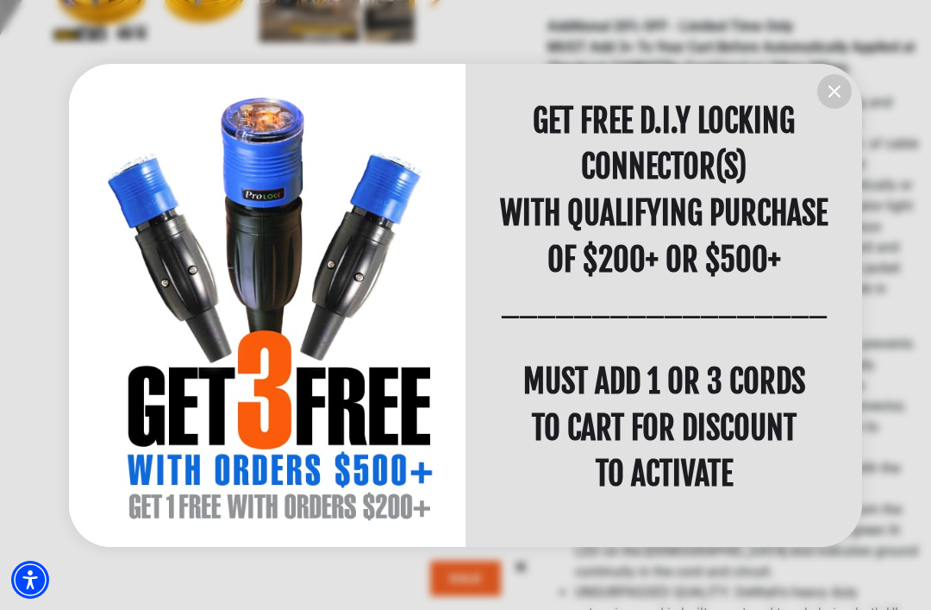
click at [829, 97] on icon "information" at bounding box center [834, 91] width 10 height 10
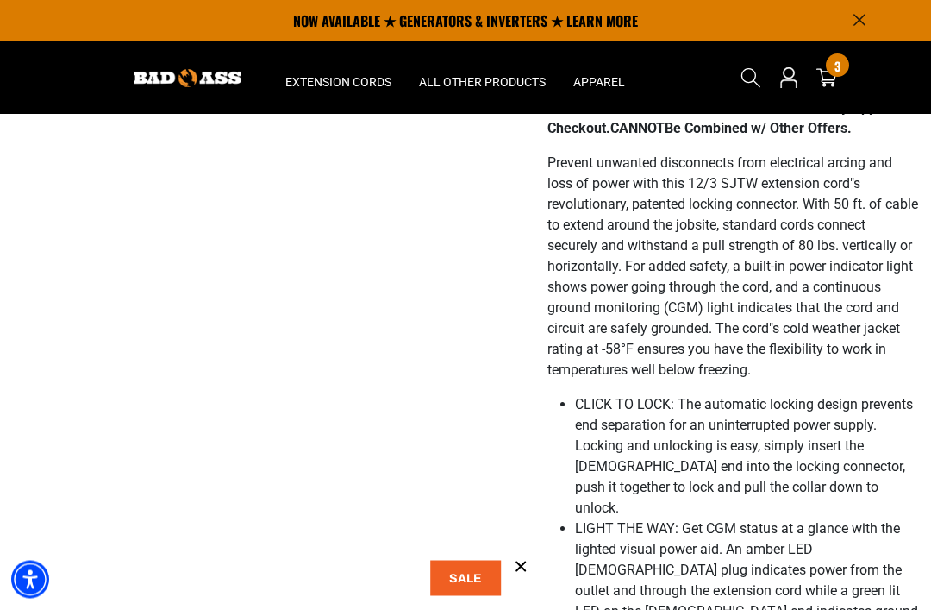
scroll to position [610, 0]
click at [480, 596] on button at bounding box center [465, 577] width 71 height 35
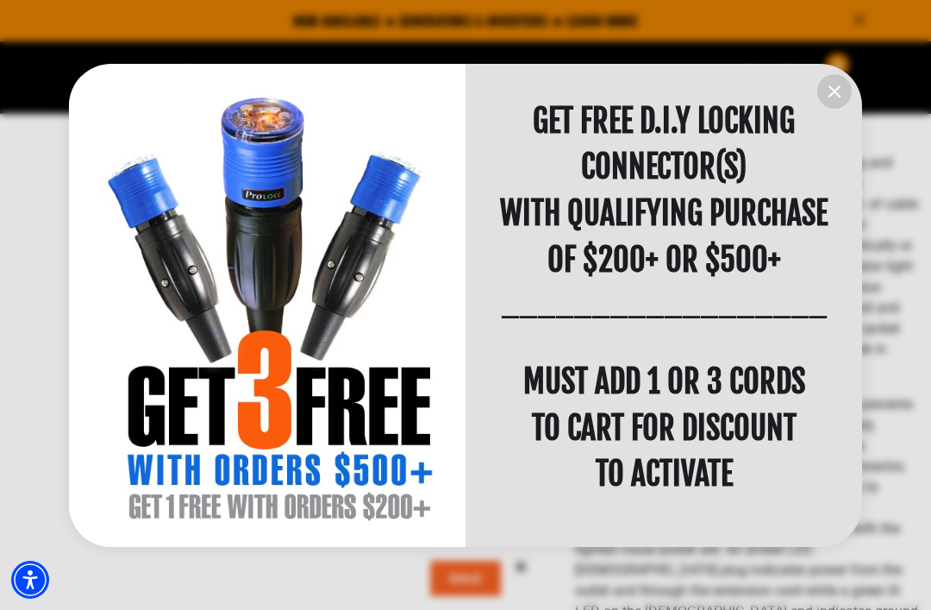
click at [835, 102] on icon "information" at bounding box center [834, 91] width 21 height 21
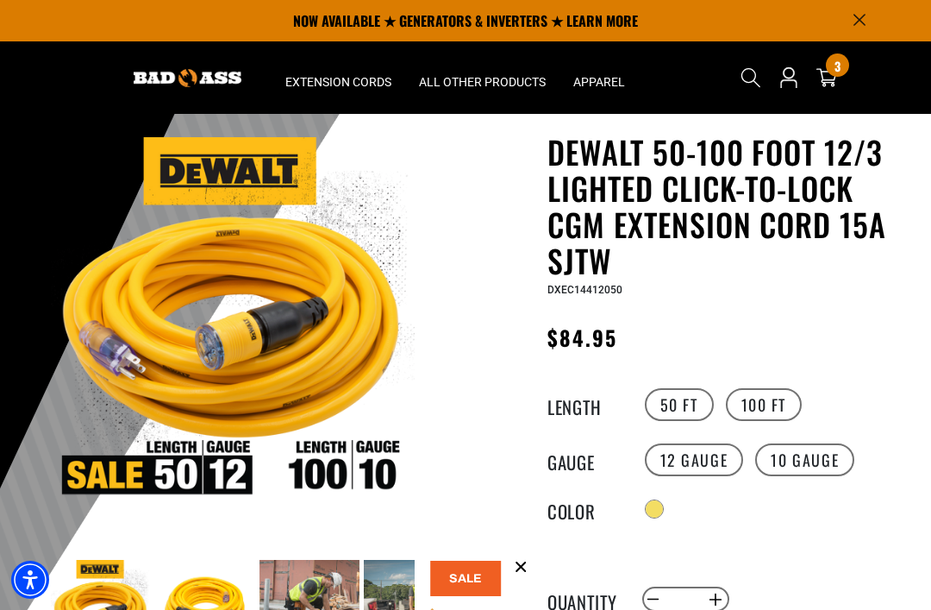
scroll to position [0, 0]
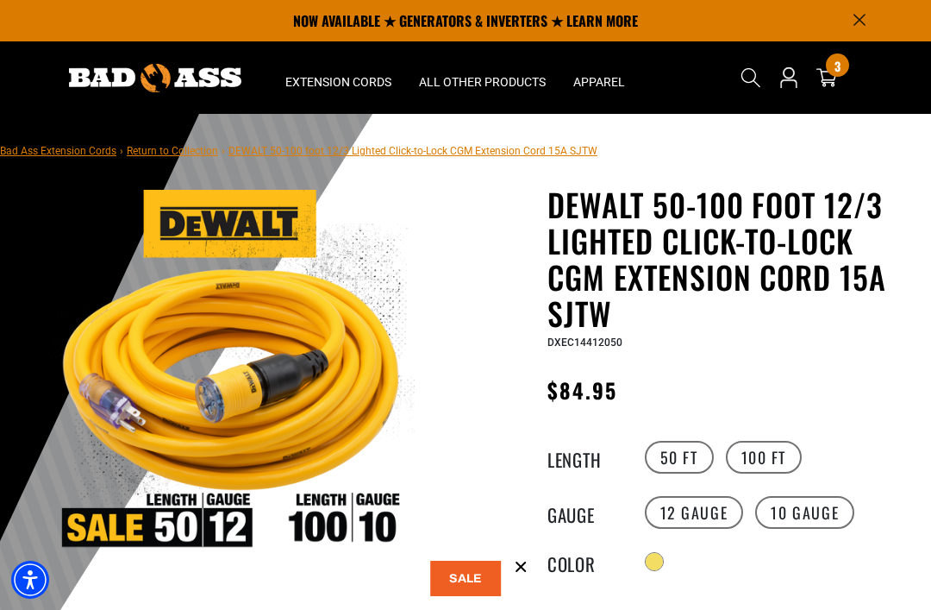
click at [451, 21] on p "NOW AVAILABLE ★ GENERATORS & INVERTERS ★ LEARN MORE" at bounding box center [466, 20] width 802 height 41
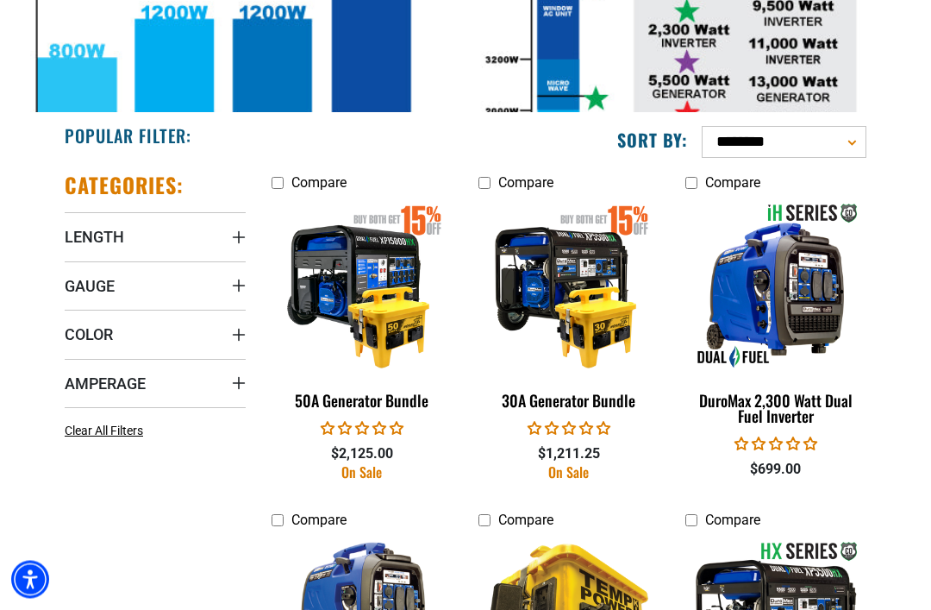
scroll to position [606, 0]
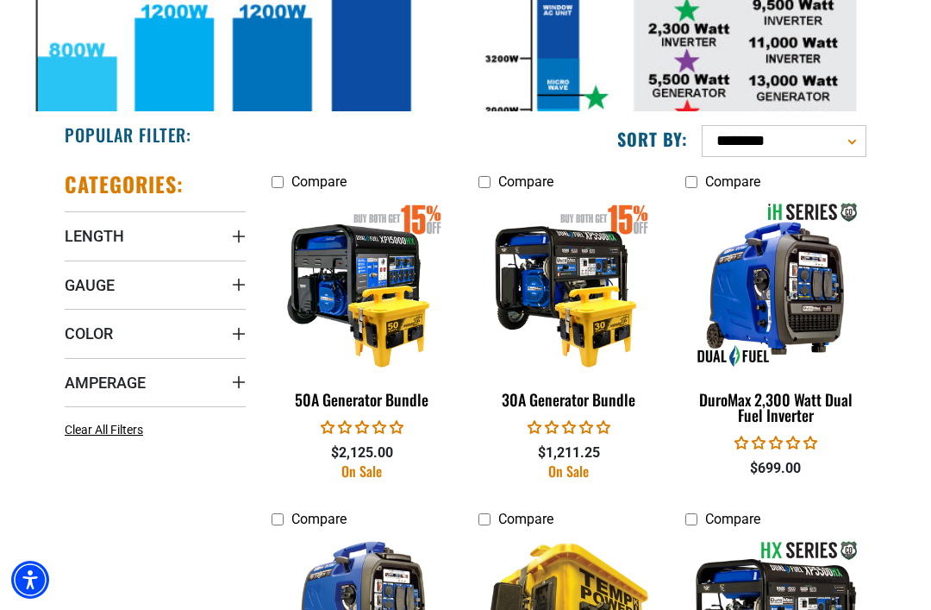
click at [371, 286] on img at bounding box center [362, 284] width 186 height 167
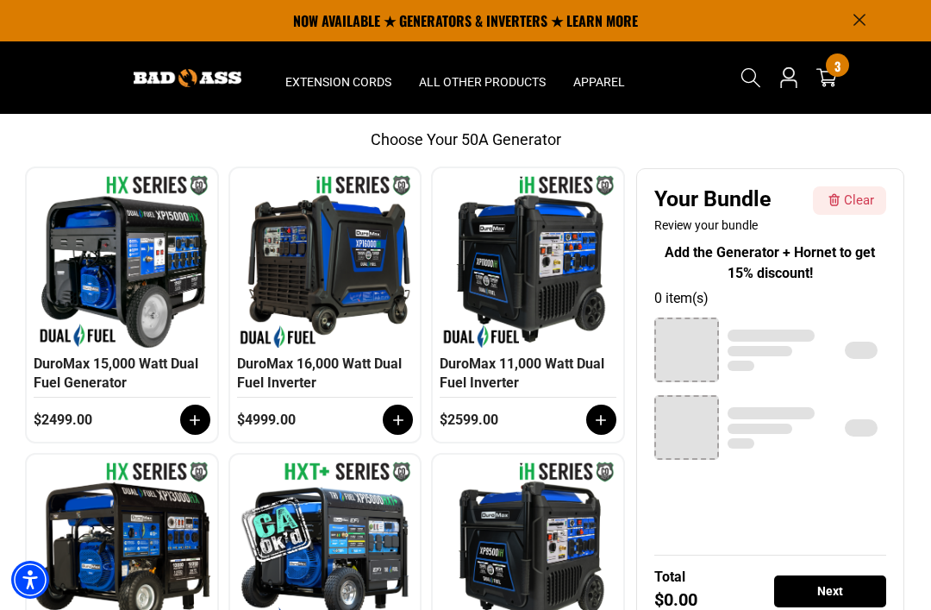
scroll to position [156, 0]
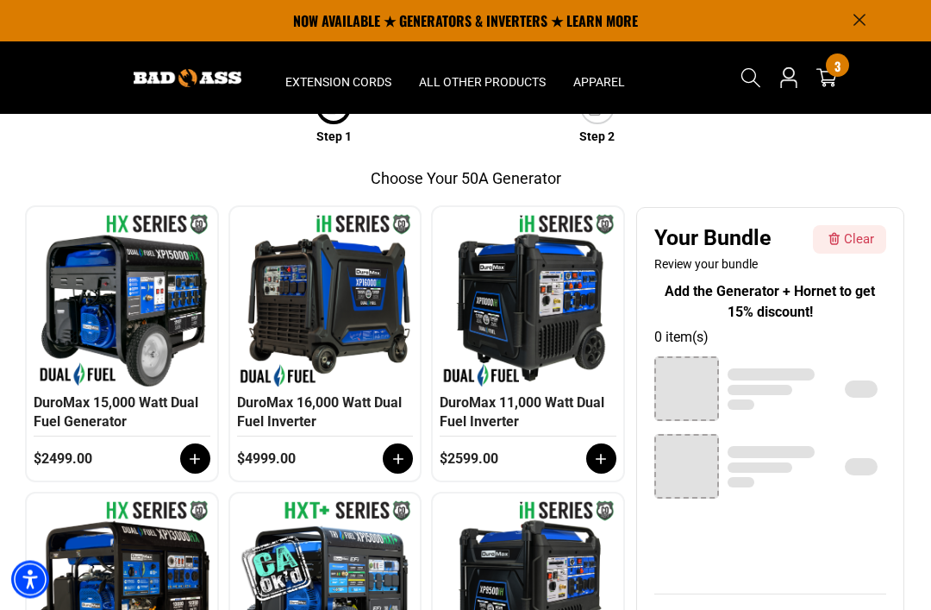
click at [147, 297] on div at bounding box center [121, 301] width 167 height 172
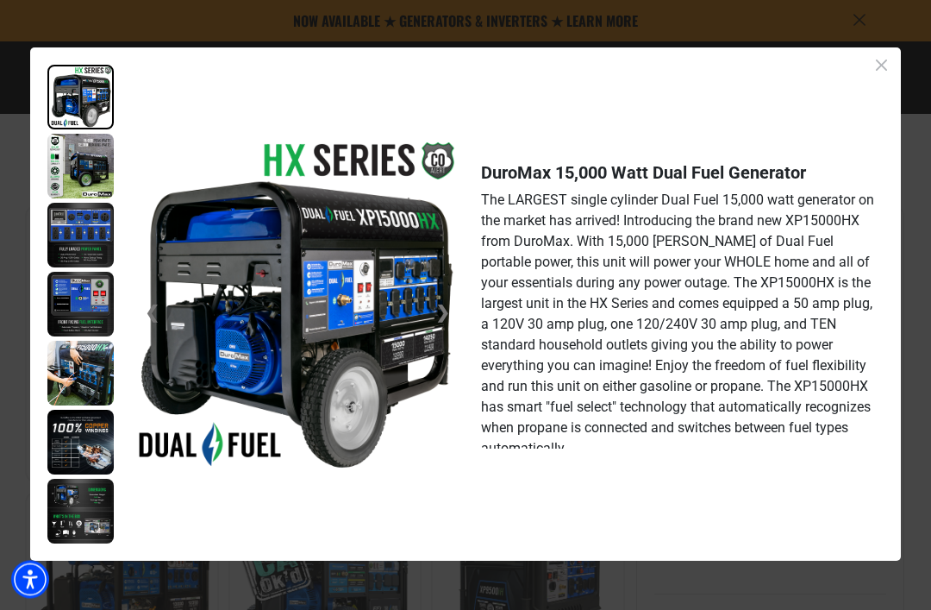
scroll to position [157, 0]
click at [96, 181] on img at bounding box center [80, 167] width 66 height 65
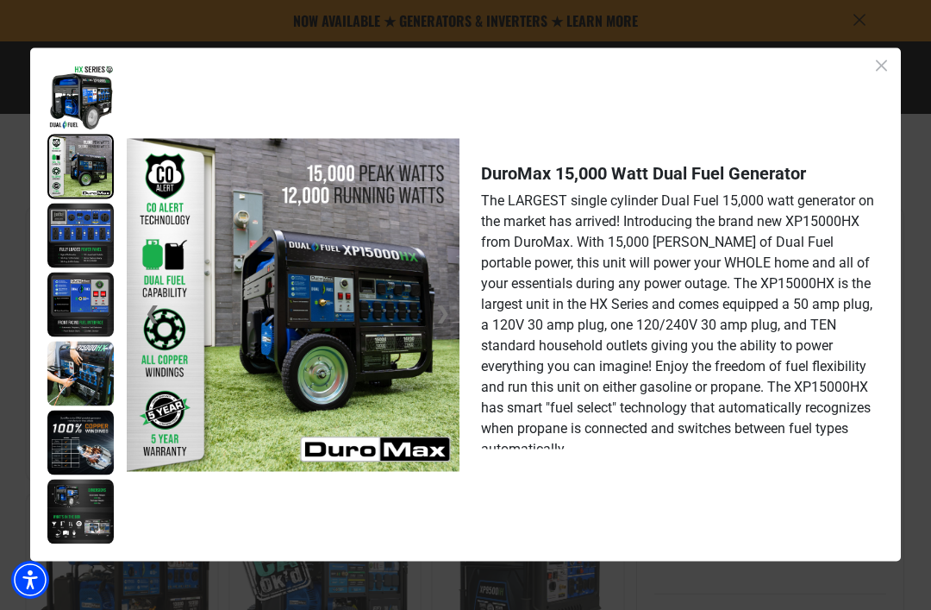
click at [83, 246] on img at bounding box center [80, 235] width 66 height 65
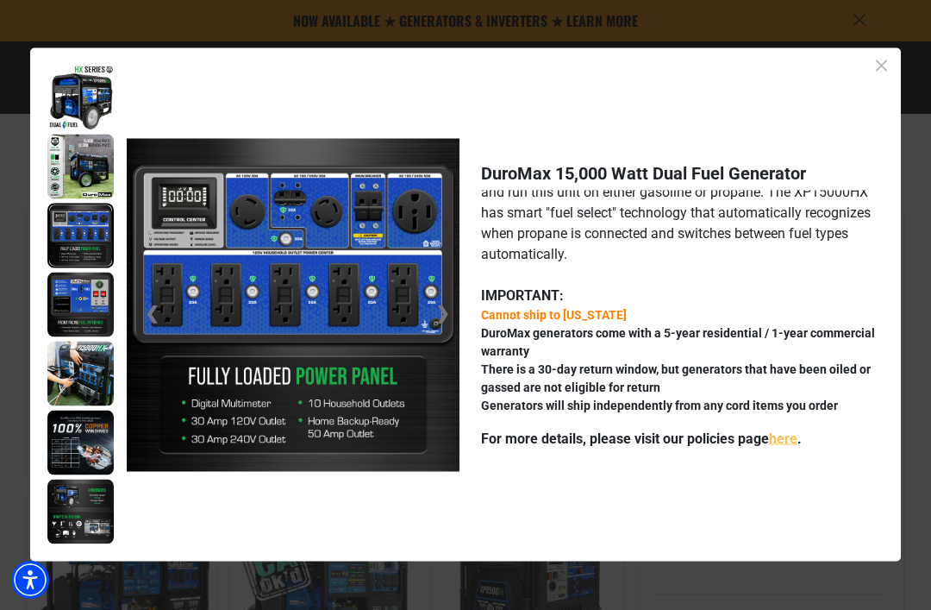
scroll to position [213, 0]
click at [82, 327] on img at bounding box center [80, 304] width 66 height 65
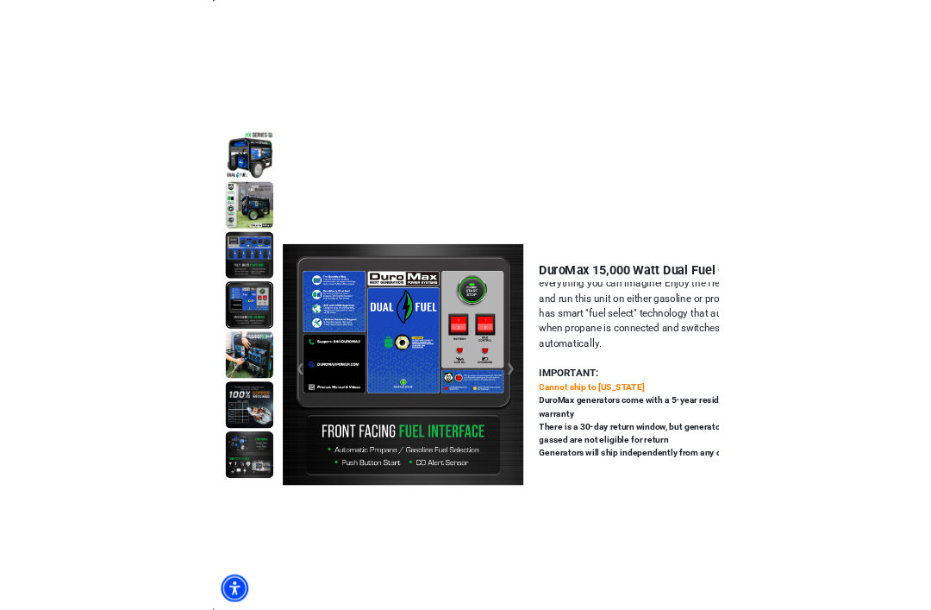
scroll to position [157, 0]
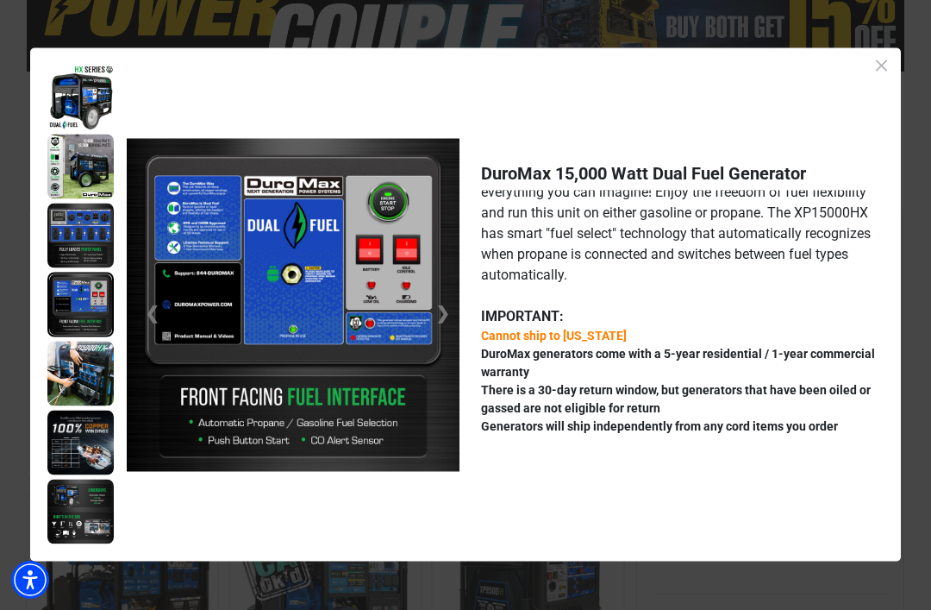
click at [929, 592] on div "❮ ❯ DuroMax 15,000 Watt Dual Fuel Generator The LARGEST single cylinder Dual Fu…" at bounding box center [465, 305] width 931 height 610
